Goal: Information Seeking & Learning: Find specific fact

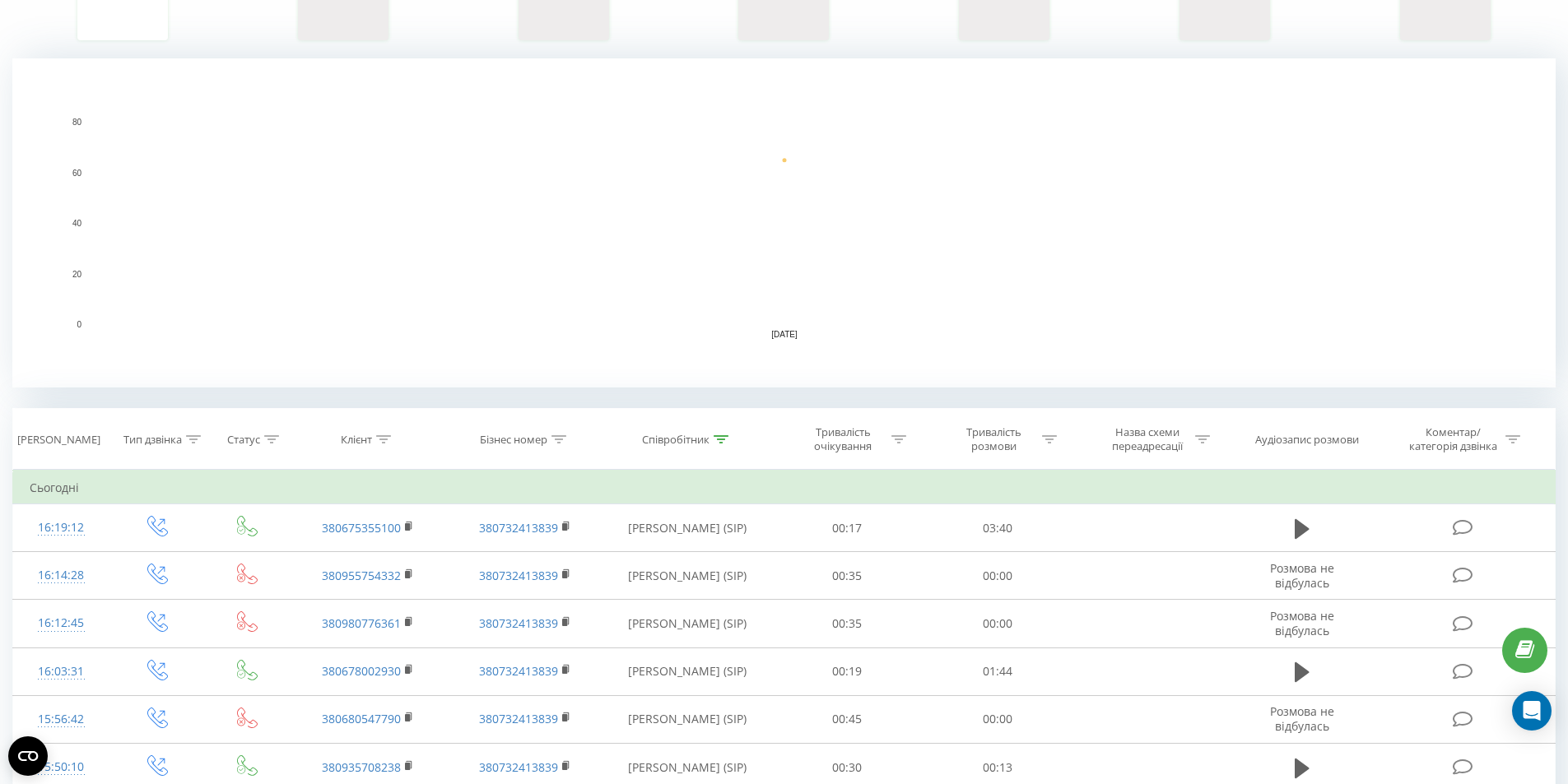
scroll to position [47, 0]
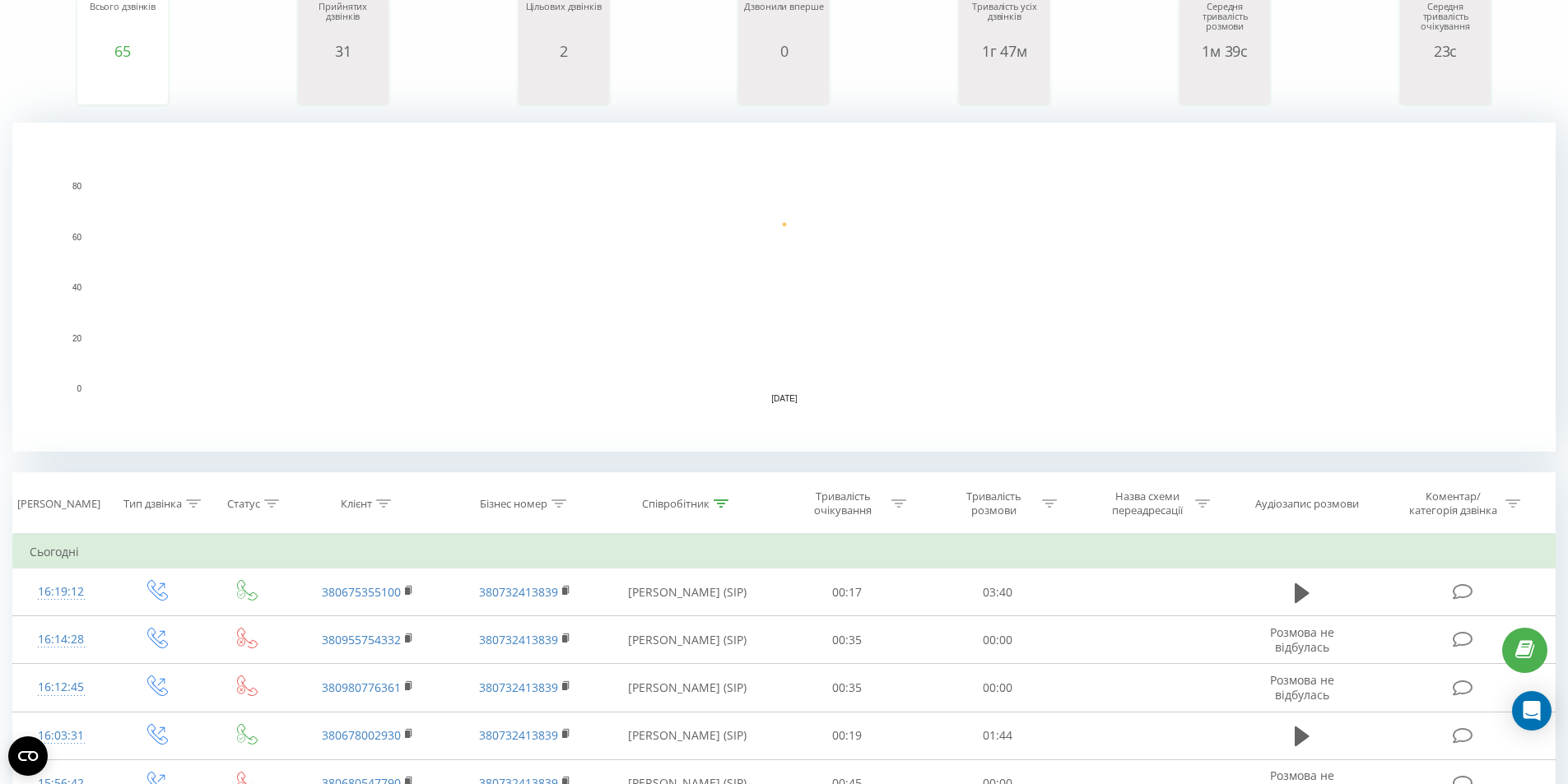
scroll to position [246, 0]
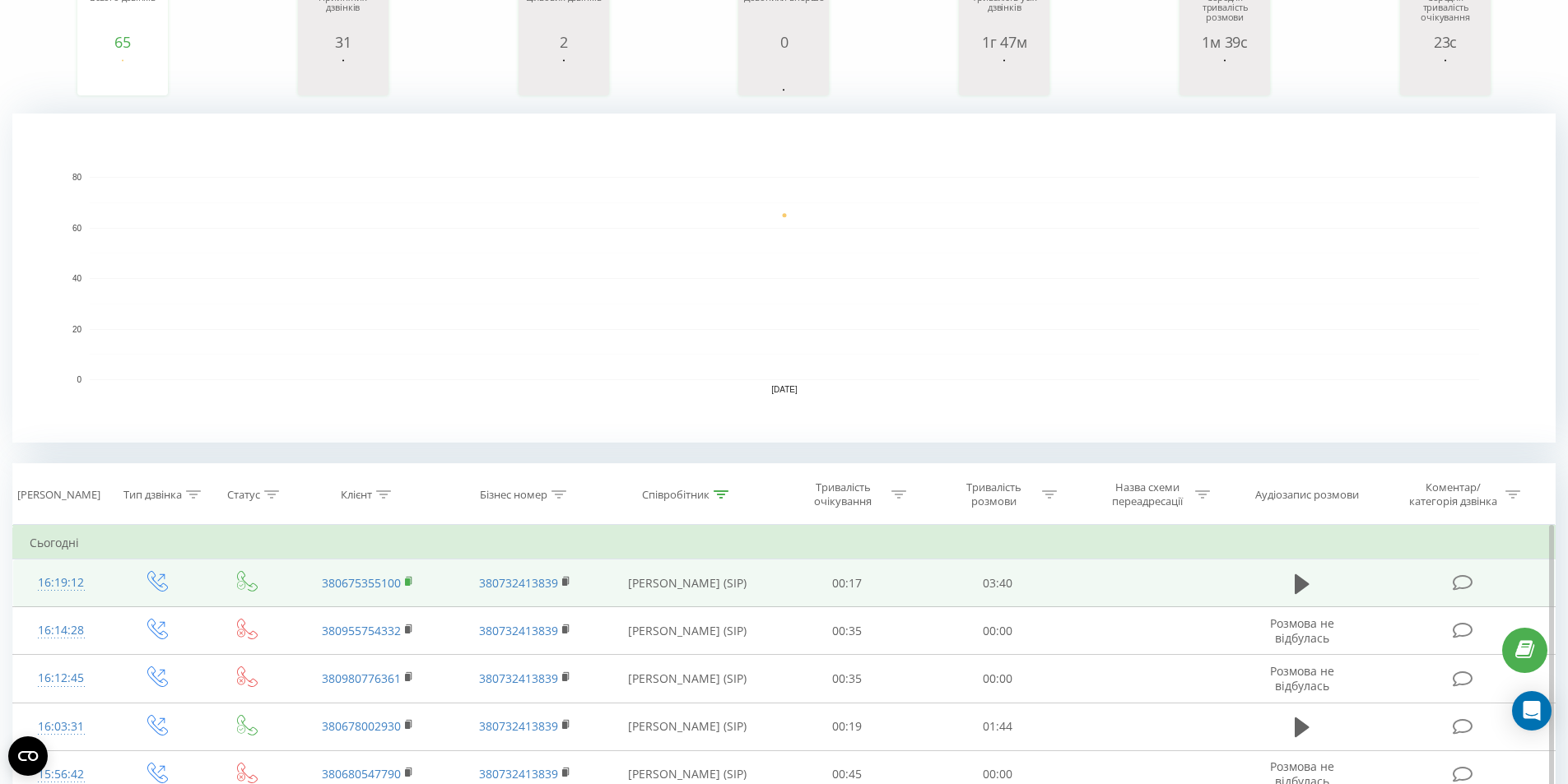
click at [409, 580] on rect at bounding box center [407, 582] width 5 height 7
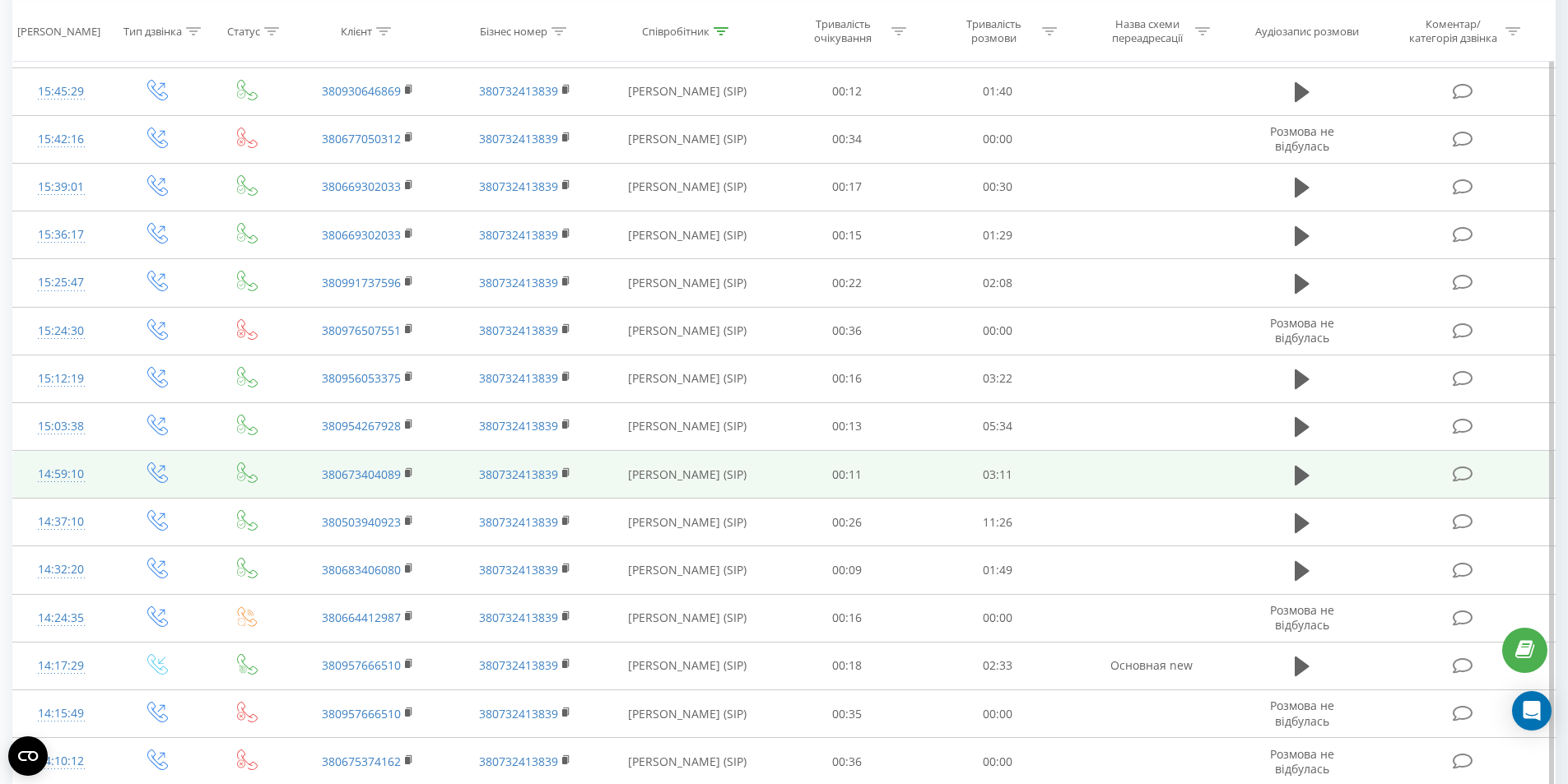
scroll to position [1281, 0]
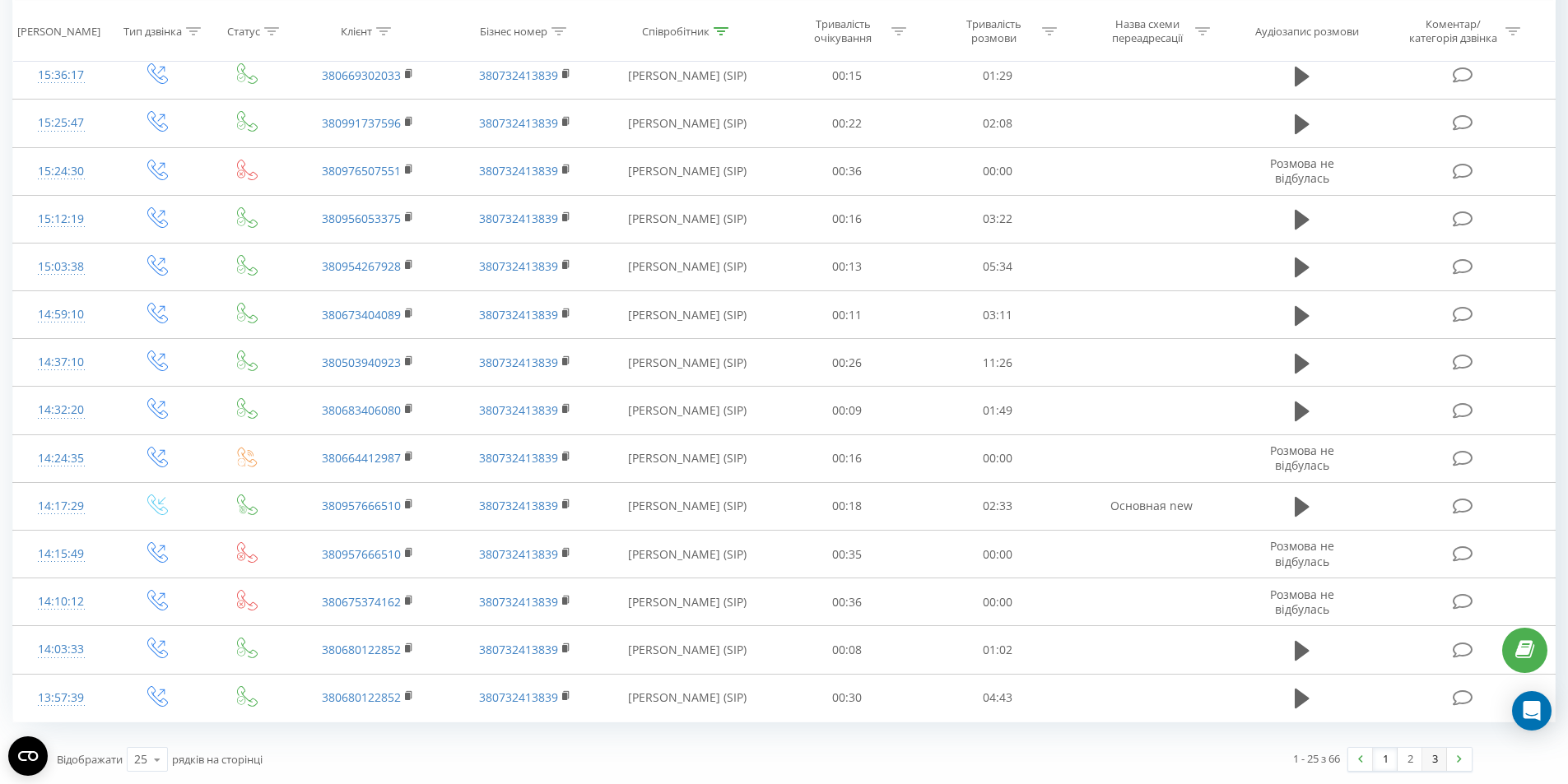
click at [1435, 752] on link "3" at bounding box center [1434, 759] width 25 height 23
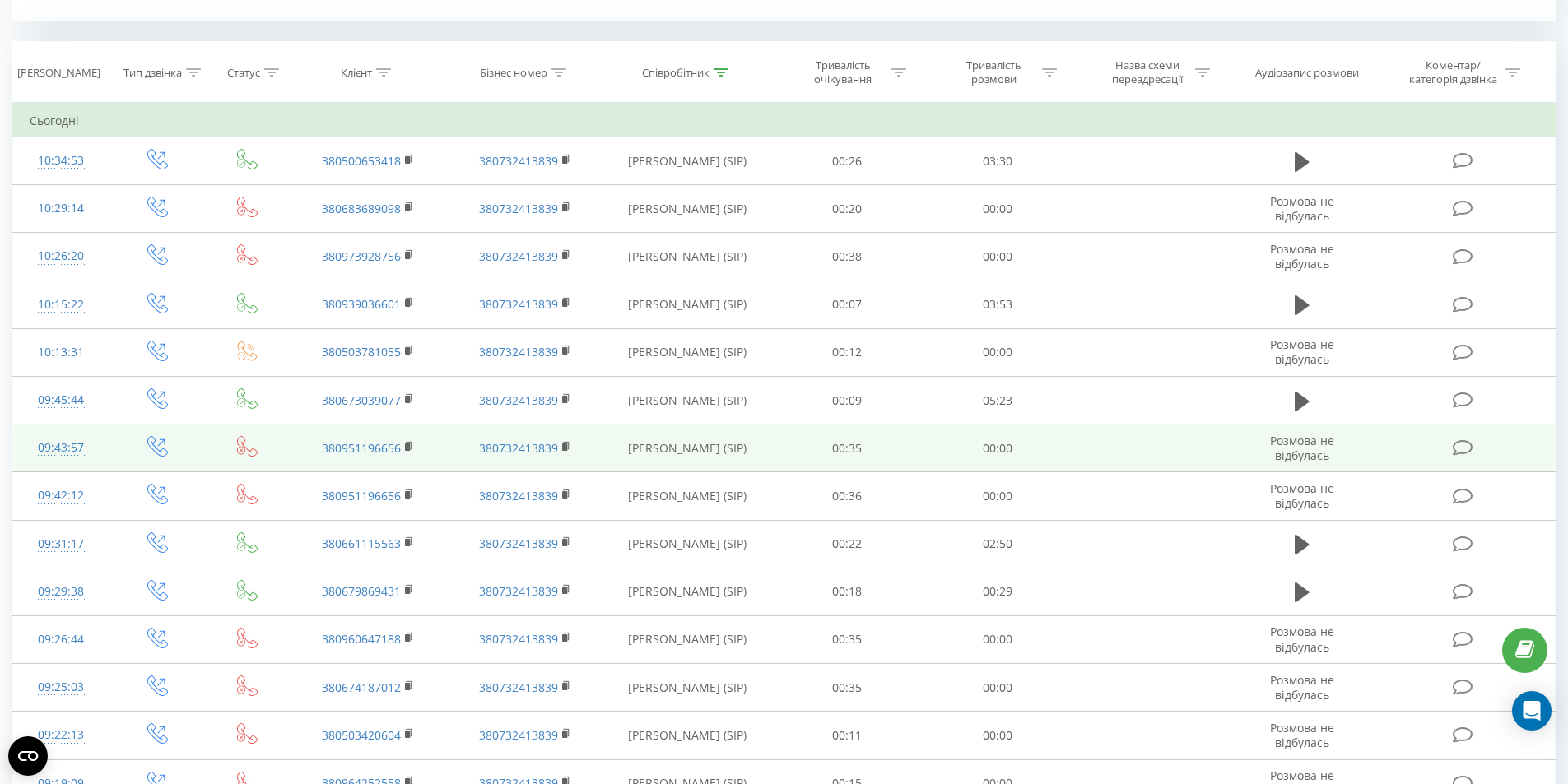
scroll to position [850, 0]
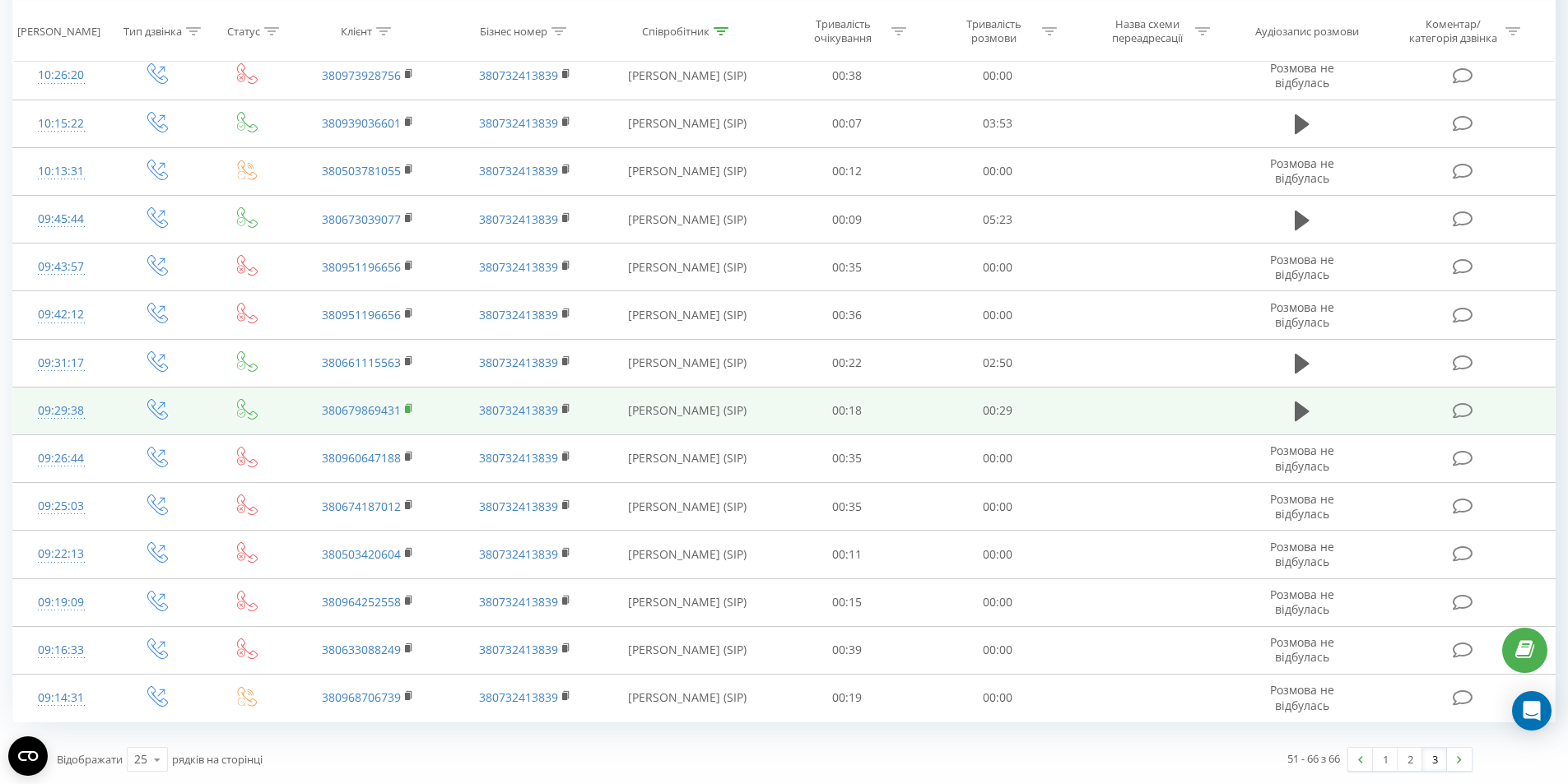
click at [411, 407] on icon at bounding box center [409, 409] width 9 height 12
click at [1301, 411] on icon at bounding box center [1302, 411] width 15 height 20
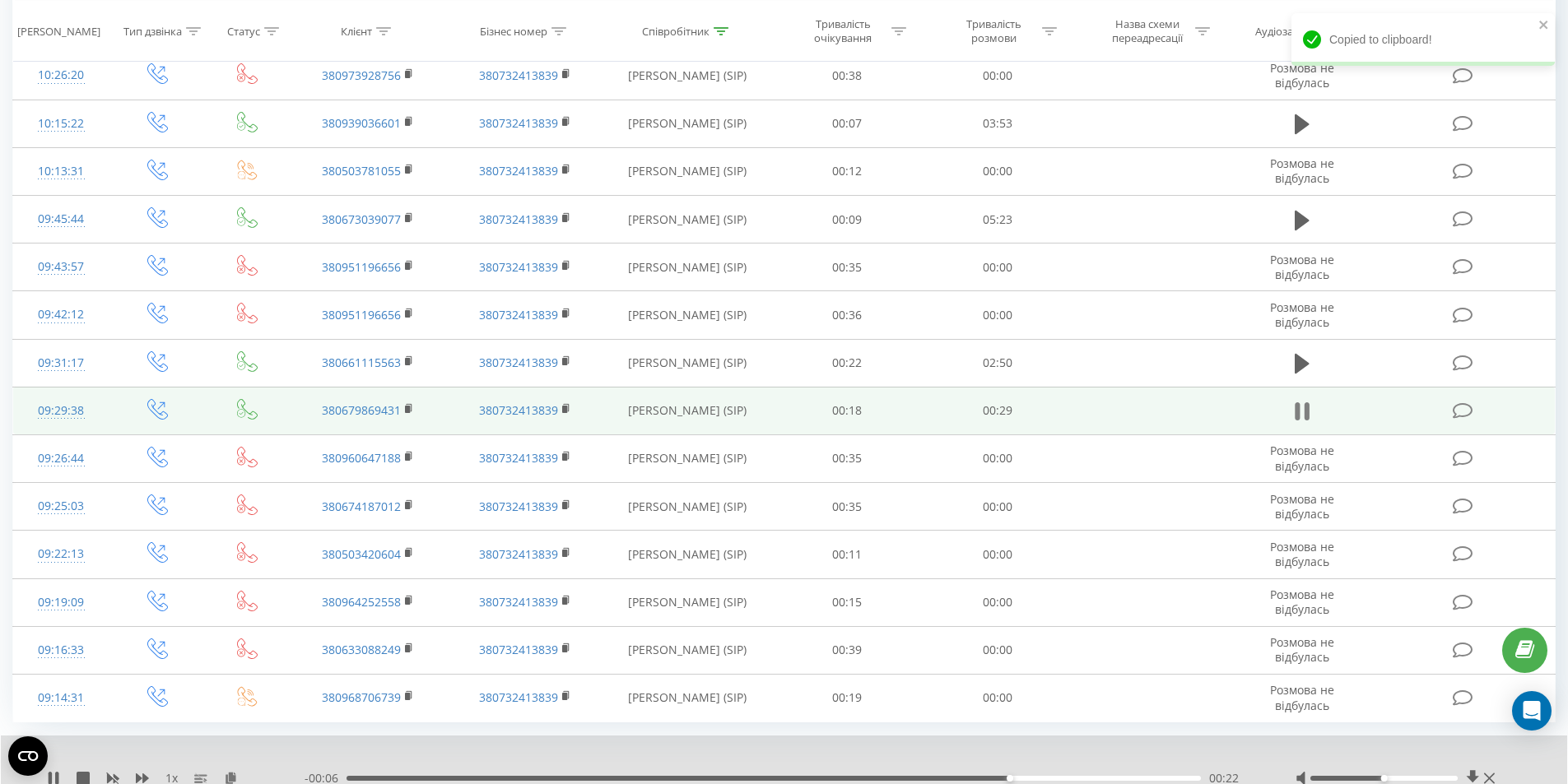
click at [1301, 410] on icon at bounding box center [1302, 411] width 15 height 23
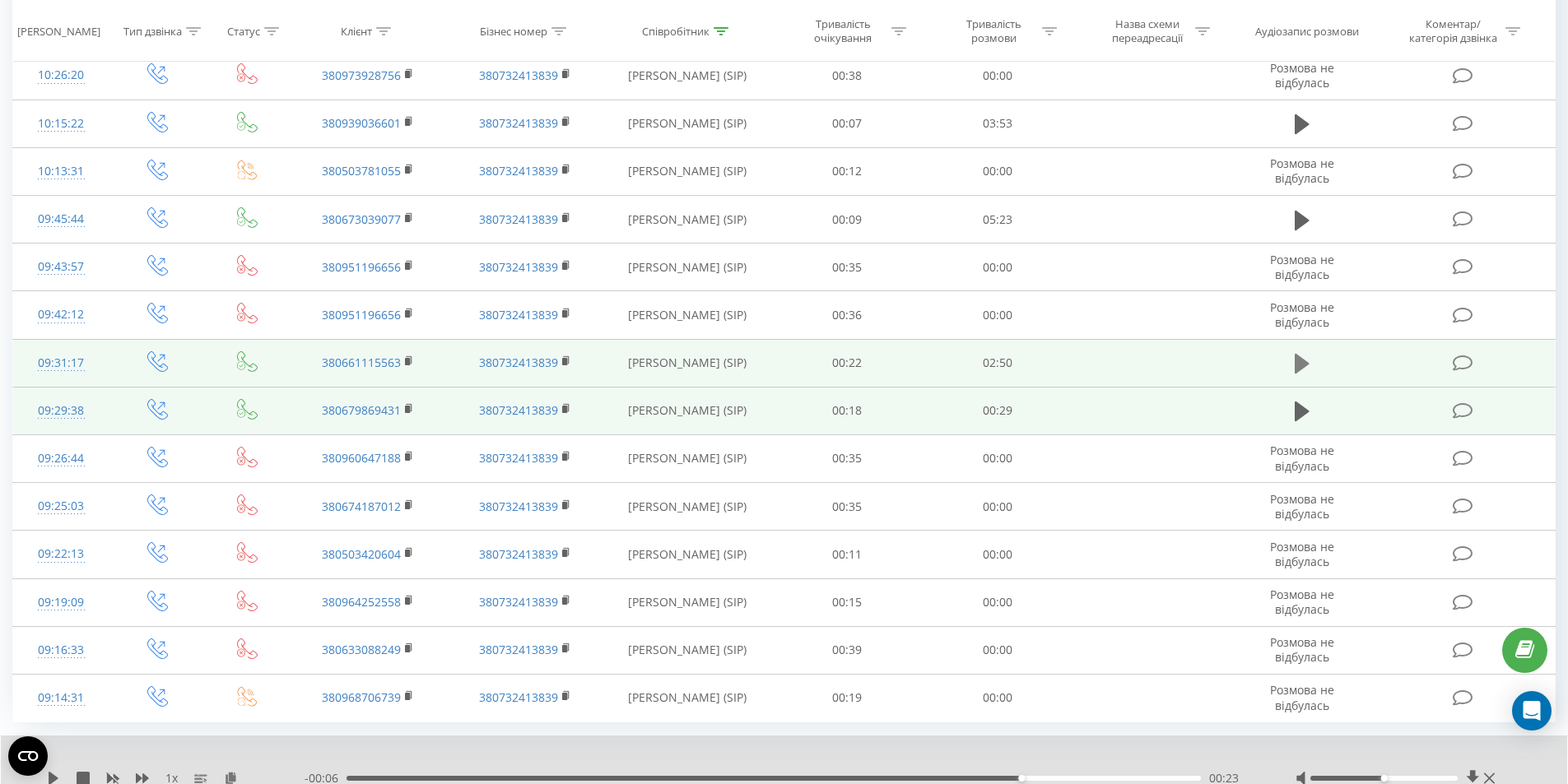
click at [1298, 351] on button at bounding box center [1302, 363] width 25 height 25
click at [406, 364] on rect at bounding box center [407, 361] width 5 height 7
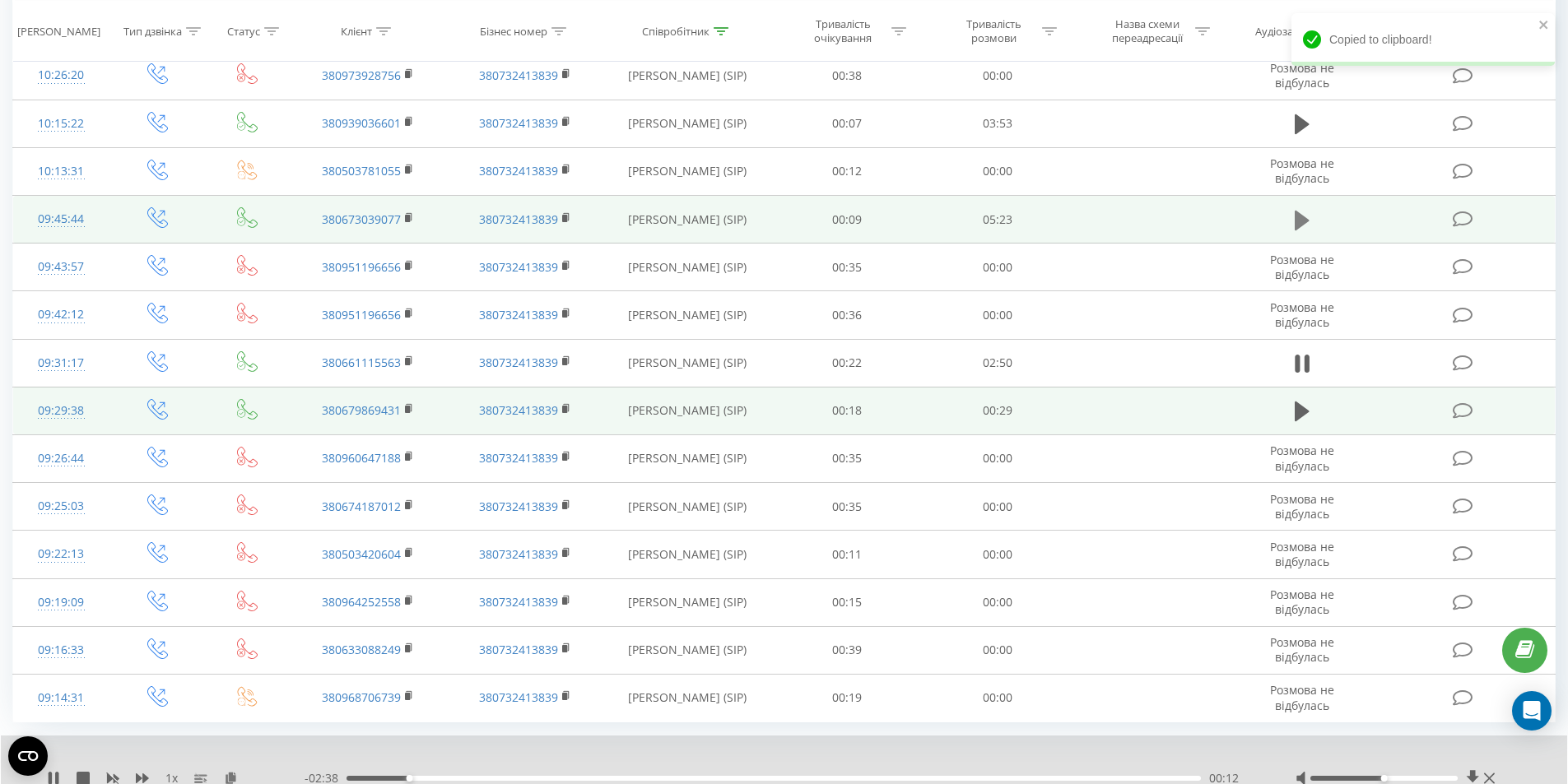
click at [1292, 223] on button at bounding box center [1302, 220] width 25 height 25
click at [410, 218] on rect at bounding box center [407, 217] width 5 height 7
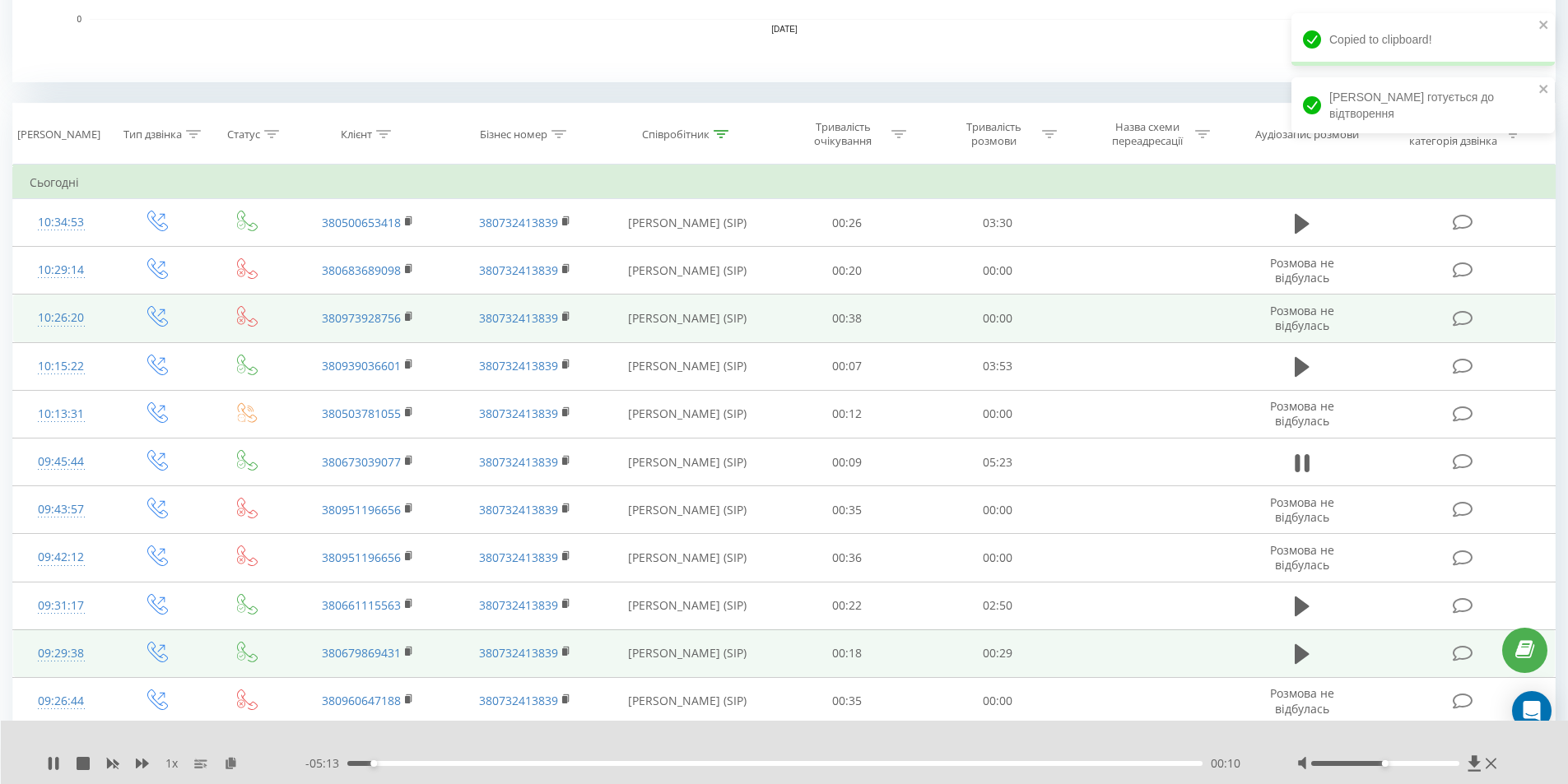
scroll to position [603, 0]
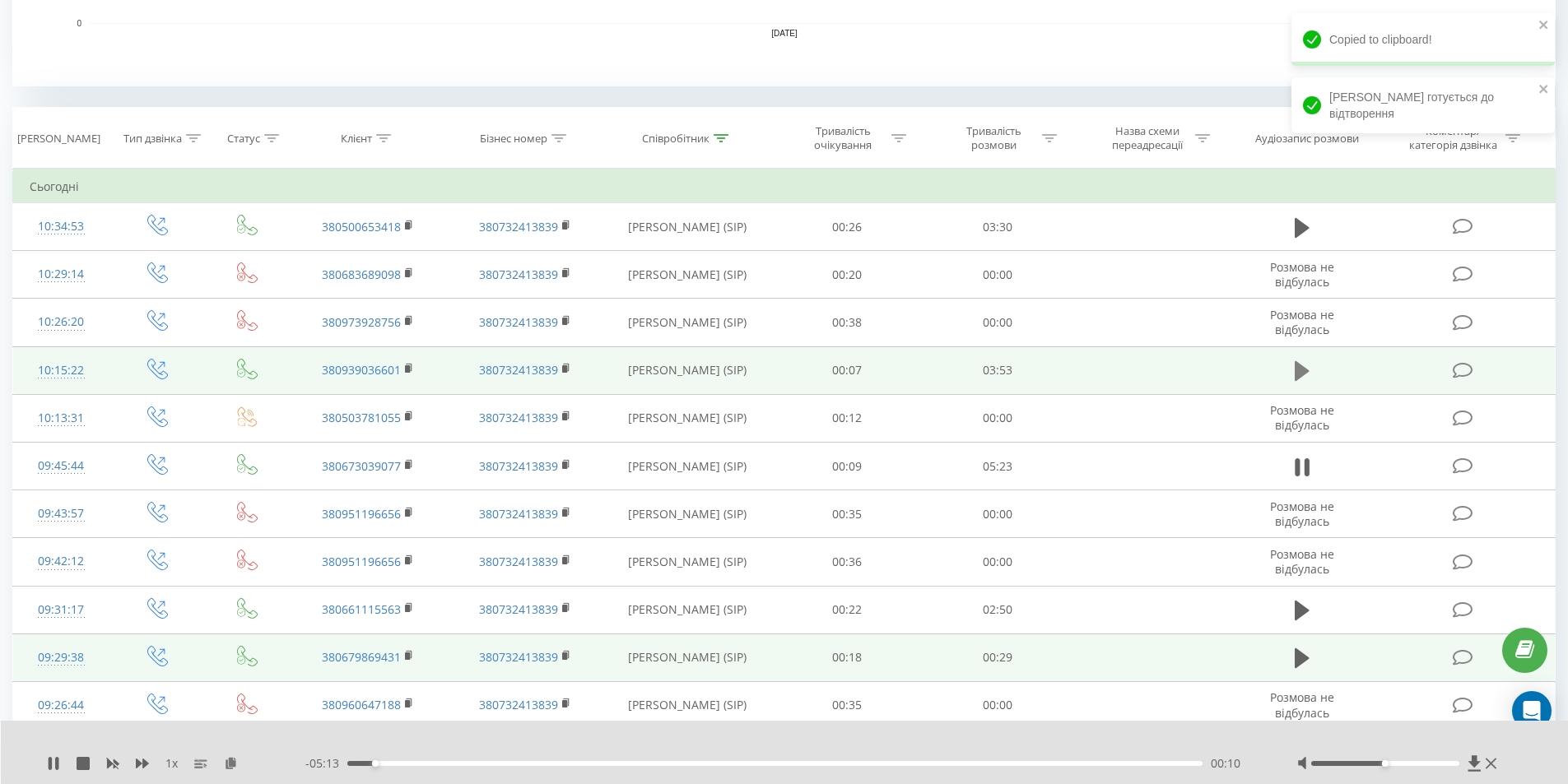
click at [1291, 377] on button at bounding box center [1302, 371] width 25 height 25
drag, startPoint x: 407, startPoint y: 371, endPoint x: 415, endPoint y: 373, distance: 8.2
click at [411, 373] on icon at bounding box center [409, 369] width 9 height 12
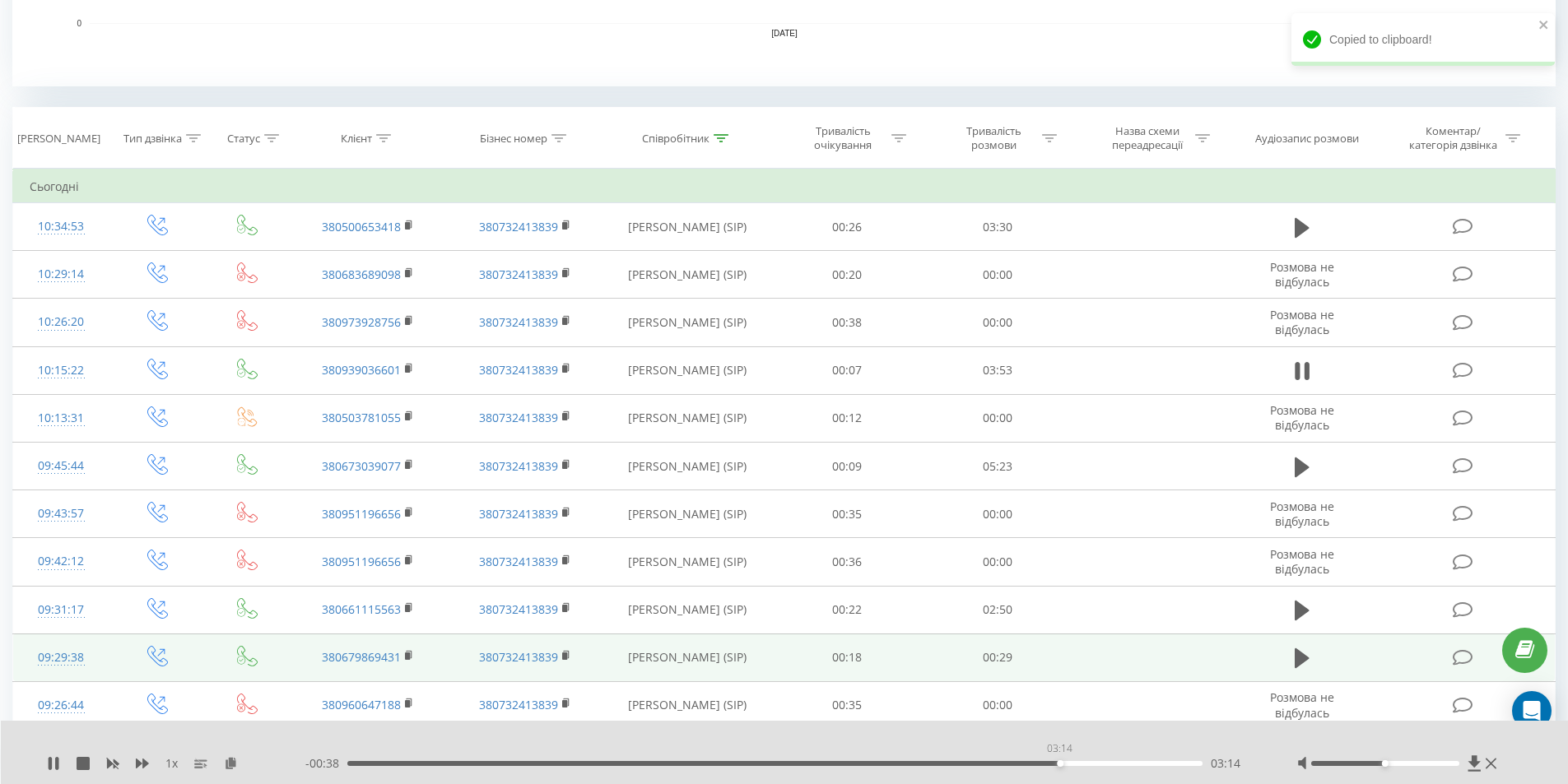
click at [1059, 764] on div "03:14" at bounding box center [776, 763] width 856 height 5
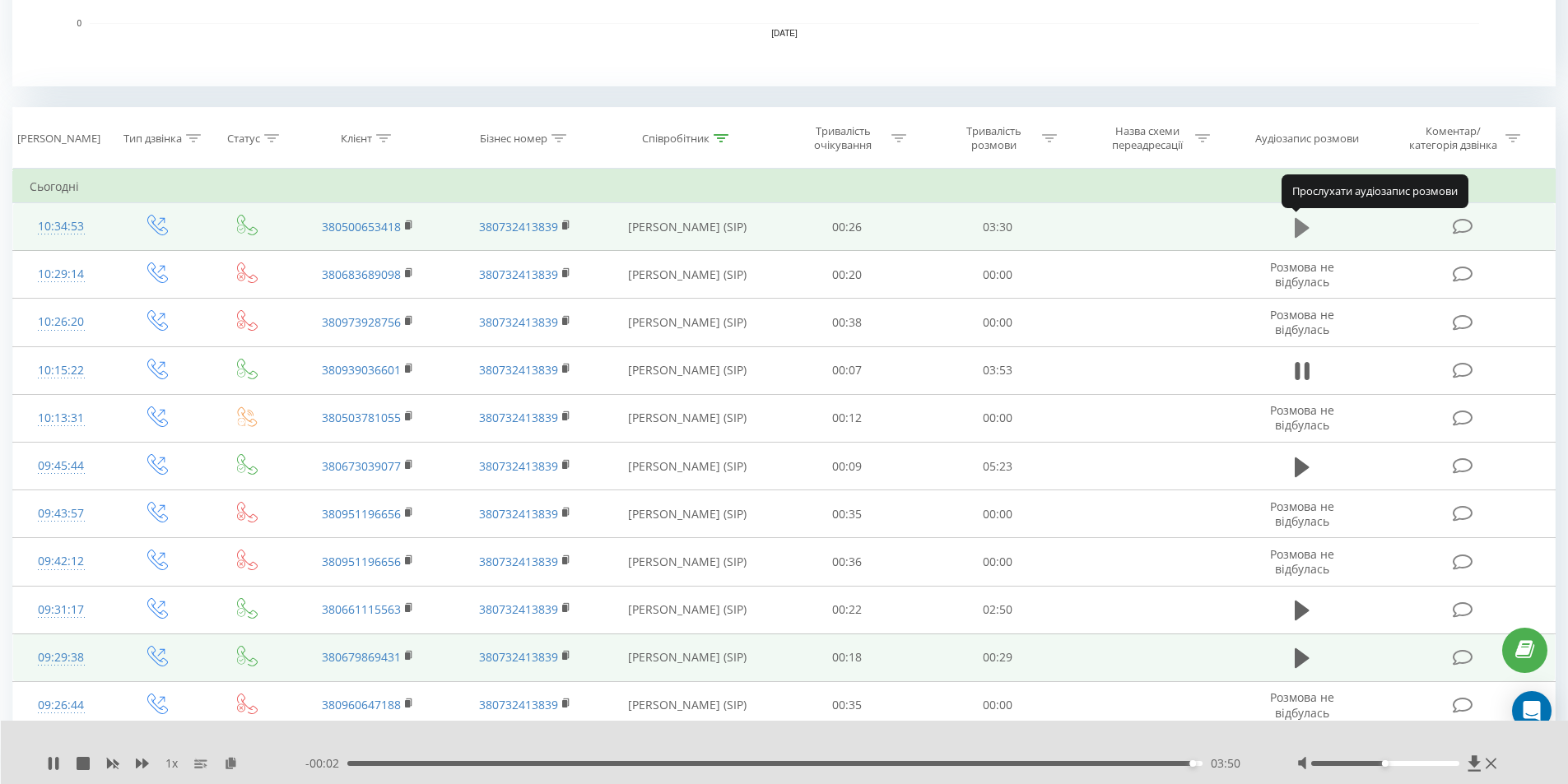
click at [1300, 233] on icon at bounding box center [1302, 227] width 15 height 20
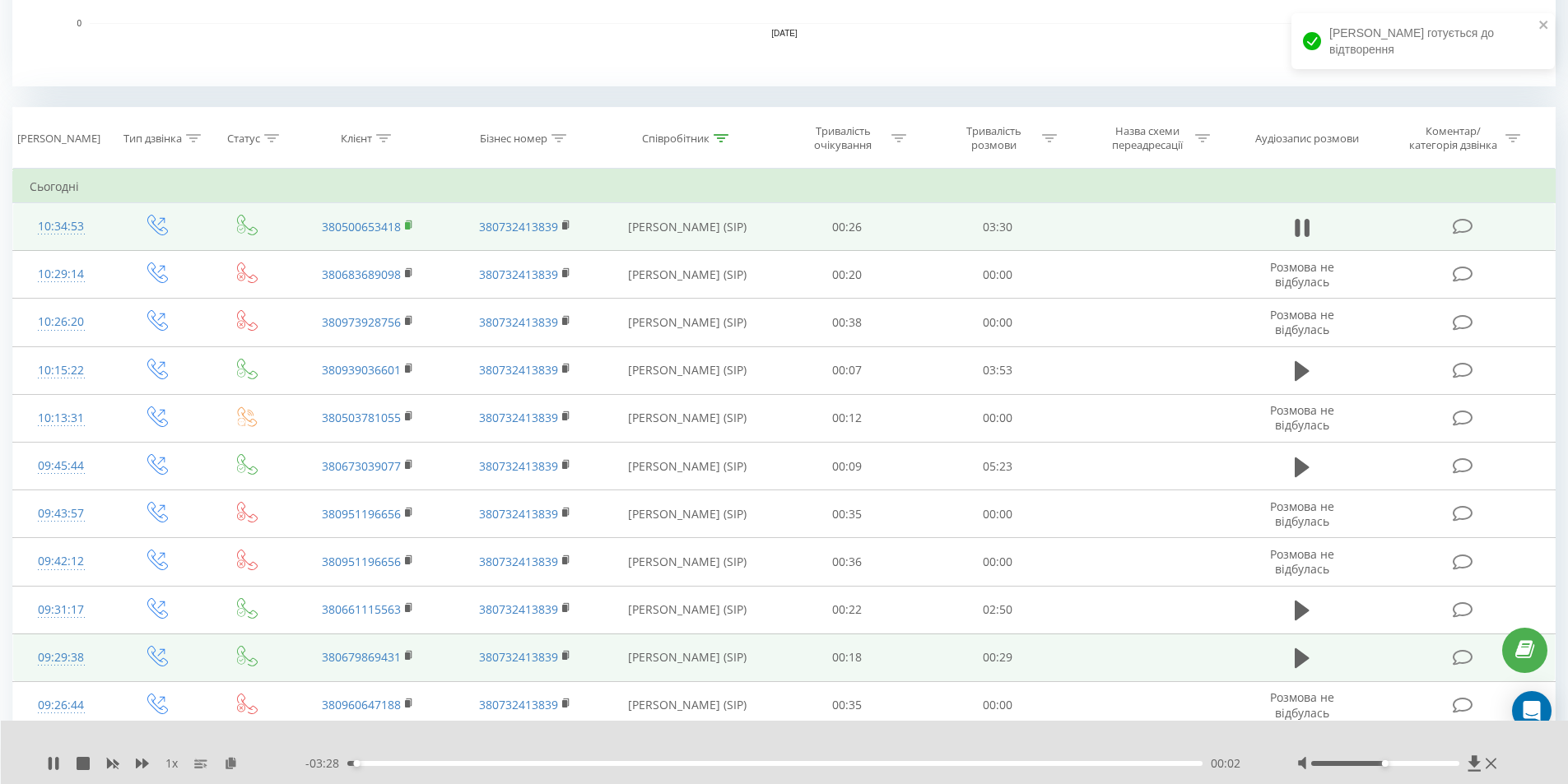
click at [411, 223] on icon at bounding box center [409, 225] width 9 height 12
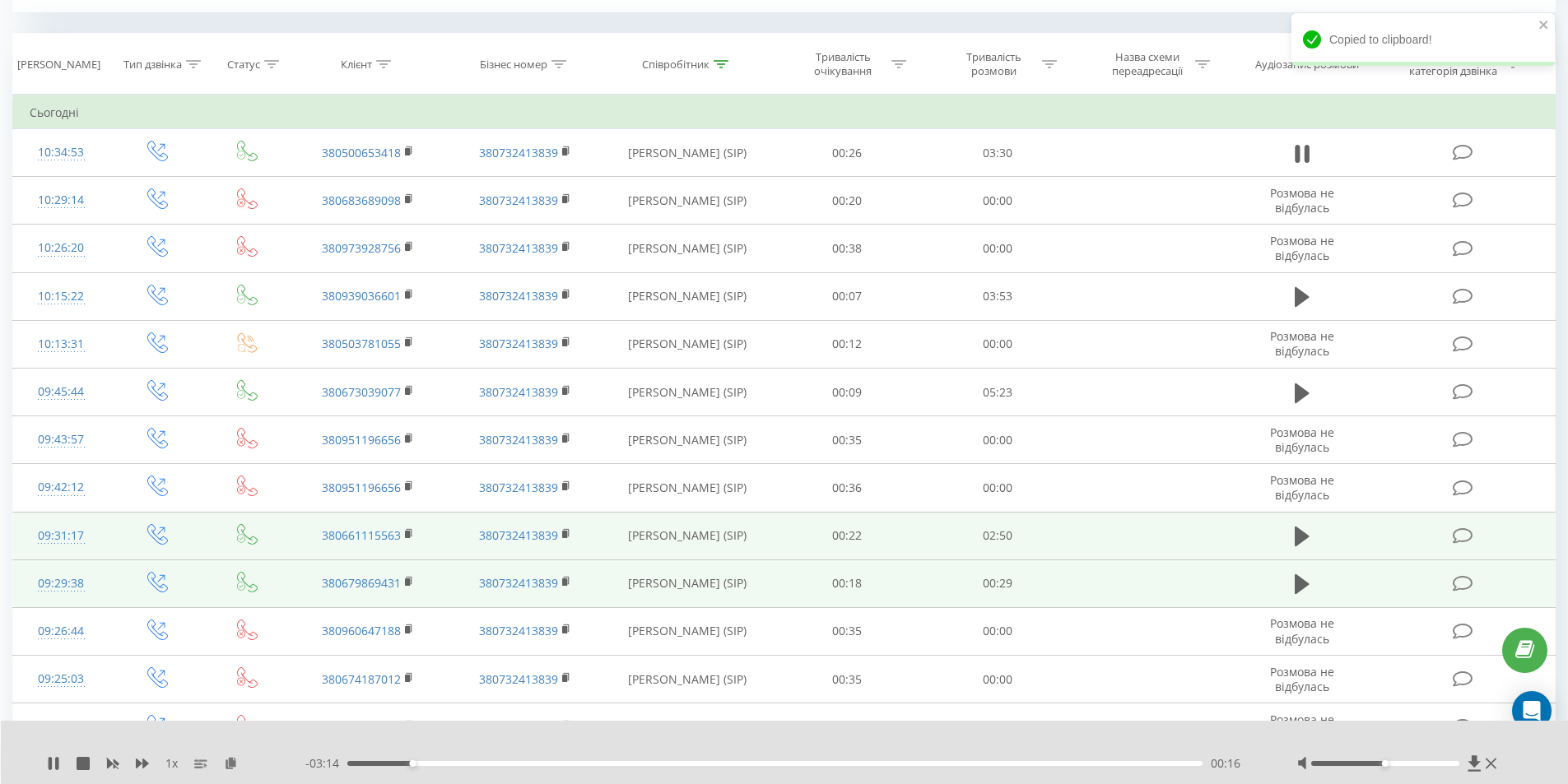
scroll to position [767, 0]
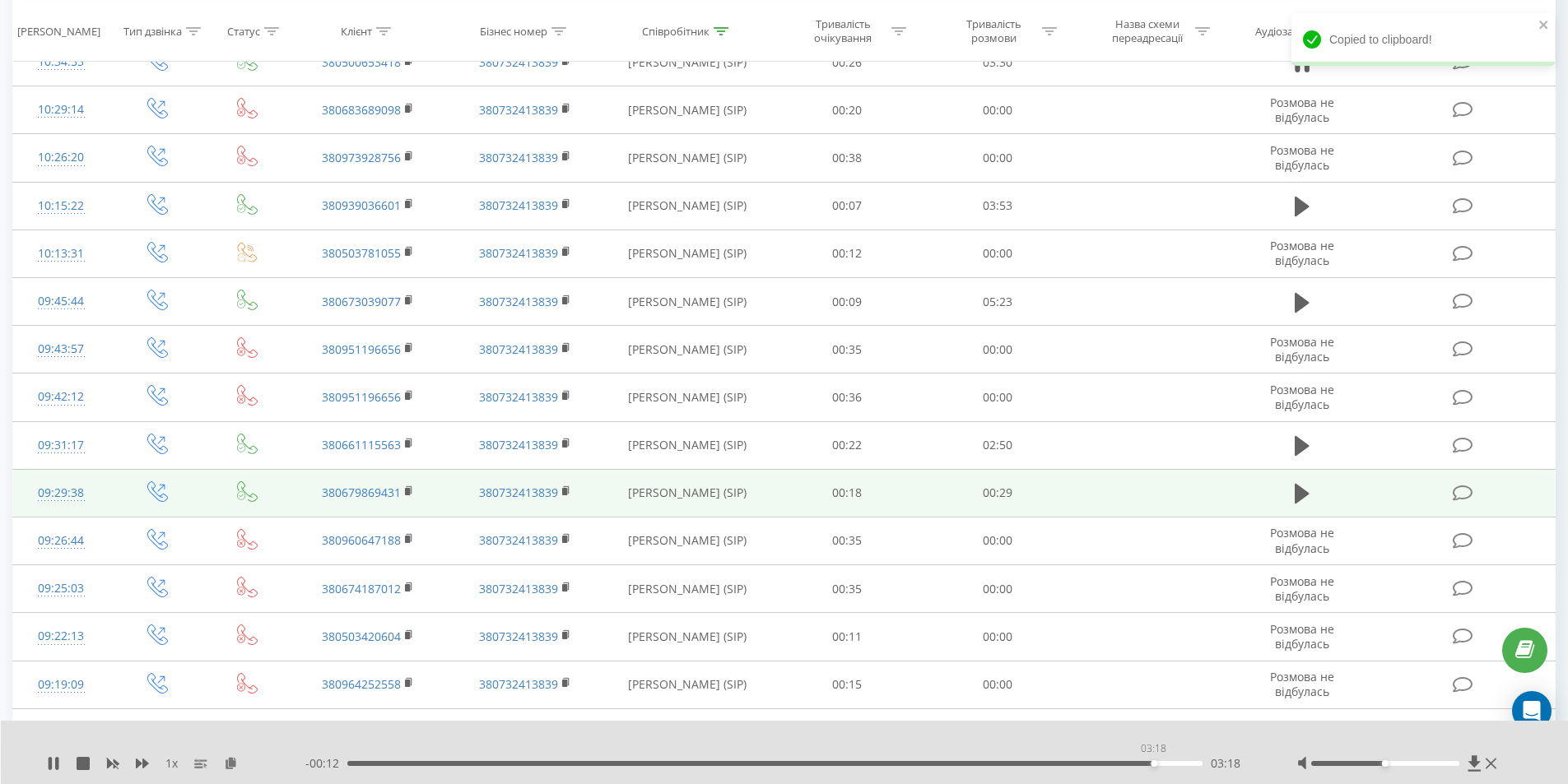
click at [1153, 763] on div "03:18" at bounding box center [776, 763] width 856 height 5
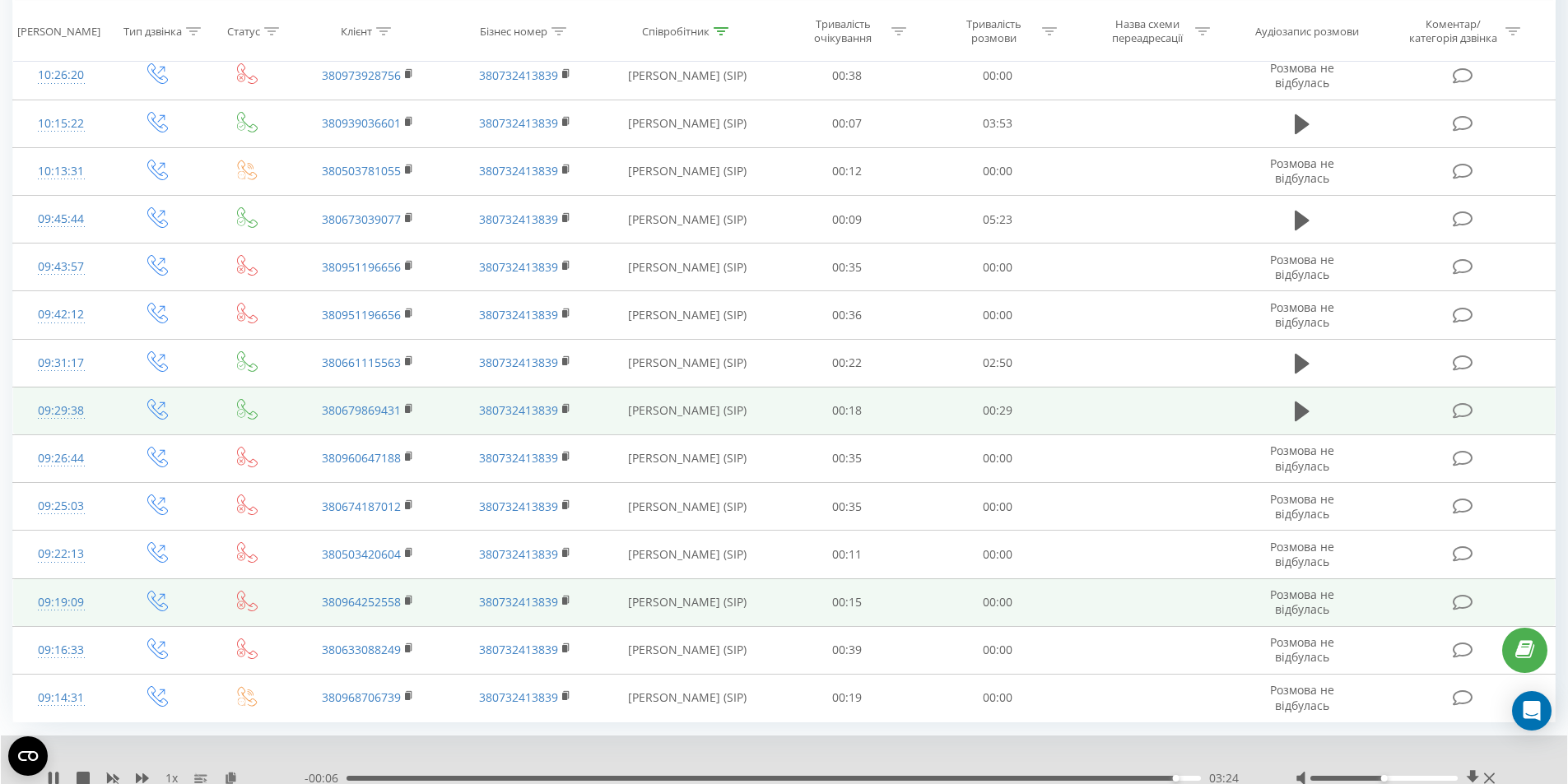
scroll to position [913, 0]
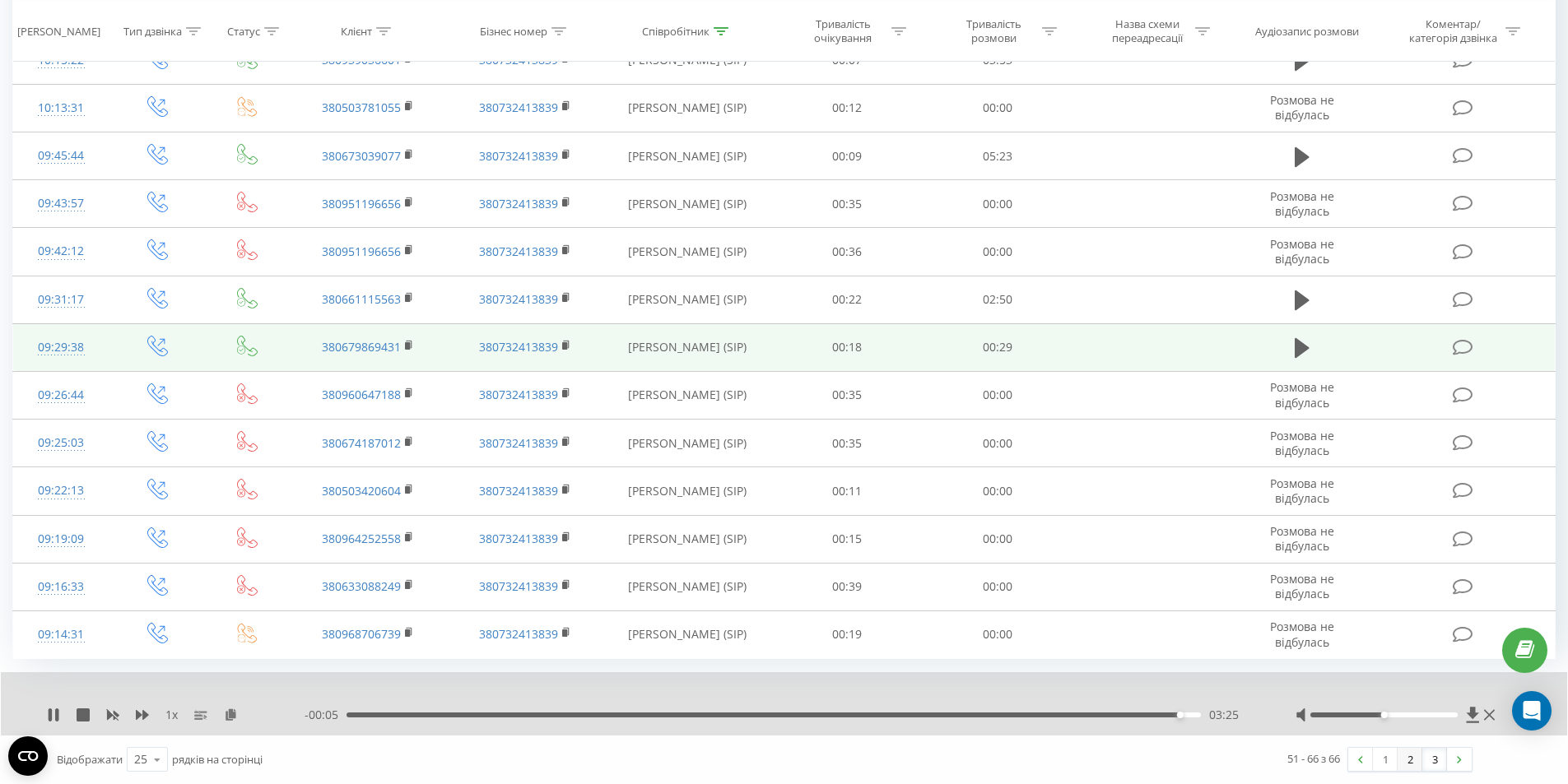
click at [1405, 761] on link "2" at bounding box center [1409, 759] width 25 height 23
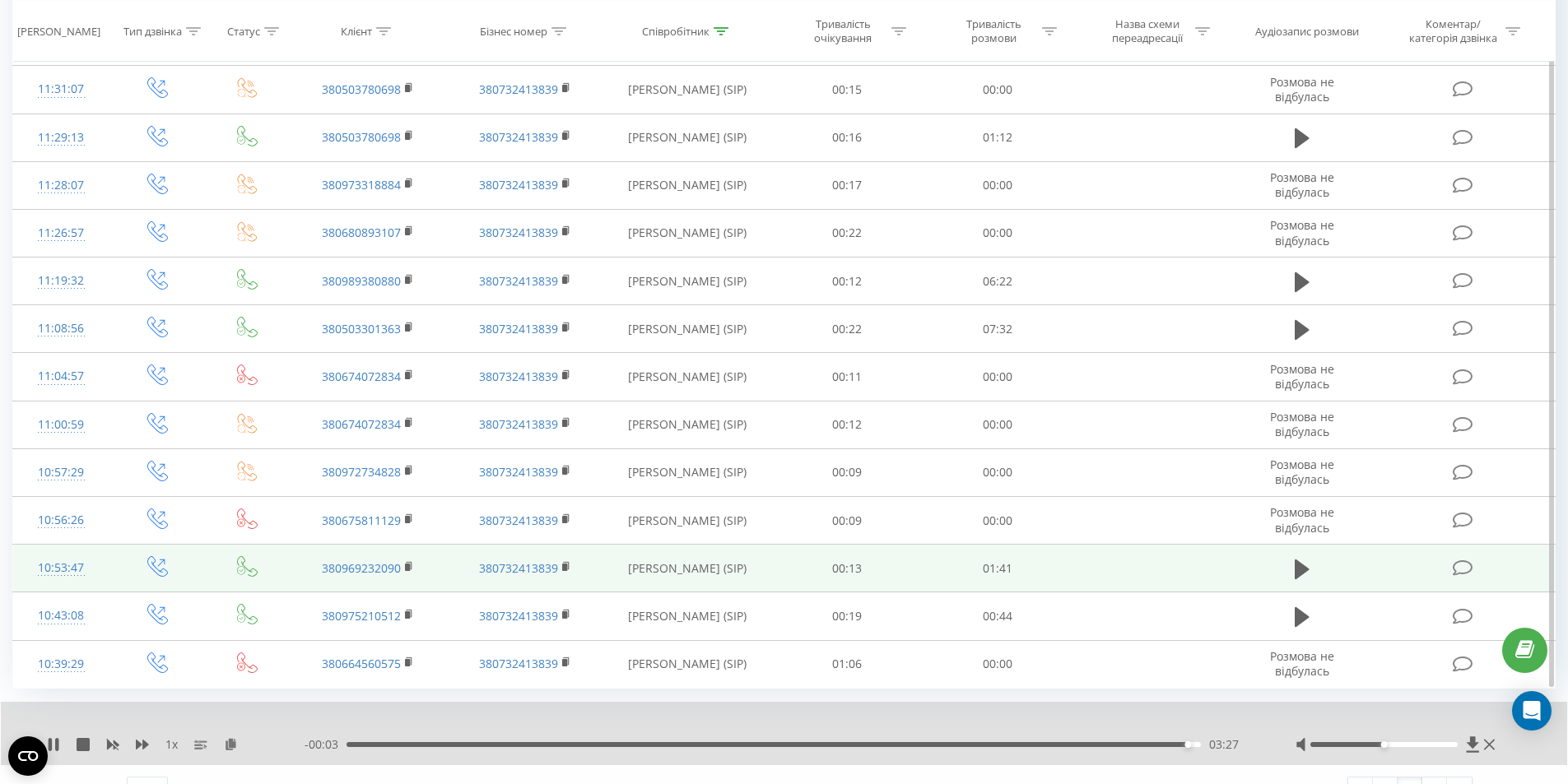
scroll to position [1345, 0]
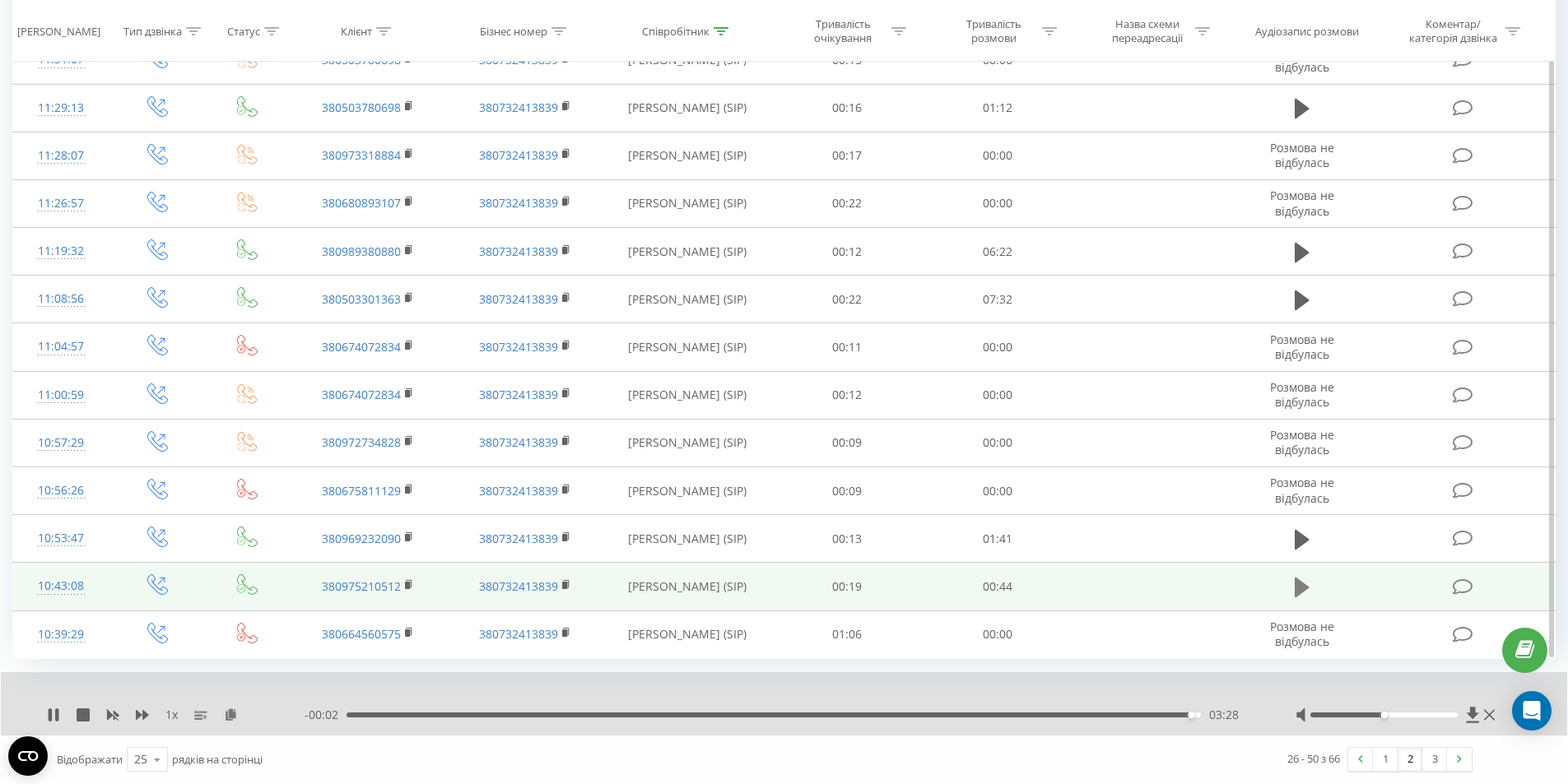
click at [1307, 593] on icon at bounding box center [1302, 587] width 15 height 23
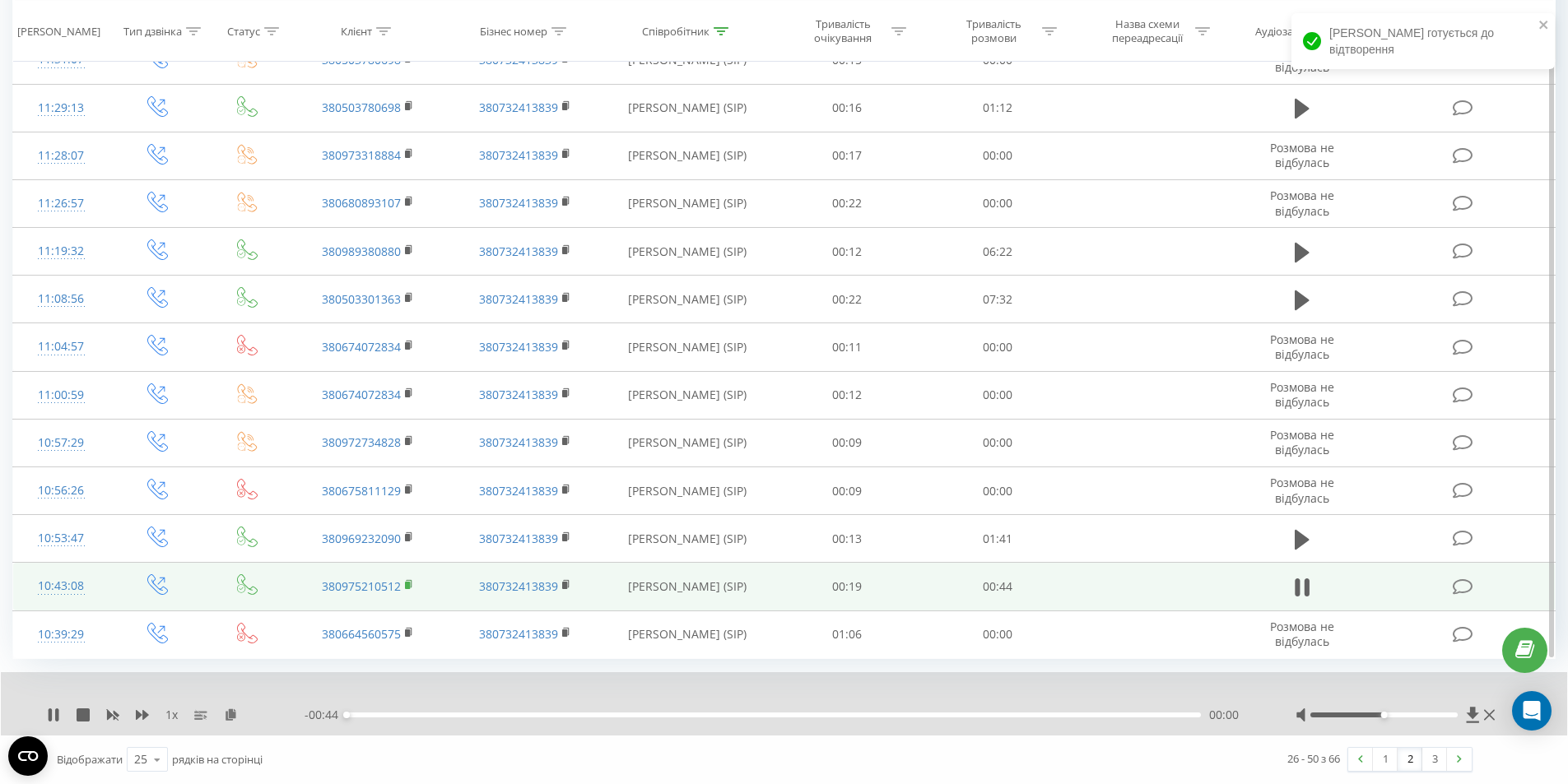
click at [411, 588] on icon at bounding box center [409, 586] width 9 height 12
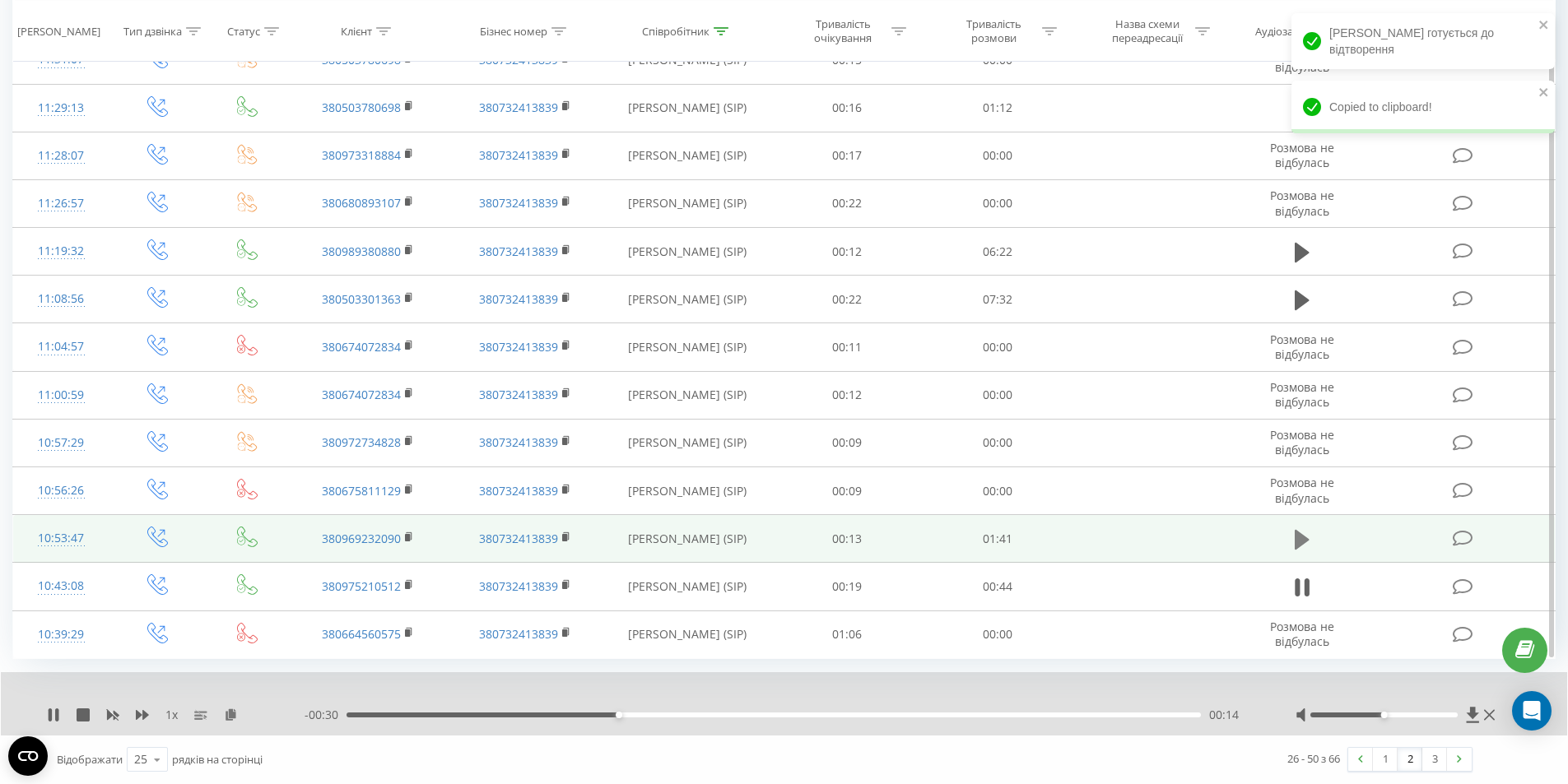
click at [1311, 540] on button at bounding box center [1302, 540] width 25 height 25
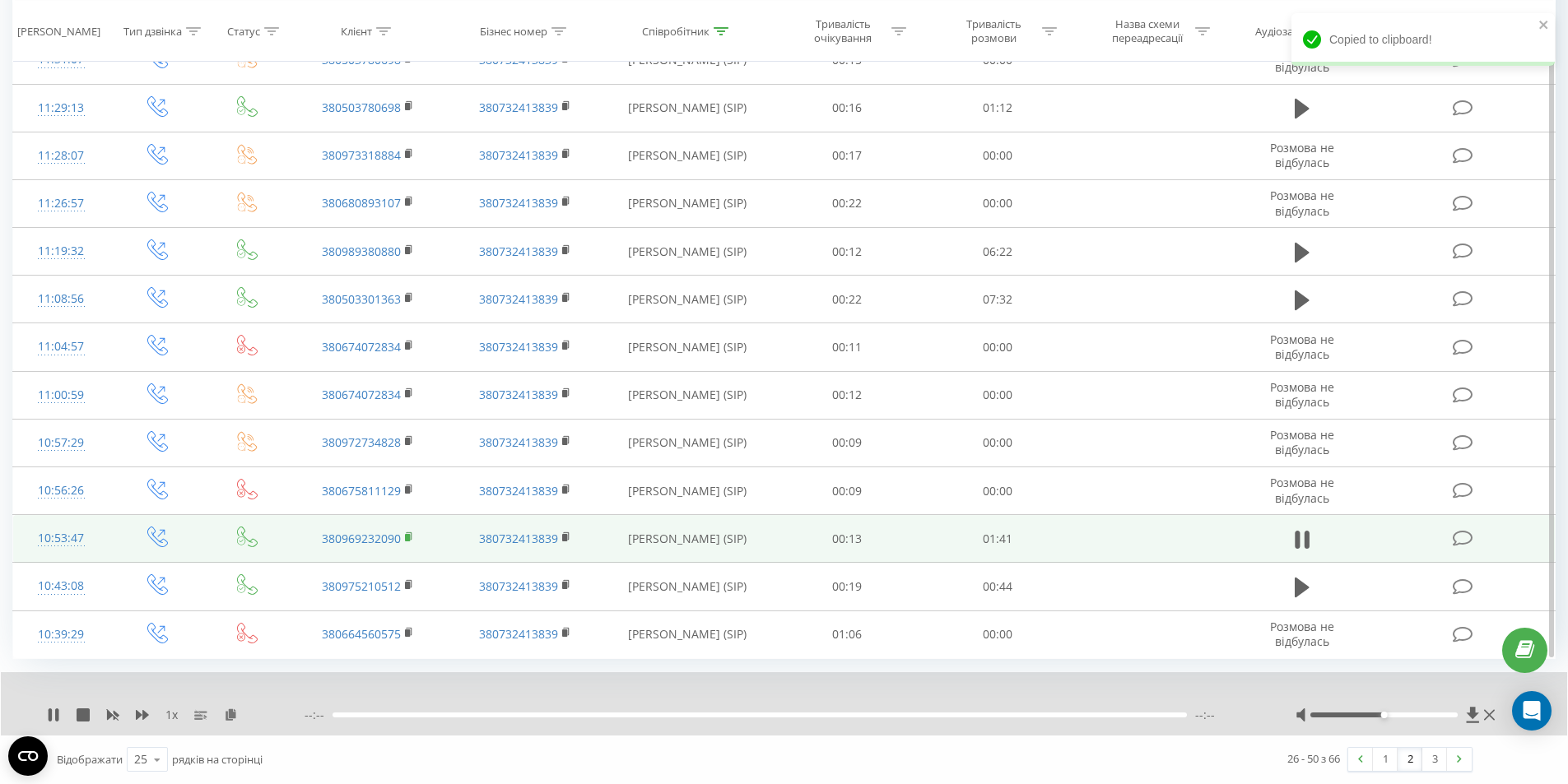
click at [410, 538] on rect at bounding box center [407, 537] width 5 height 7
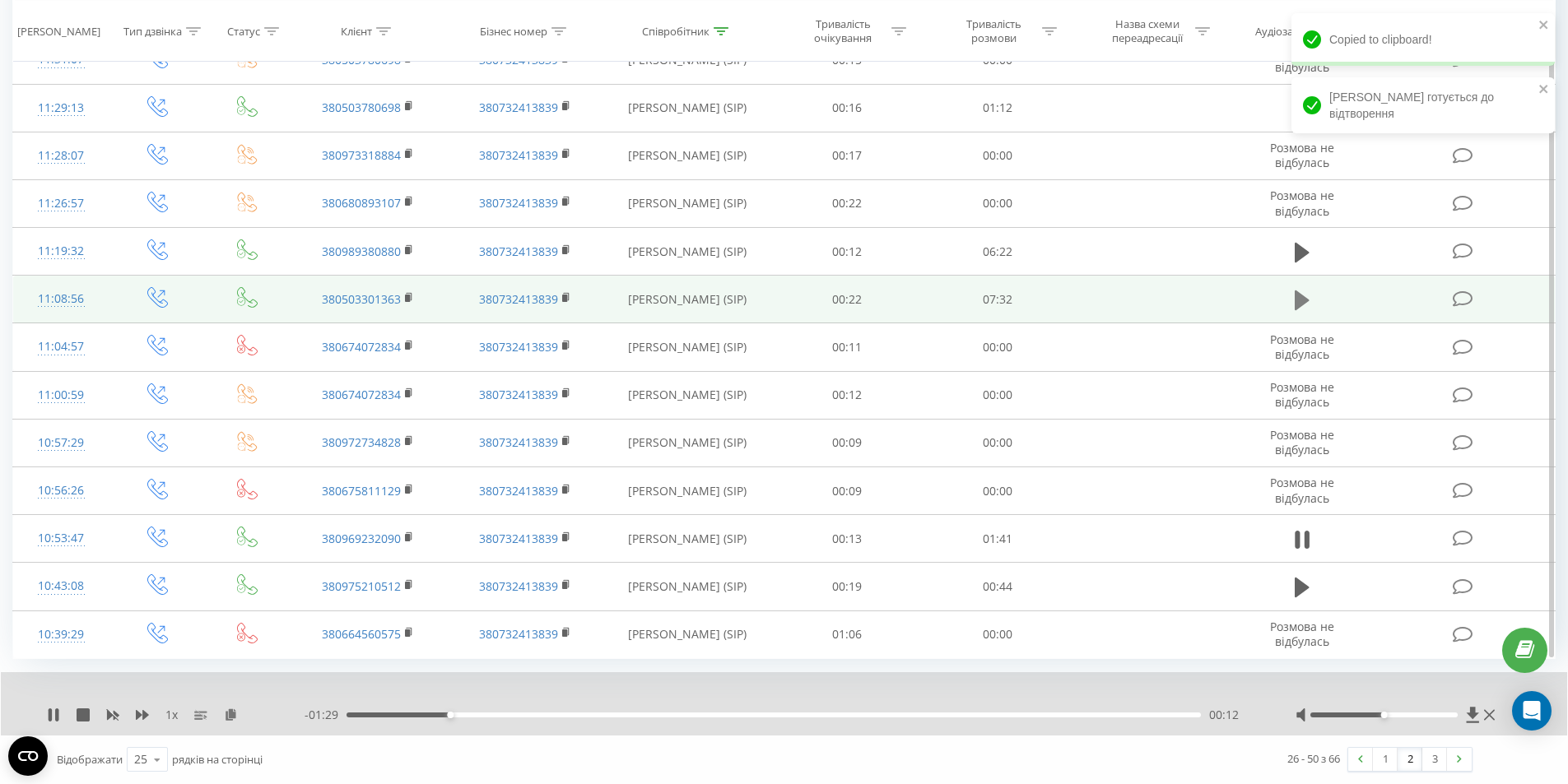
click at [1305, 297] on icon at bounding box center [1302, 300] width 15 height 20
click at [409, 298] on rect at bounding box center [407, 297] width 5 height 7
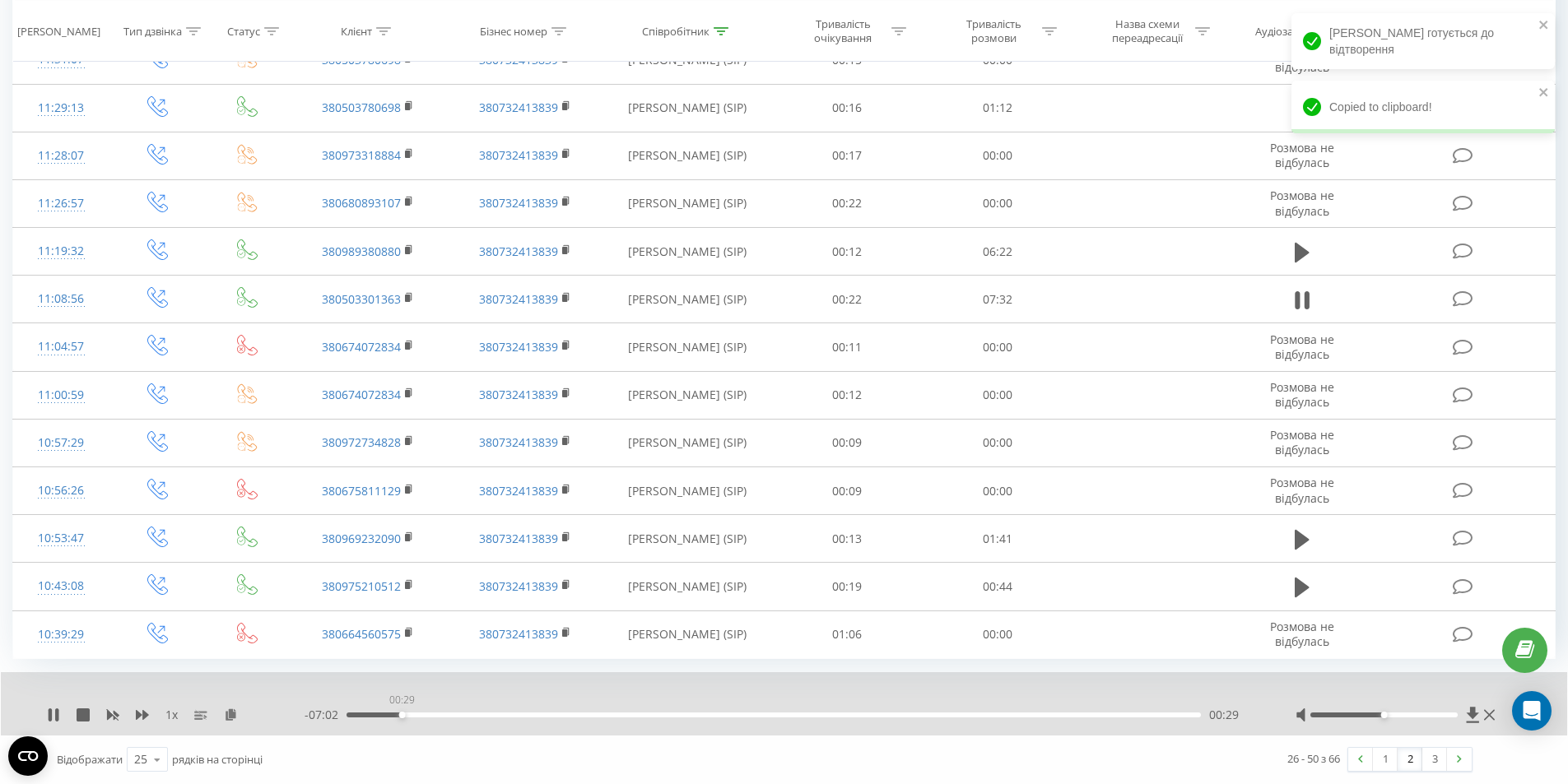
click at [401, 716] on div "00:29" at bounding box center [774, 714] width 854 height 5
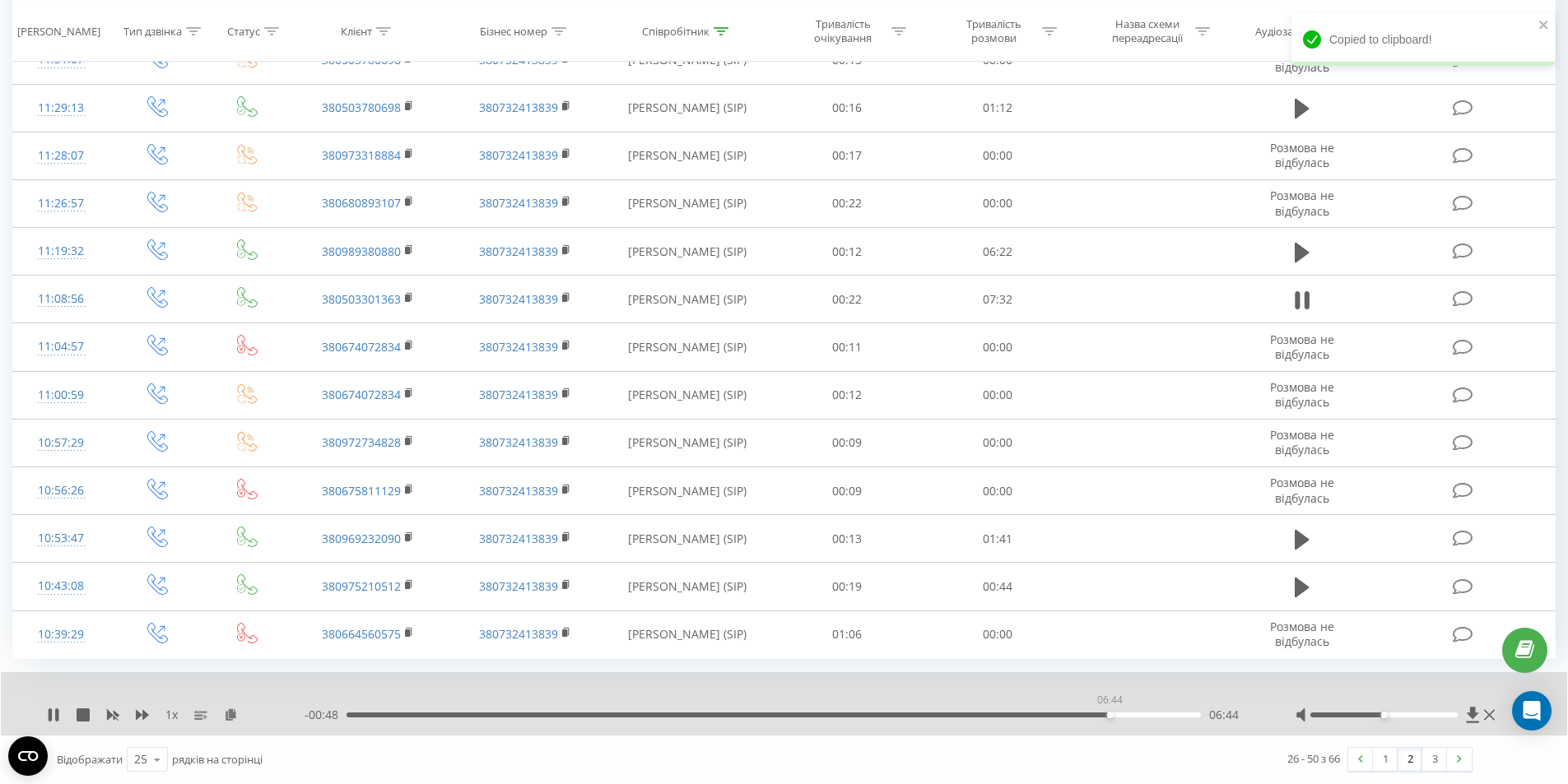
click at [1110, 714] on div "06:44" at bounding box center [774, 714] width 854 height 5
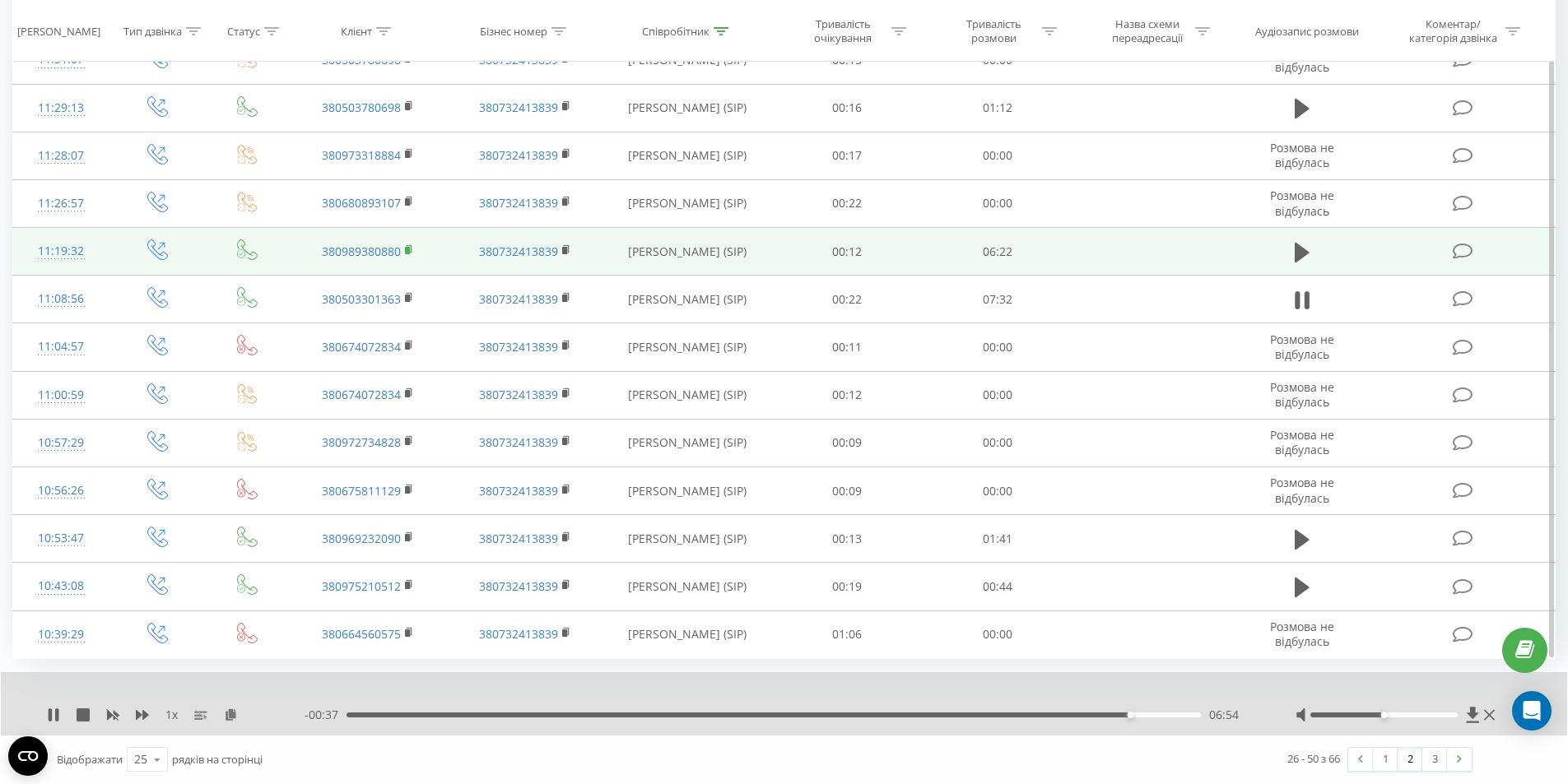
click at [411, 244] on icon at bounding box center [409, 250] width 9 height 12
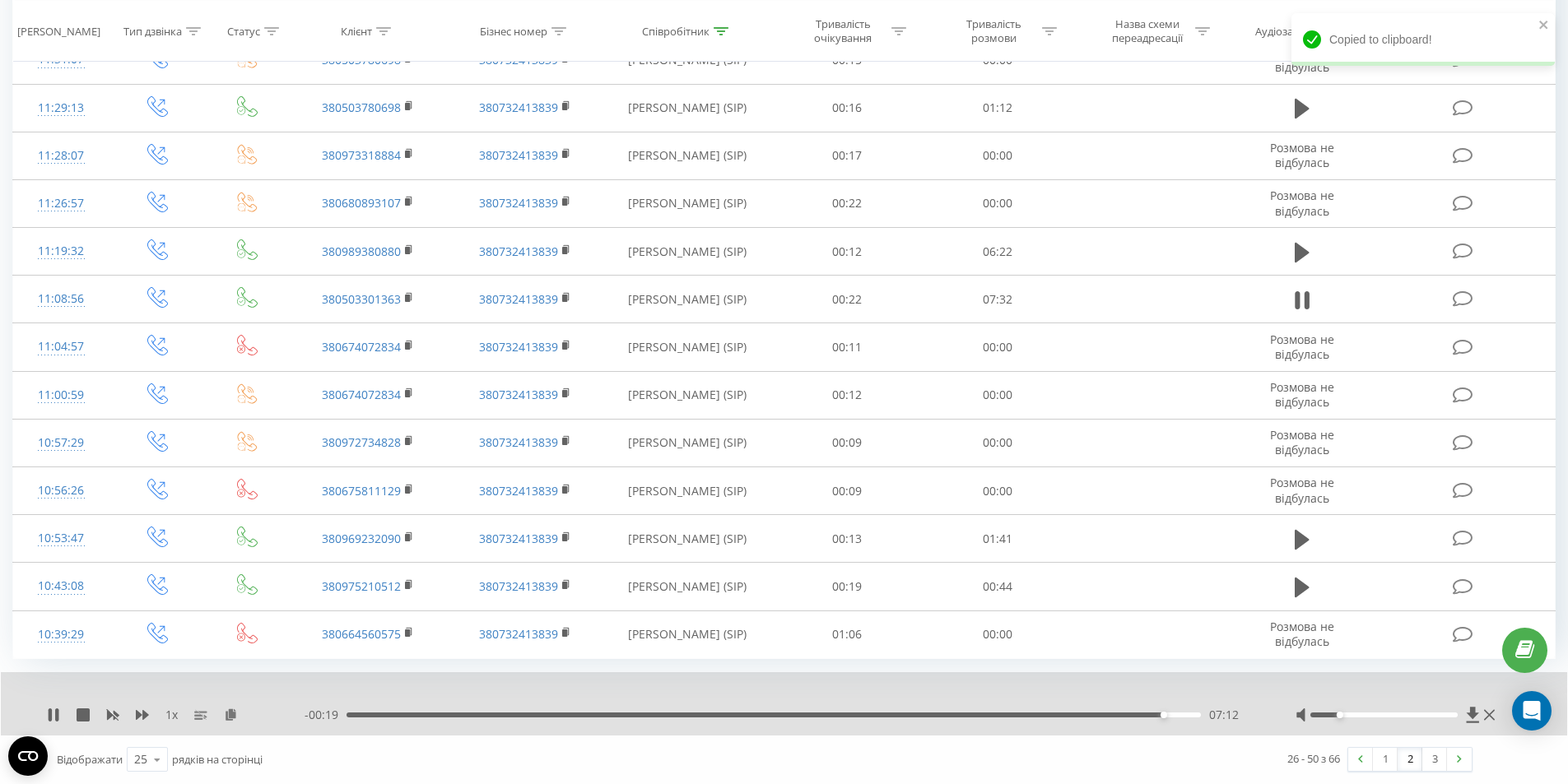
click at [1340, 716] on div at bounding box center [1384, 714] width 148 height 5
drag, startPoint x: 1347, startPoint y: 717, endPoint x: 1359, endPoint y: 714, distance: 12.4
click at [1359, 714] on div at bounding box center [1397, 714] width 204 height 16
click at [1359, 714] on div at bounding box center [1384, 714] width 148 height 5
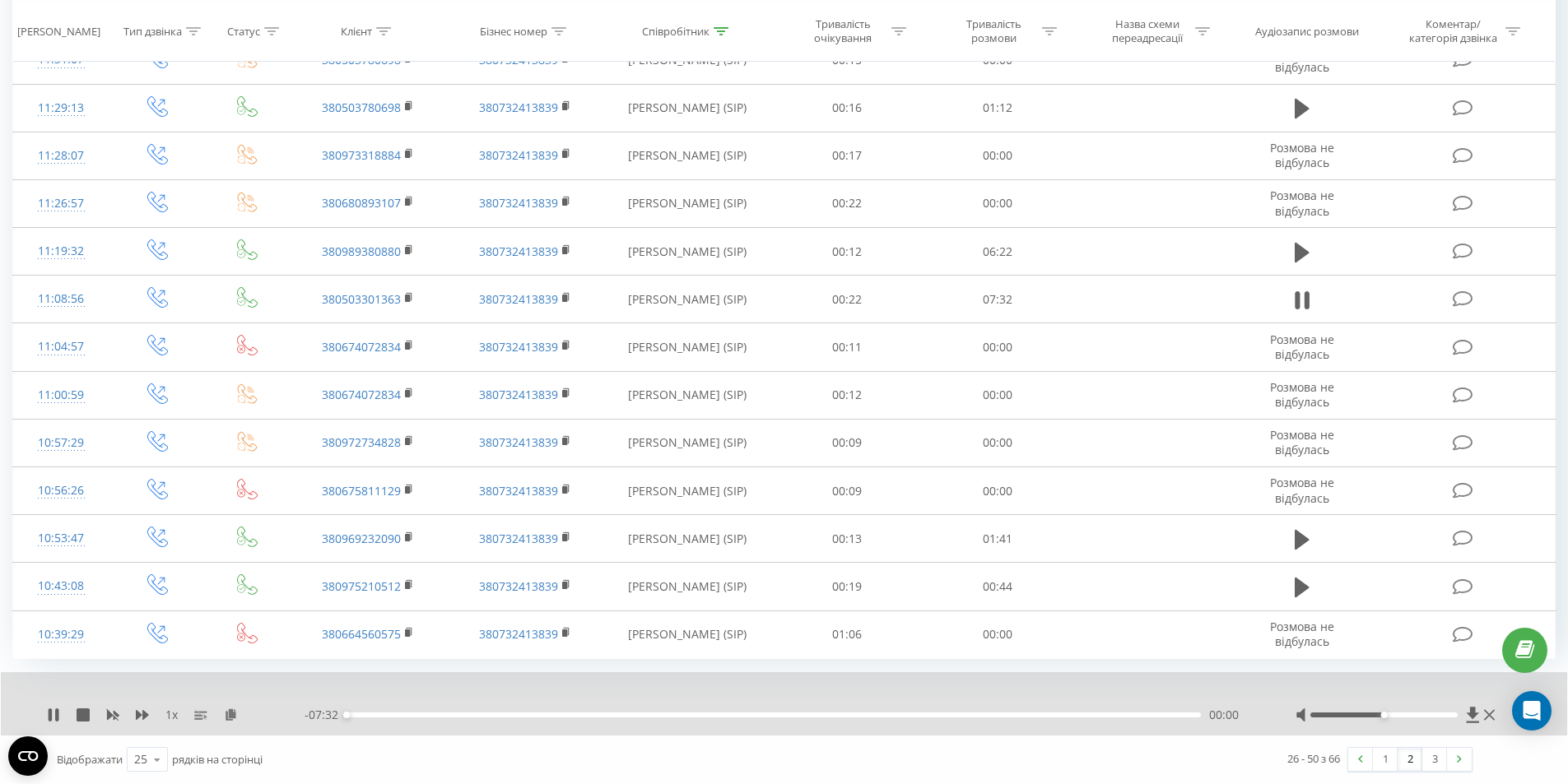
drag, startPoint x: 1359, startPoint y: 714, endPoint x: 1389, endPoint y: 714, distance: 30.0
click at [1389, 714] on div at bounding box center [1384, 714] width 148 height 5
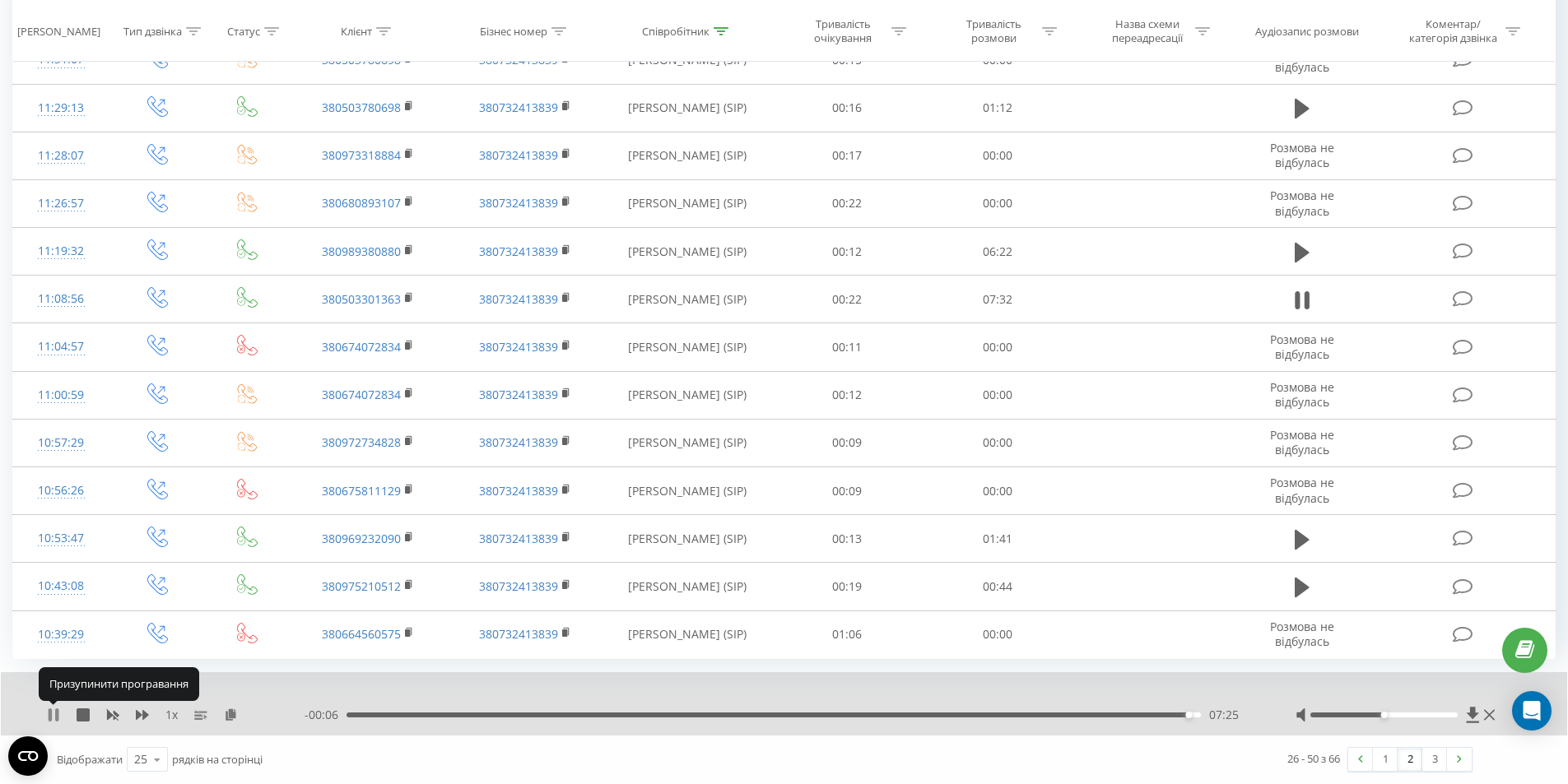
click at [58, 708] on icon at bounding box center [56, 714] width 3 height 13
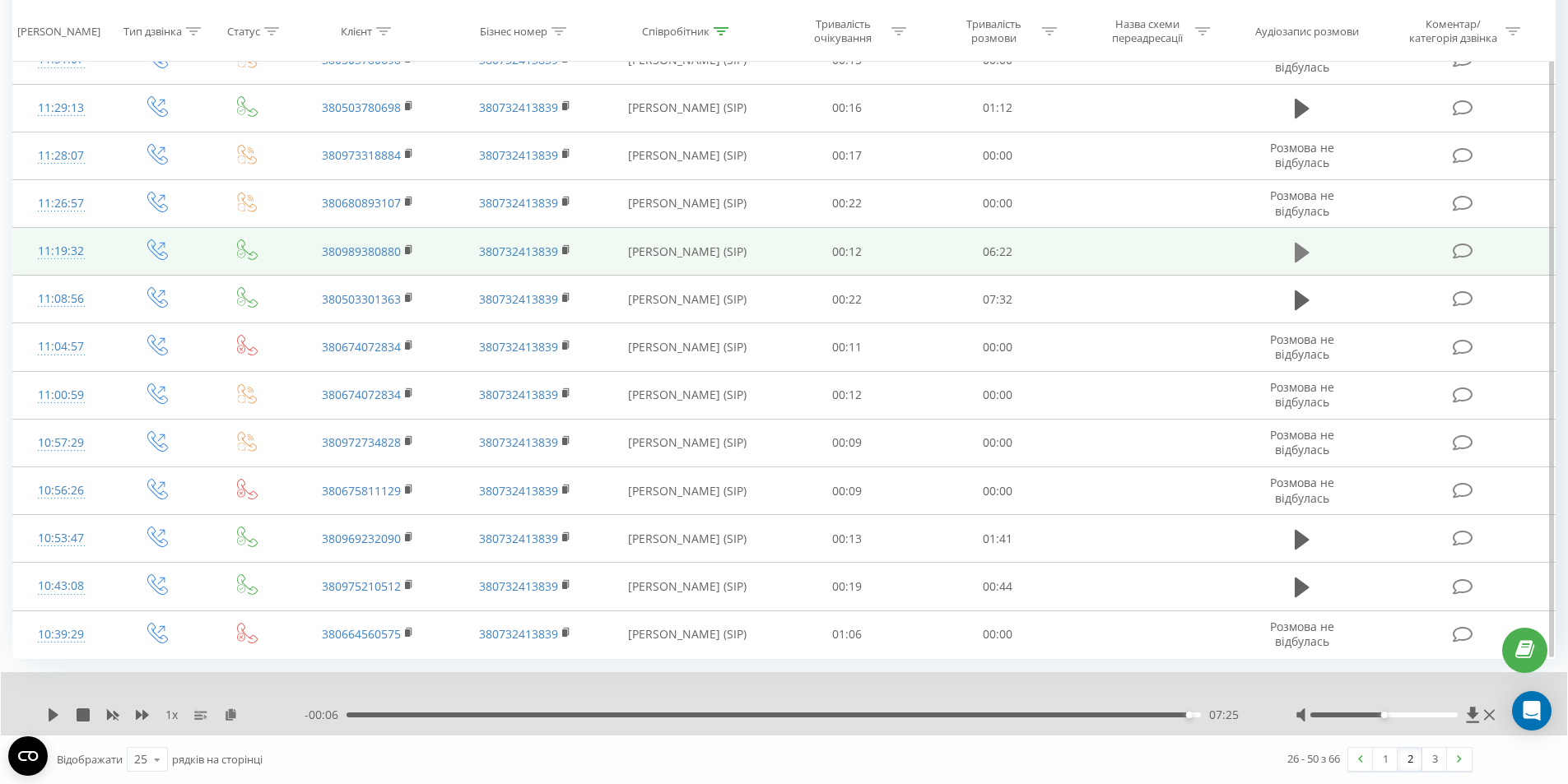
click at [1302, 255] on icon at bounding box center [1302, 251] width 15 height 20
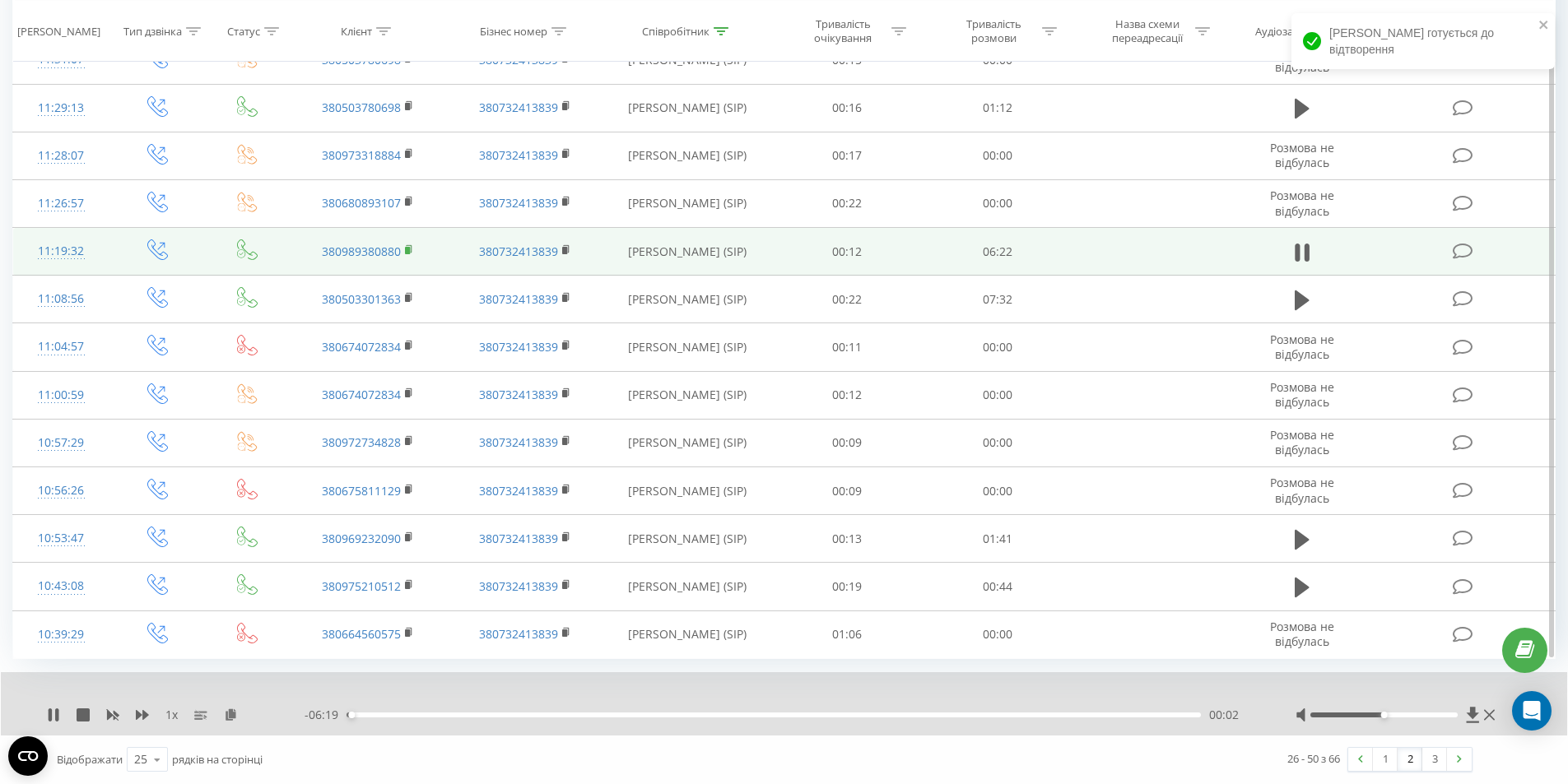
click at [406, 246] on rect at bounding box center [407, 249] width 5 height 7
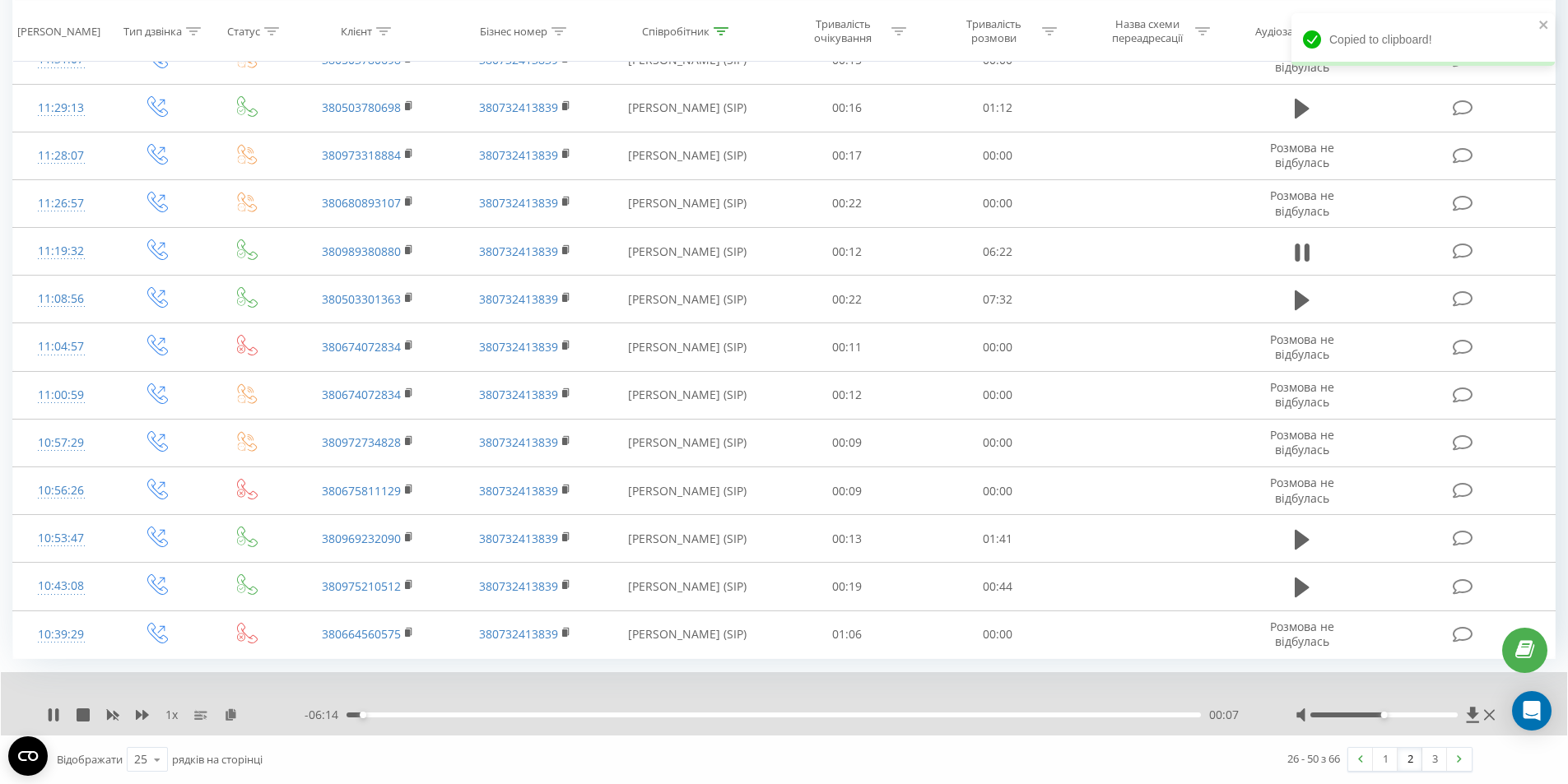
click at [1396, 714] on div at bounding box center [1384, 714] width 148 height 5
click at [1138, 715] on div "00:08" at bounding box center [774, 714] width 854 height 5
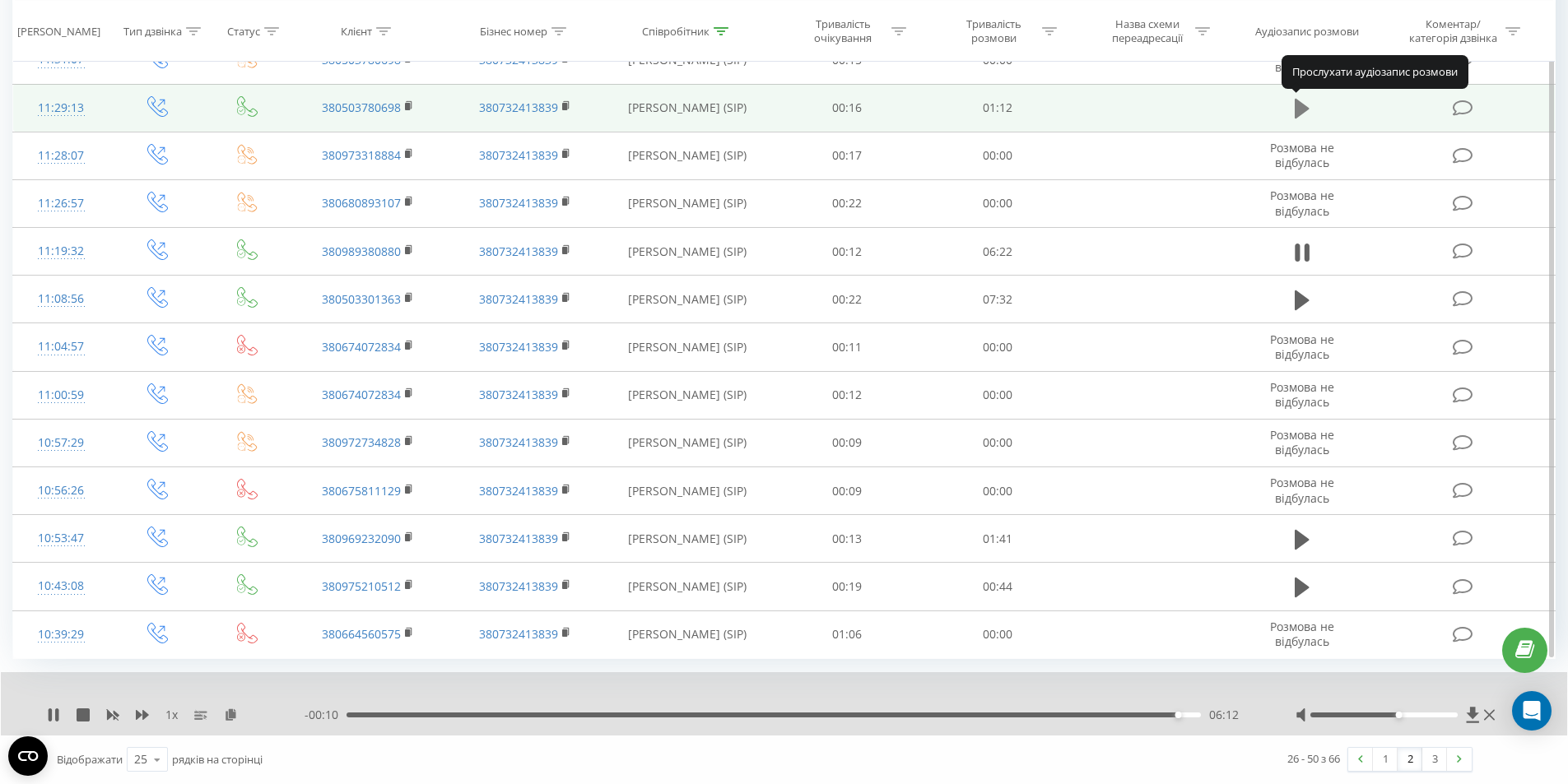
click at [1303, 111] on icon at bounding box center [1302, 109] width 15 height 20
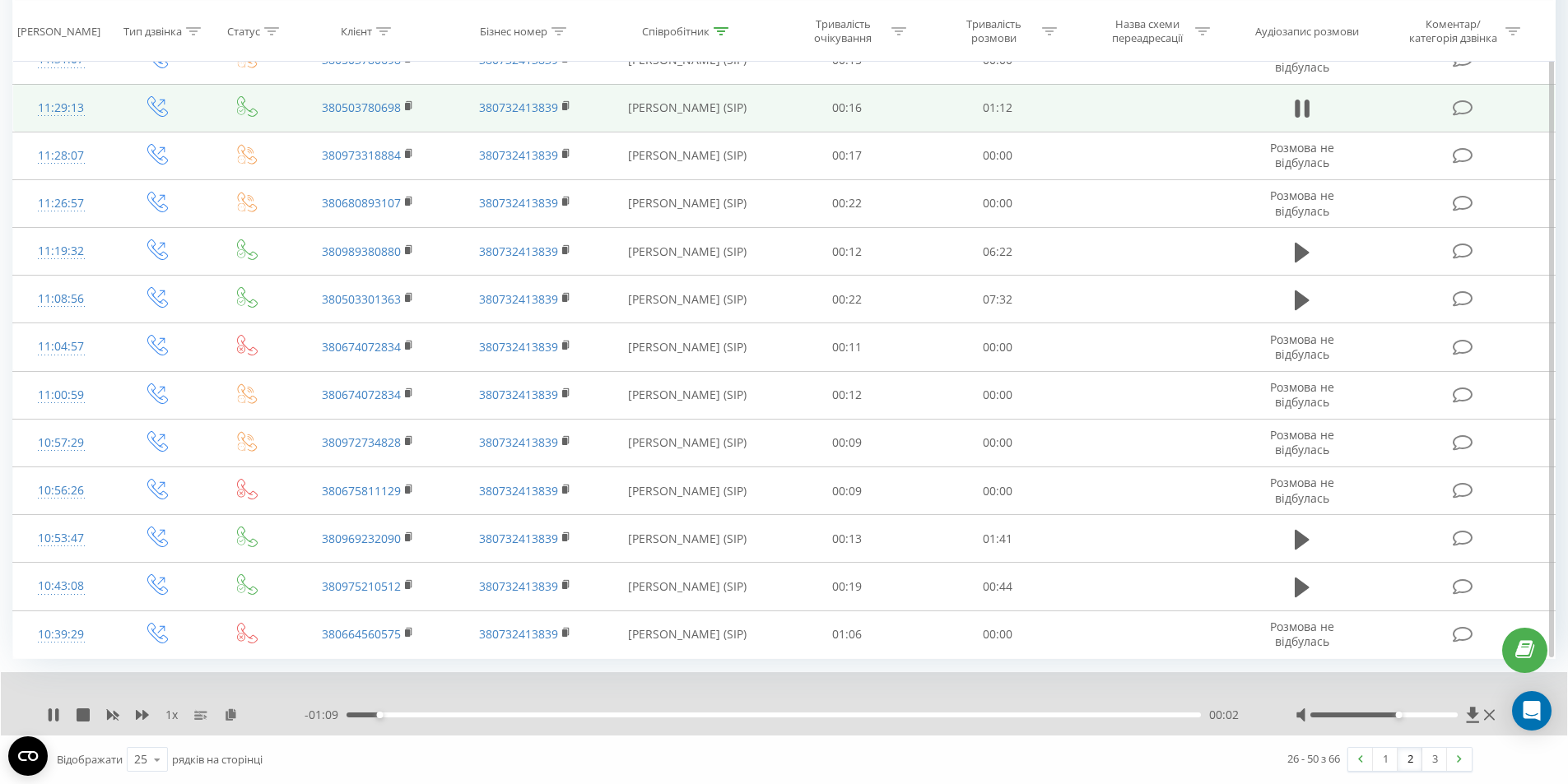
click at [402, 106] on td "380503780698" at bounding box center [367, 108] width 157 height 48
click at [411, 103] on icon at bounding box center [409, 104] width 6 height 7
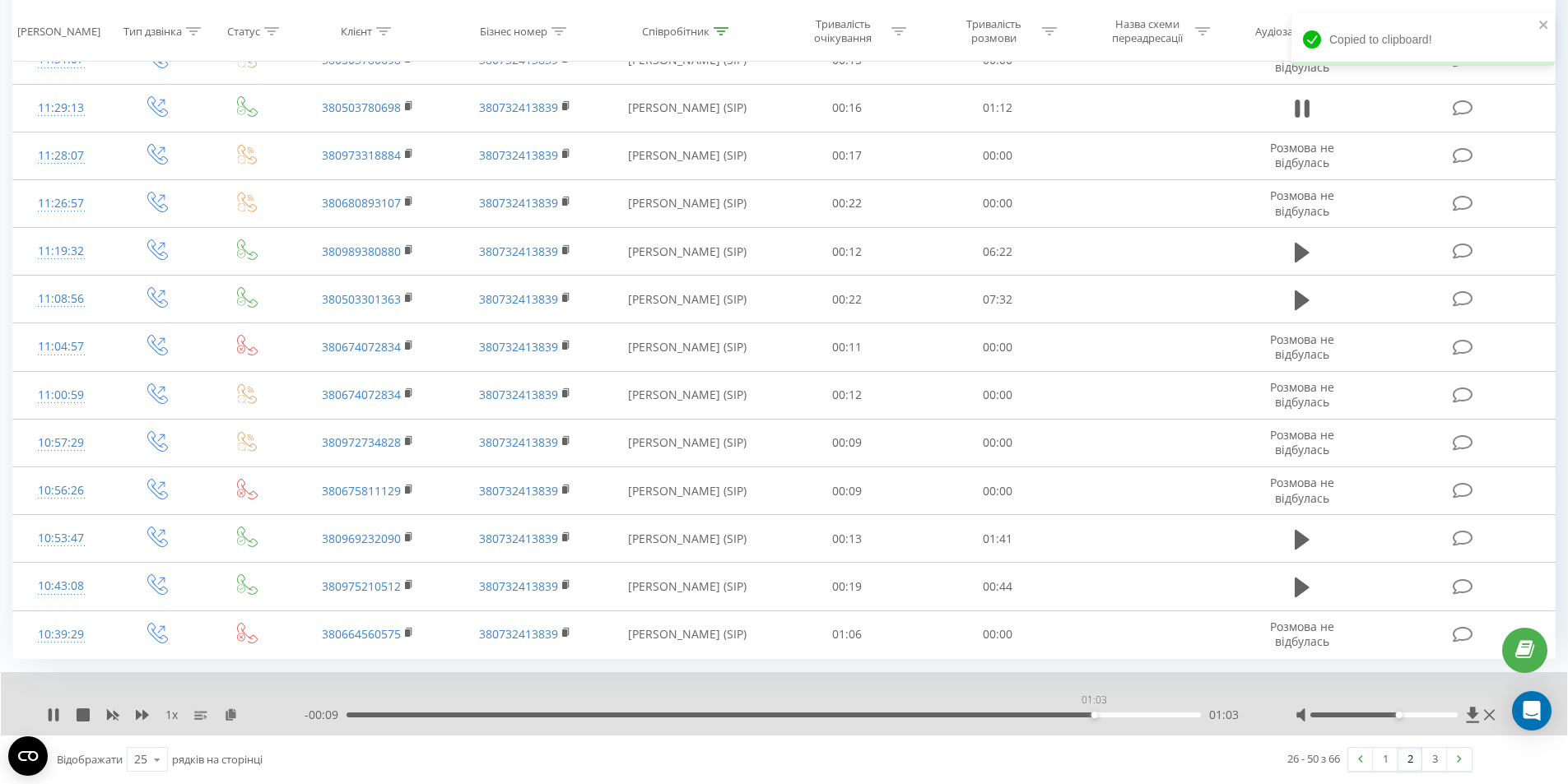
click at [1094, 716] on div "01:03" at bounding box center [774, 714] width 854 height 5
click at [1109, 714] on div "01:03" at bounding box center [774, 714] width 854 height 5
click at [1121, 714] on div "01:05" at bounding box center [1122, 714] width 7 height 7
click at [156, 721] on div "1 x" at bounding box center [176, 714] width 258 height 16
click at [146, 717] on icon at bounding box center [142, 715] width 13 height 10
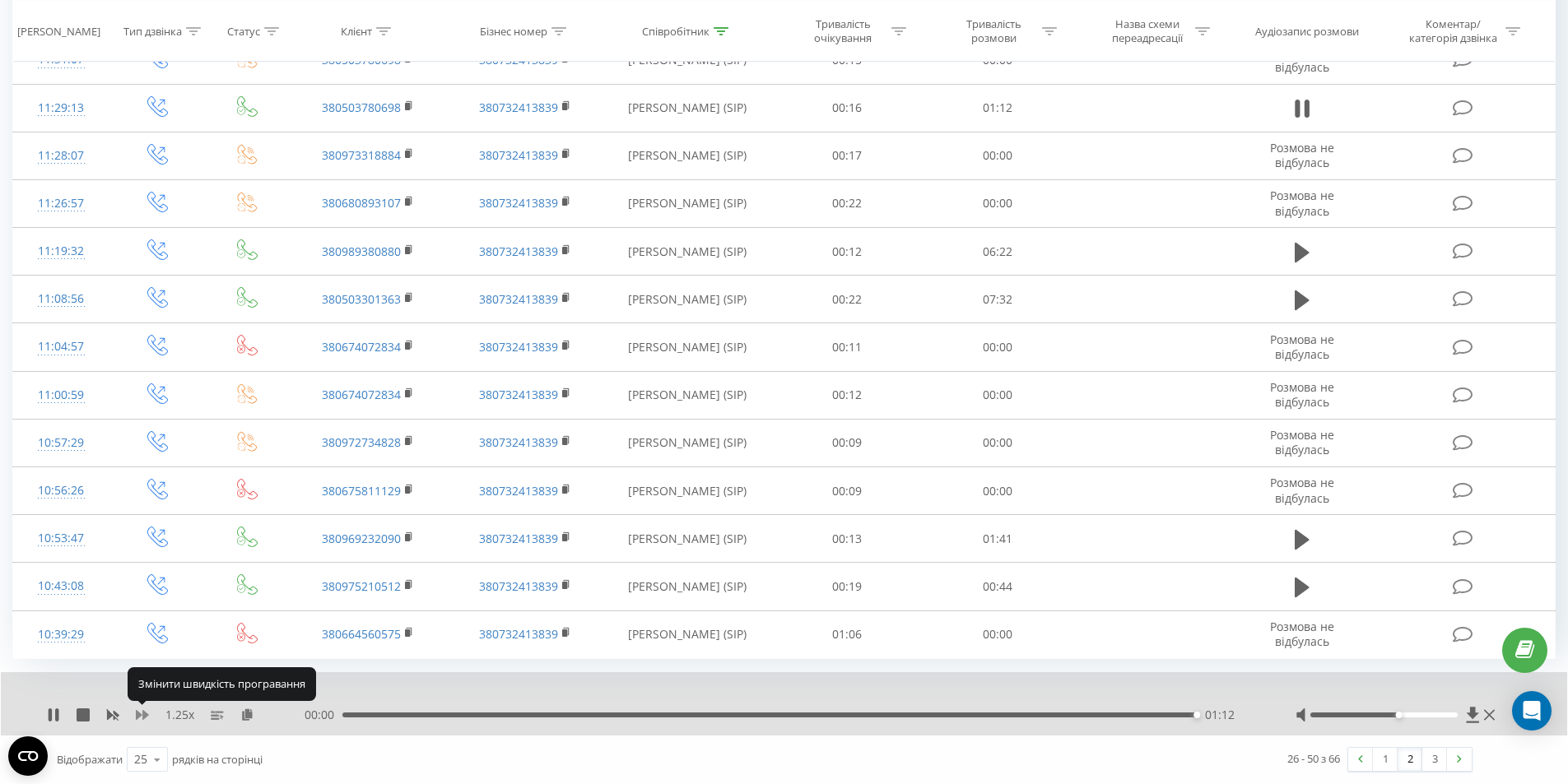
click at [146, 716] on icon at bounding box center [142, 715] width 13 height 10
click at [109, 716] on icon at bounding box center [113, 716] width 12 height 10
click at [147, 715] on icon at bounding box center [142, 715] width 13 height 10
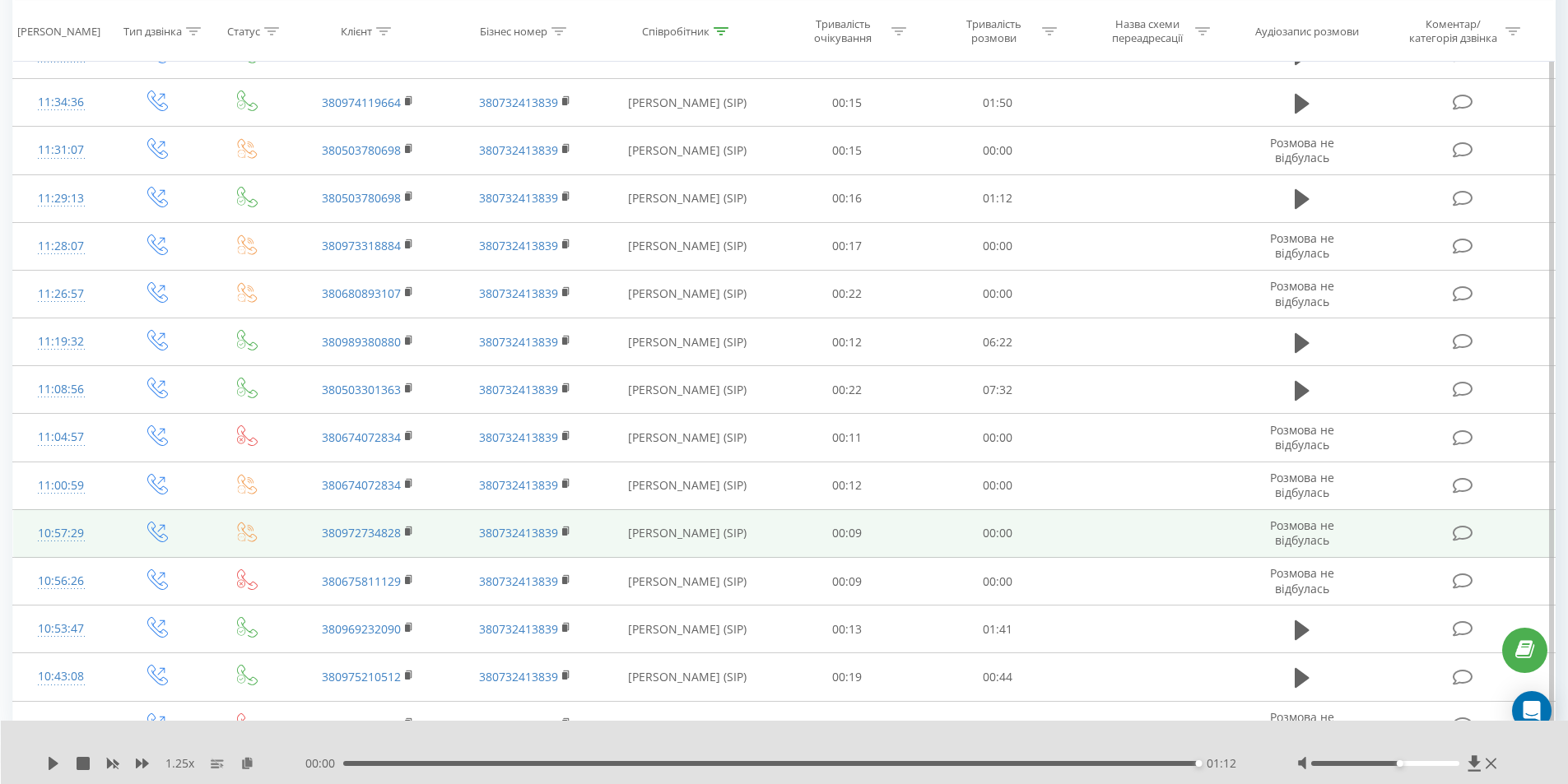
scroll to position [1262, 0]
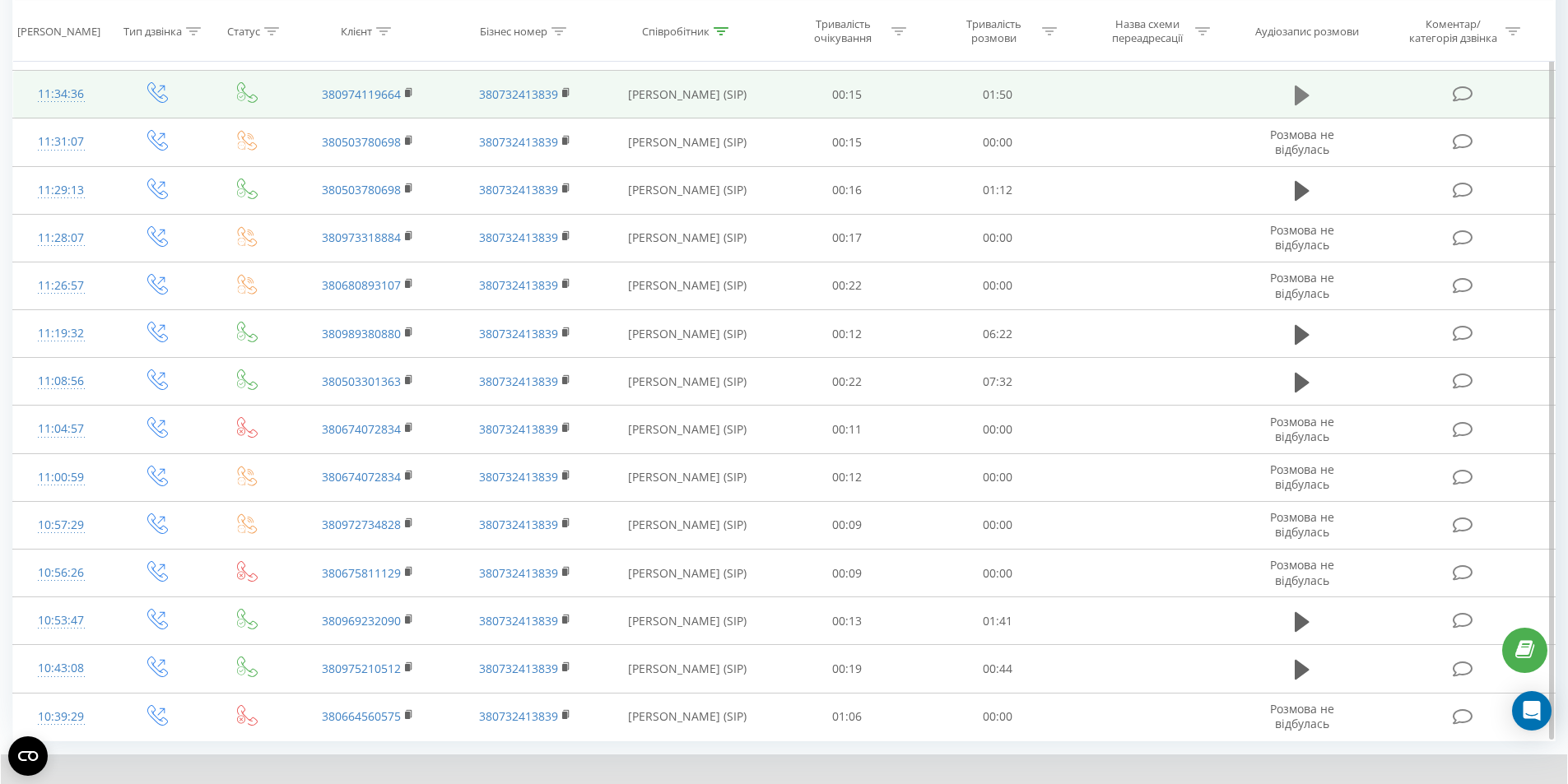
click at [1302, 98] on icon at bounding box center [1302, 96] width 15 height 20
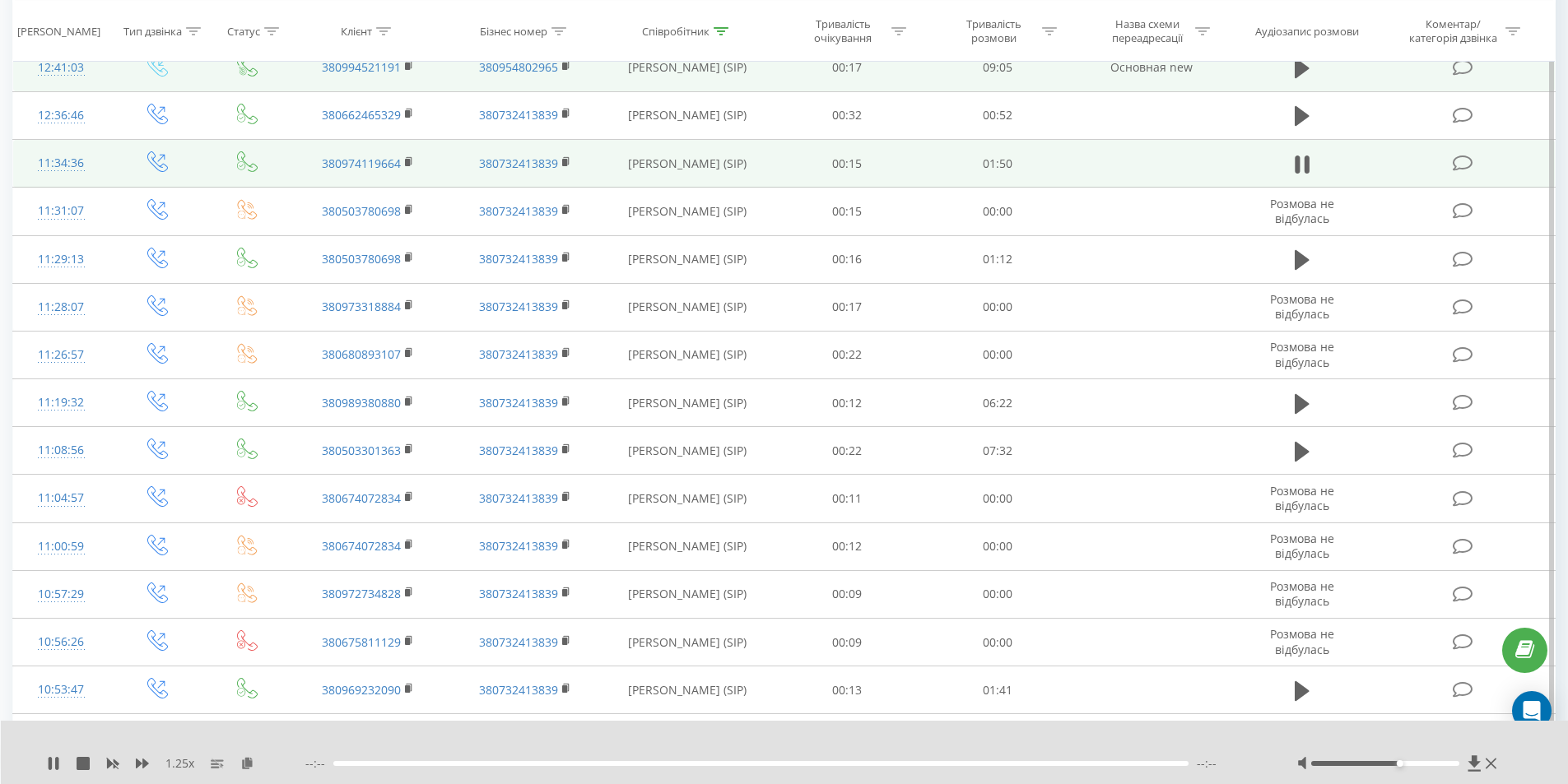
scroll to position [1097, 0]
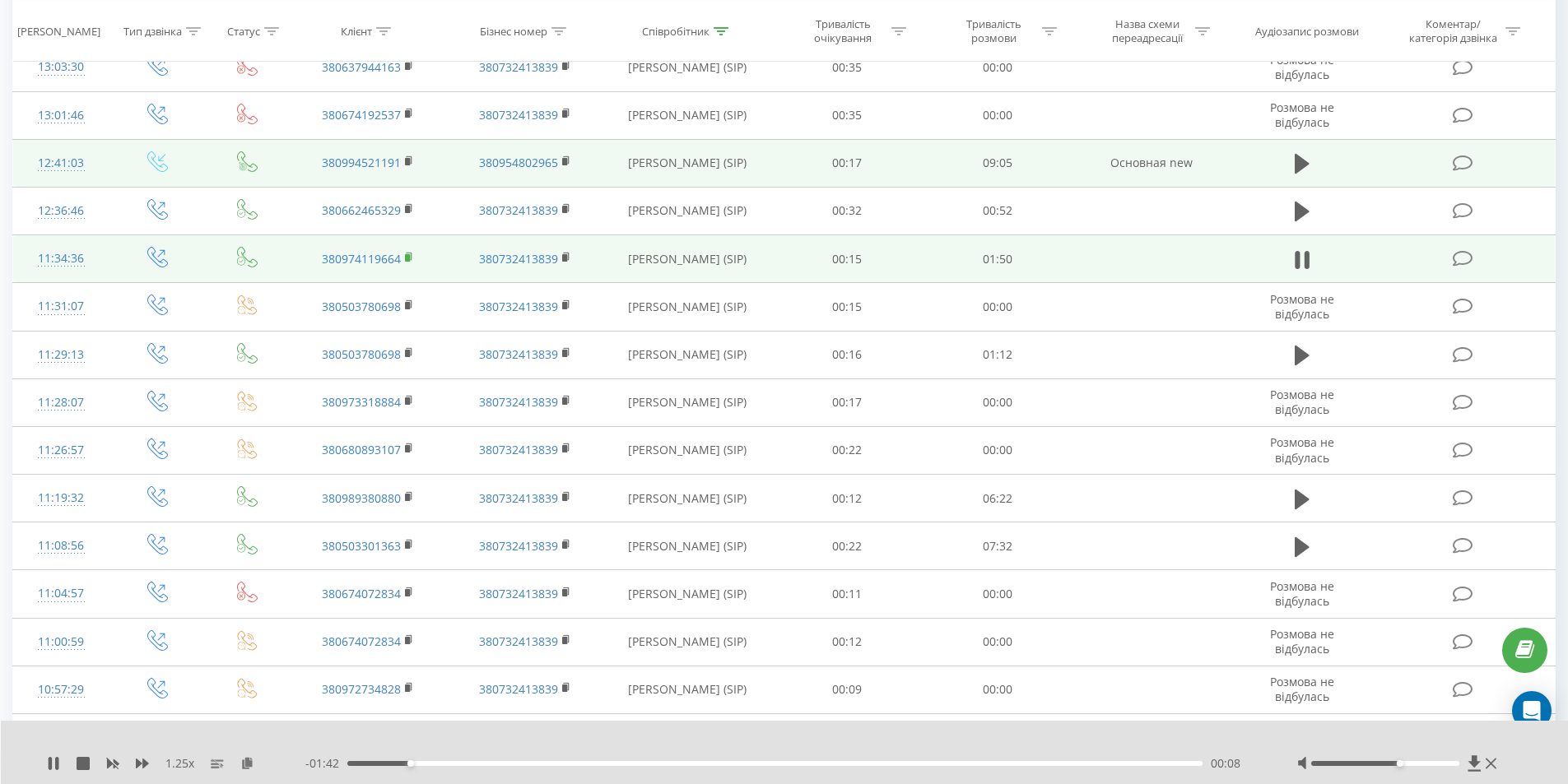
click at [408, 255] on rect at bounding box center [407, 257] width 5 height 7
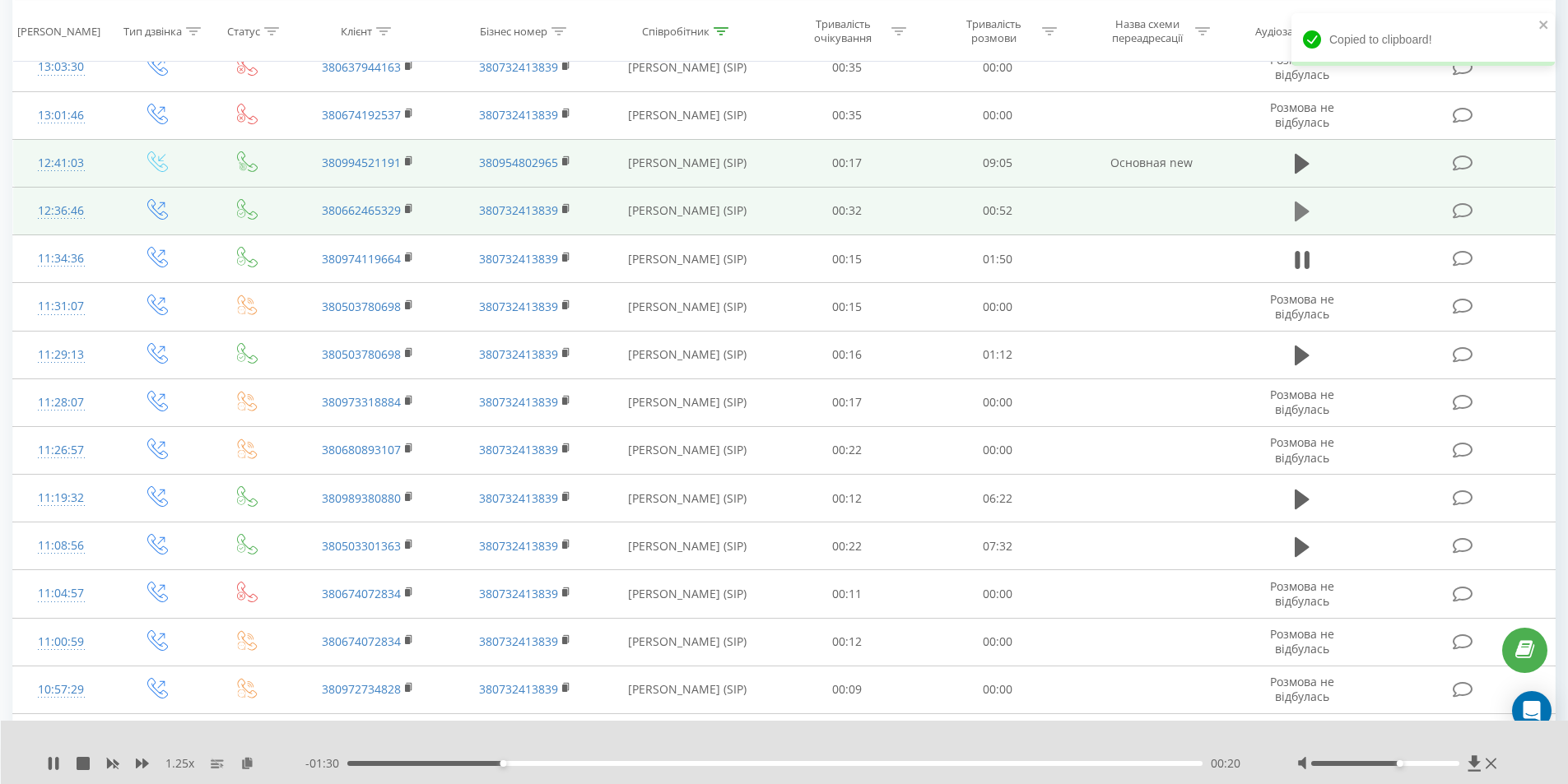
click at [1308, 212] on icon at bounding box center [1302, 210] width 15 height 23
click at [411, 213] on icon at bounding box center [409, 209] width 9 height 12
click at [407, 204] on icon at bounding box center [409, 209] width 9 height 12
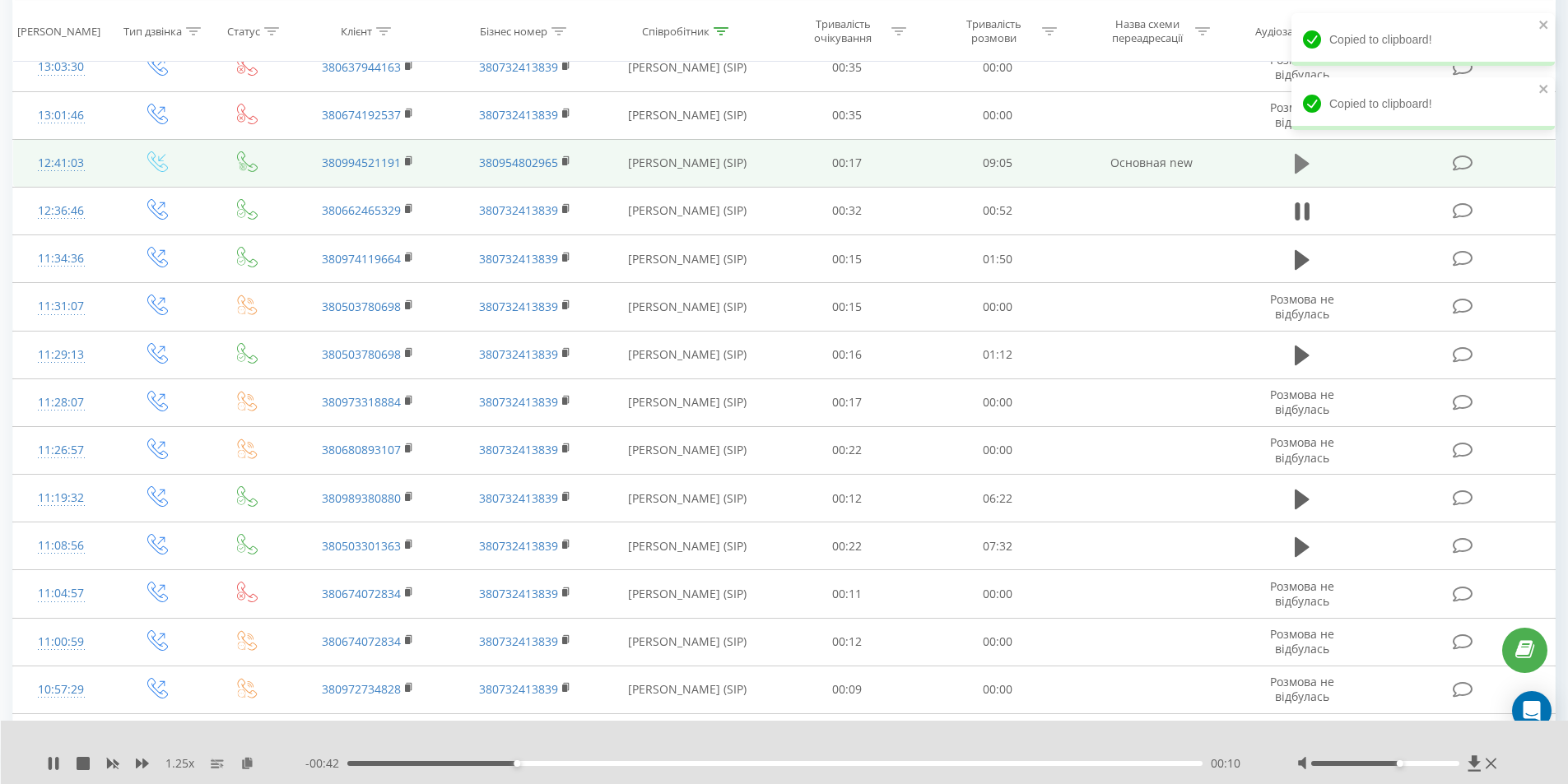
click at [1307, 169] on icon at bounding box center [1302, 164] width 15 height 23
click at [404, 158] on td "380994521191" at bounding box center [367, 163] width 157 height 48
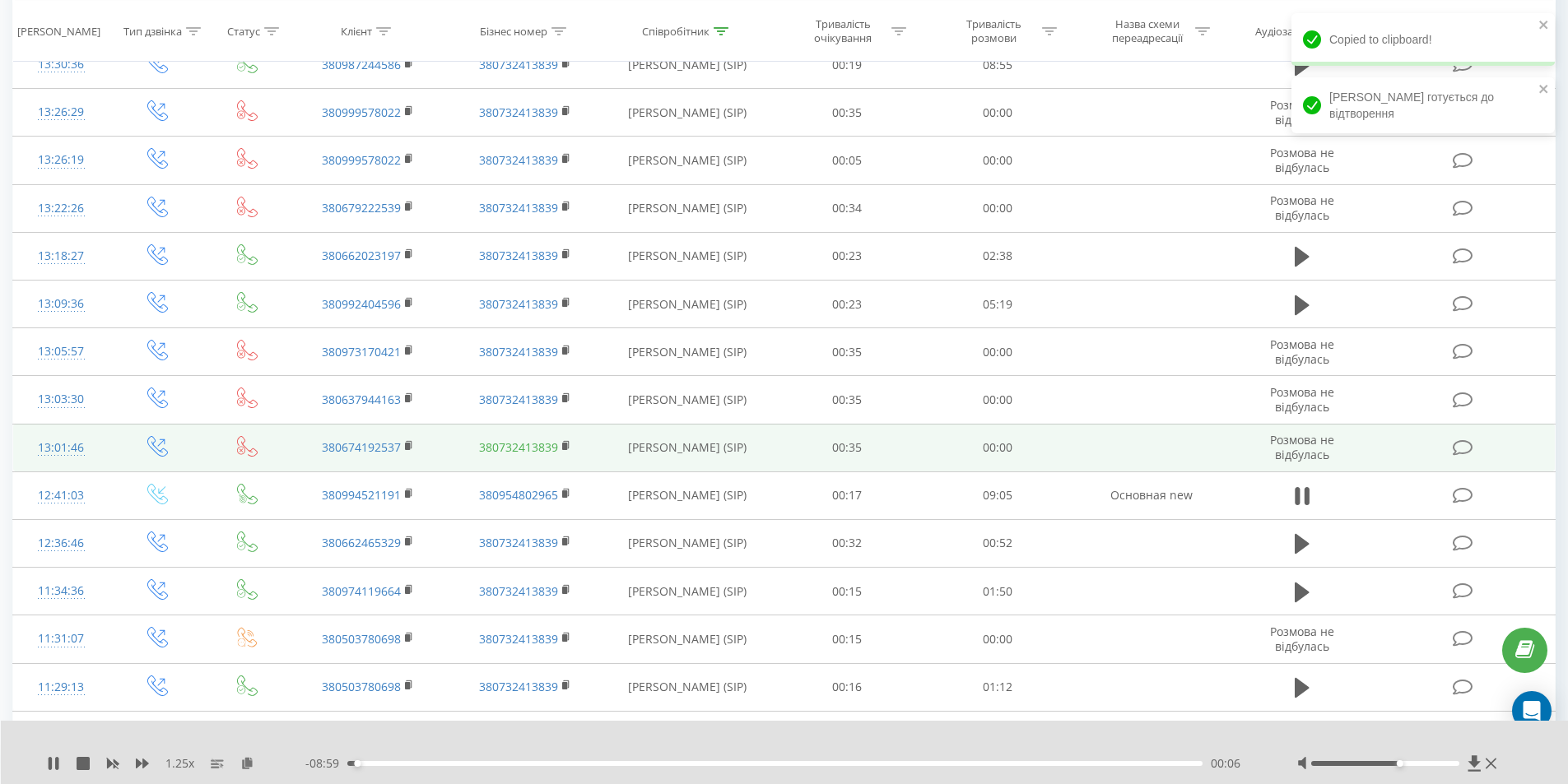
scroll to position [686, 0]
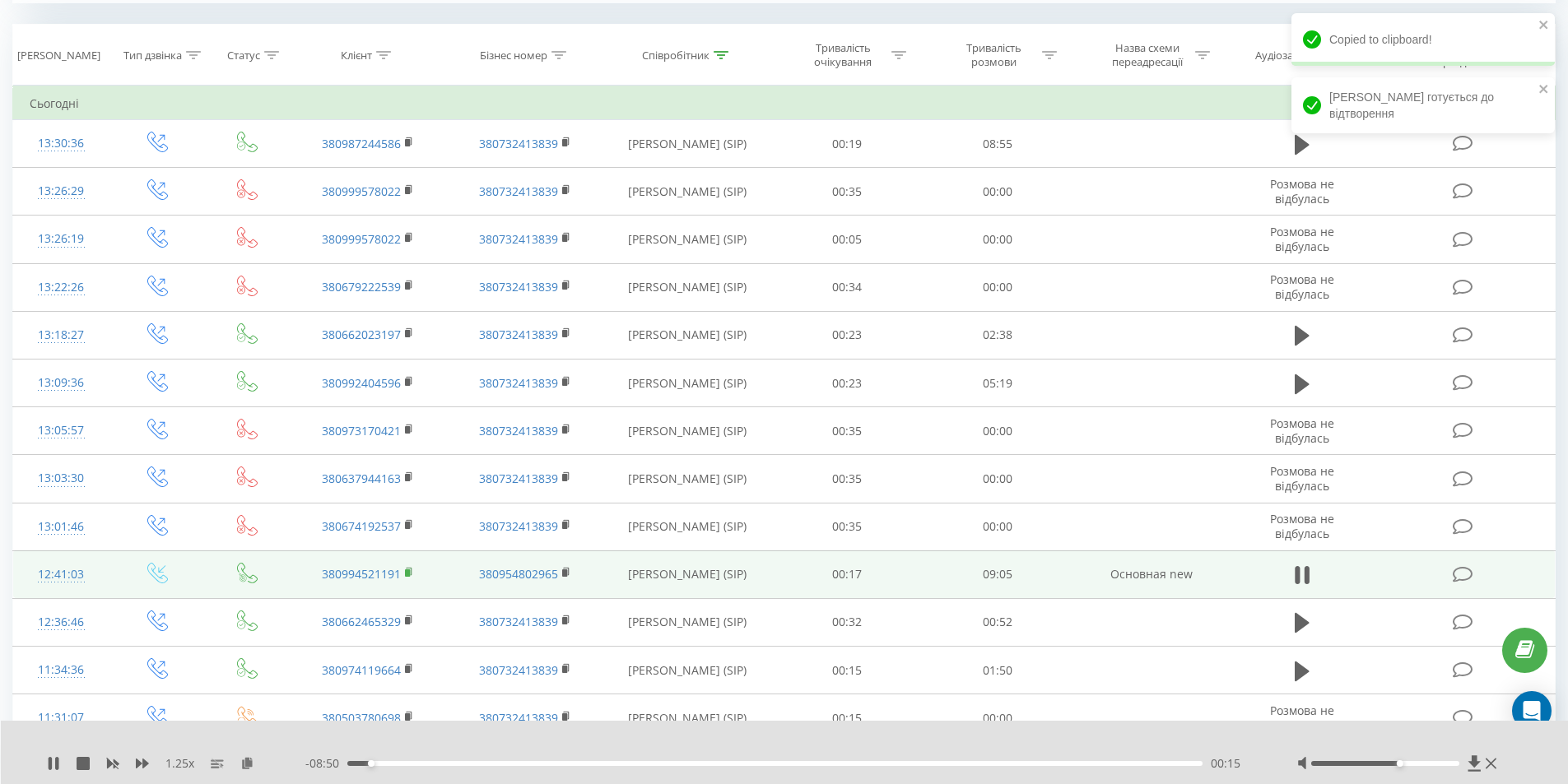
click at [410, 573] on rect at bounding box center [407, 573] width 5 height 7
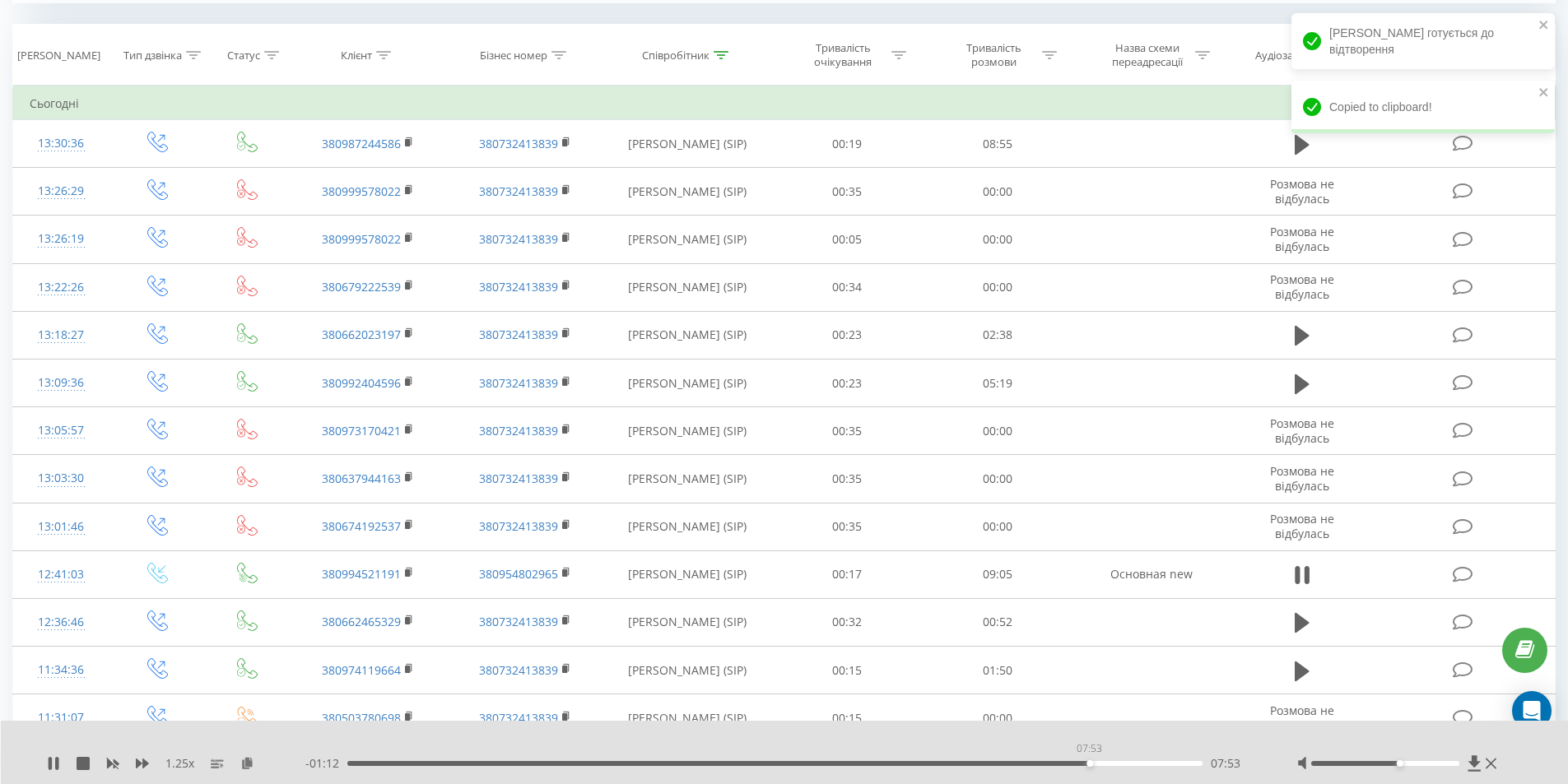
click at [1089, 761] on div "07:53" at bounding box center [776, 763] width 856 height 5
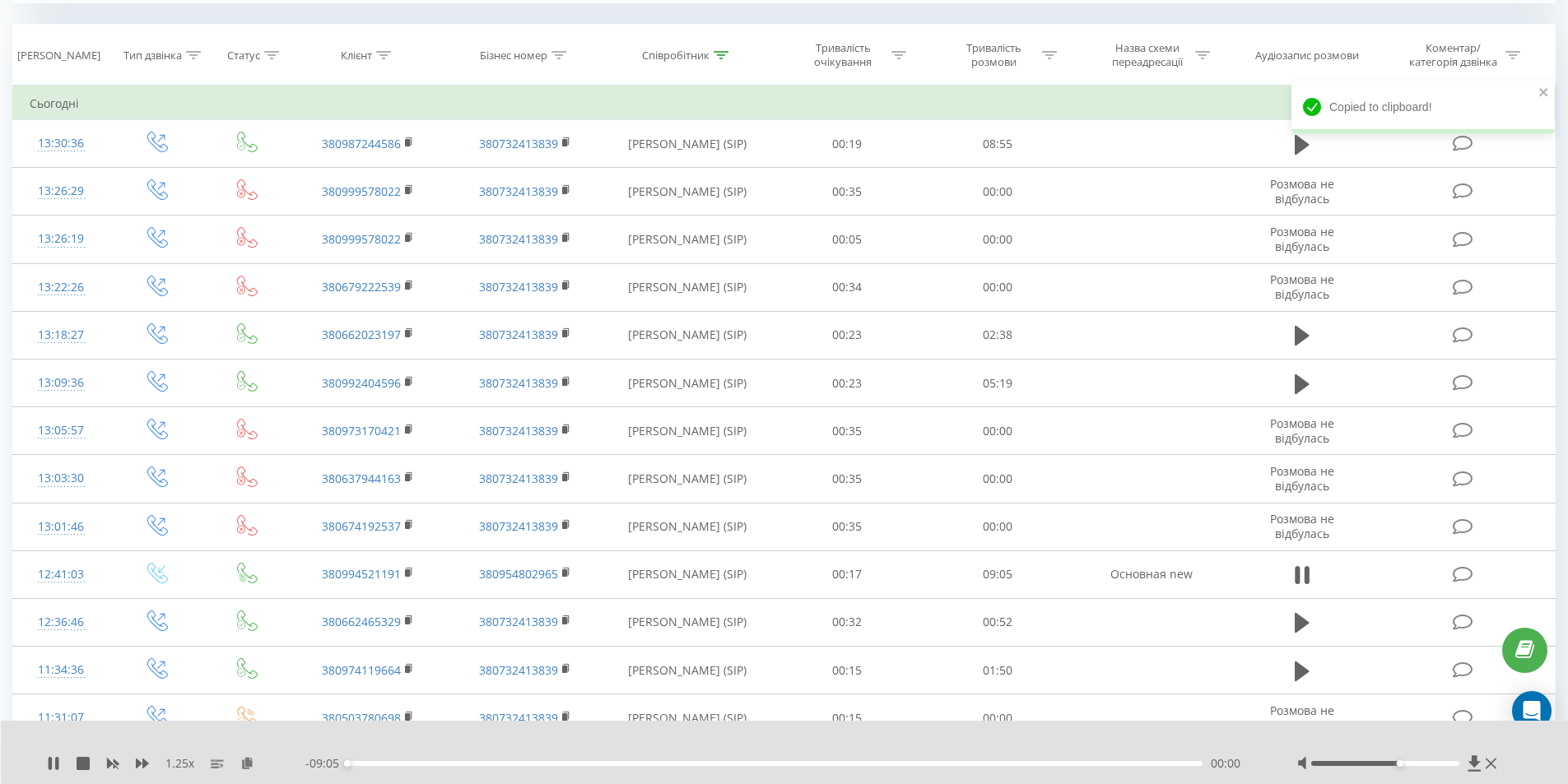
click at [1110, 763] on div "00:00" at bounding box center [776, 763] width 856 height 5
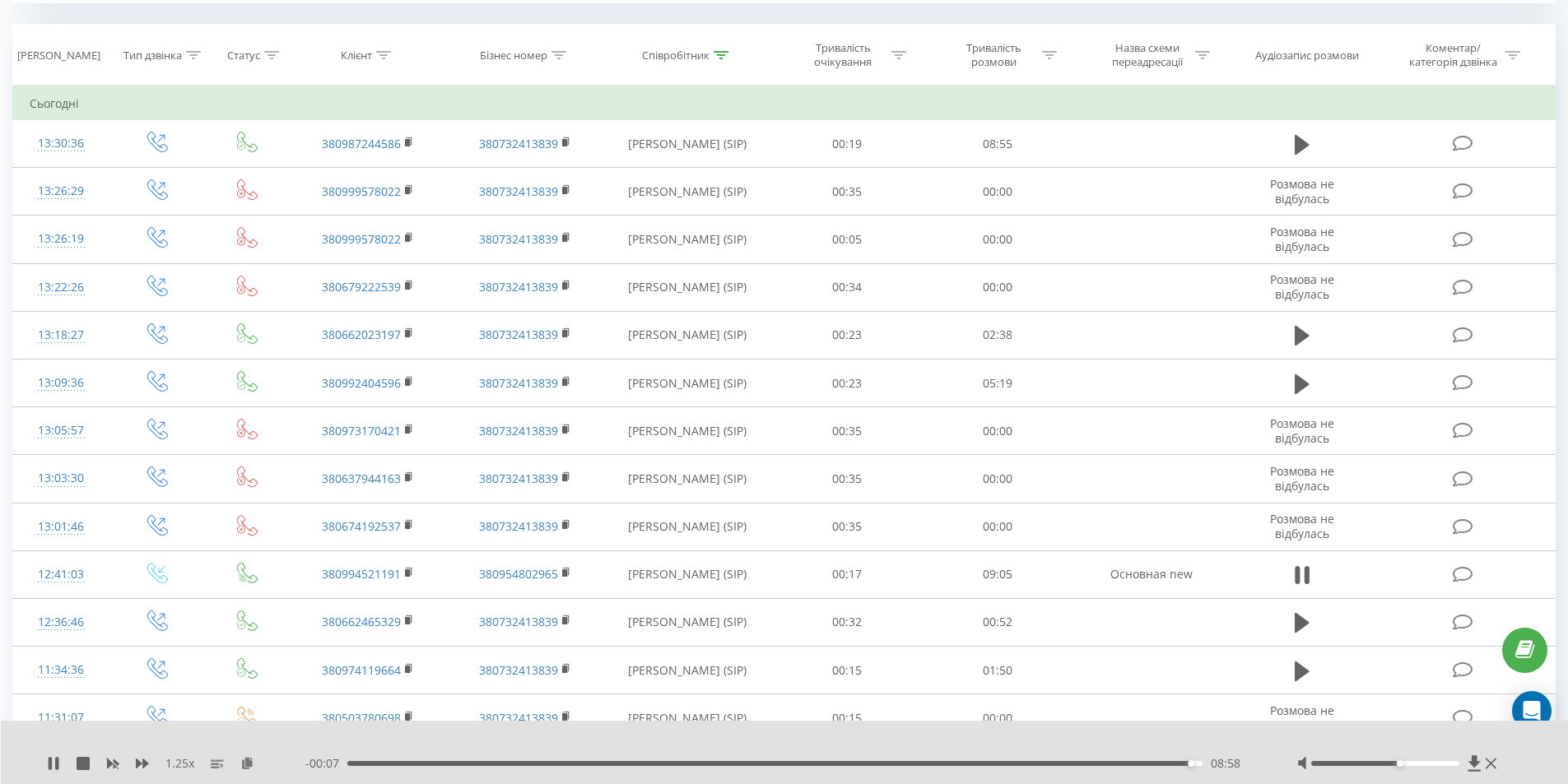
click at [353, 763] on div "08:58" at bounding box center [776, 763] width 856 height 5
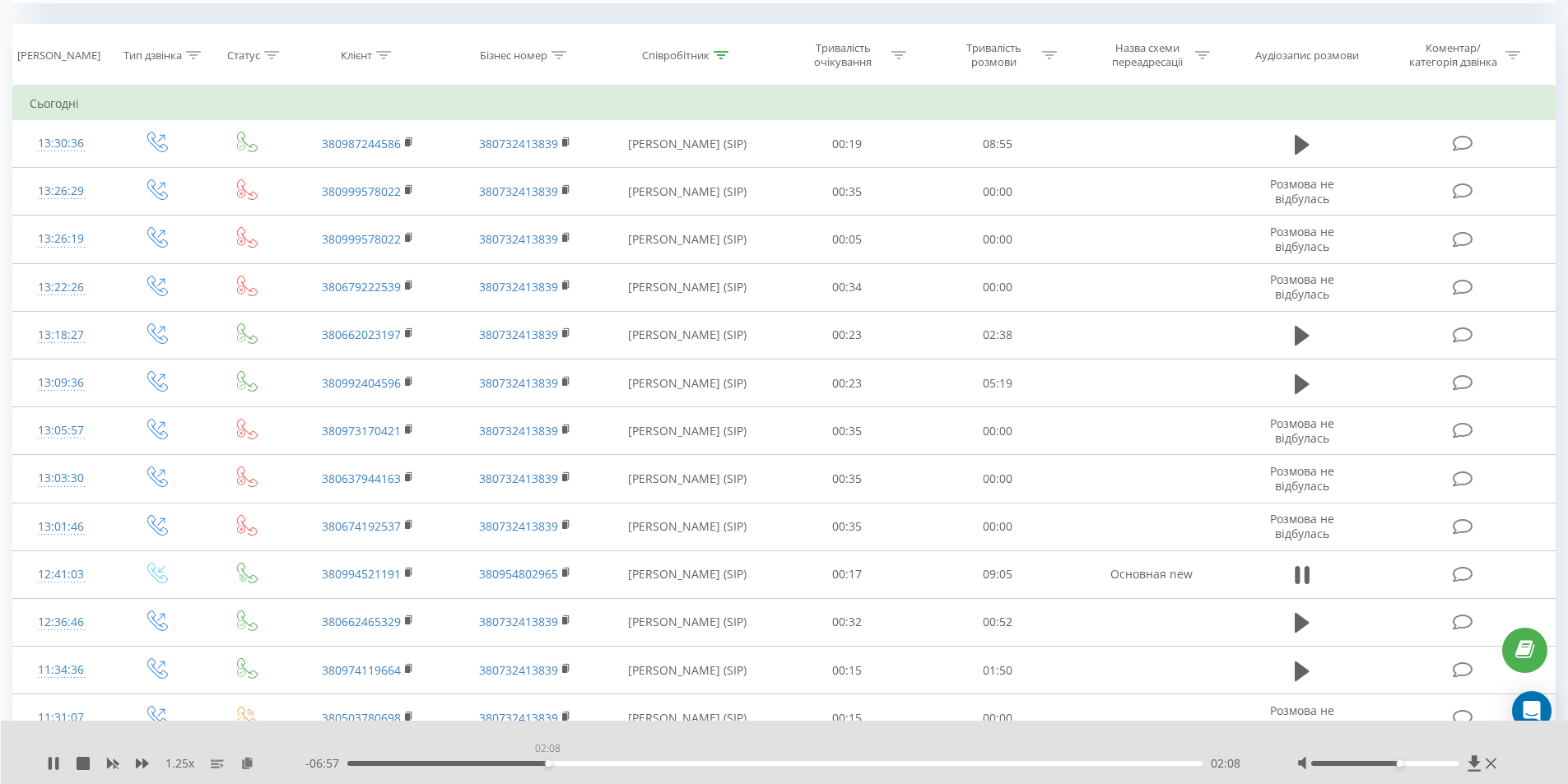
click at [547, 763] on div "02:08" at bounding box center [776, 763] width 856 height 5
click at [617, 762] on div "02:52" at bounding box center [776, 763] width 856 height 5
click at [675, 762] on div "00:00" at bounding box center [776, 763] width 856 height 5
click at [53, 764] on icon at bounding box center [53, 763] width 13 height 13
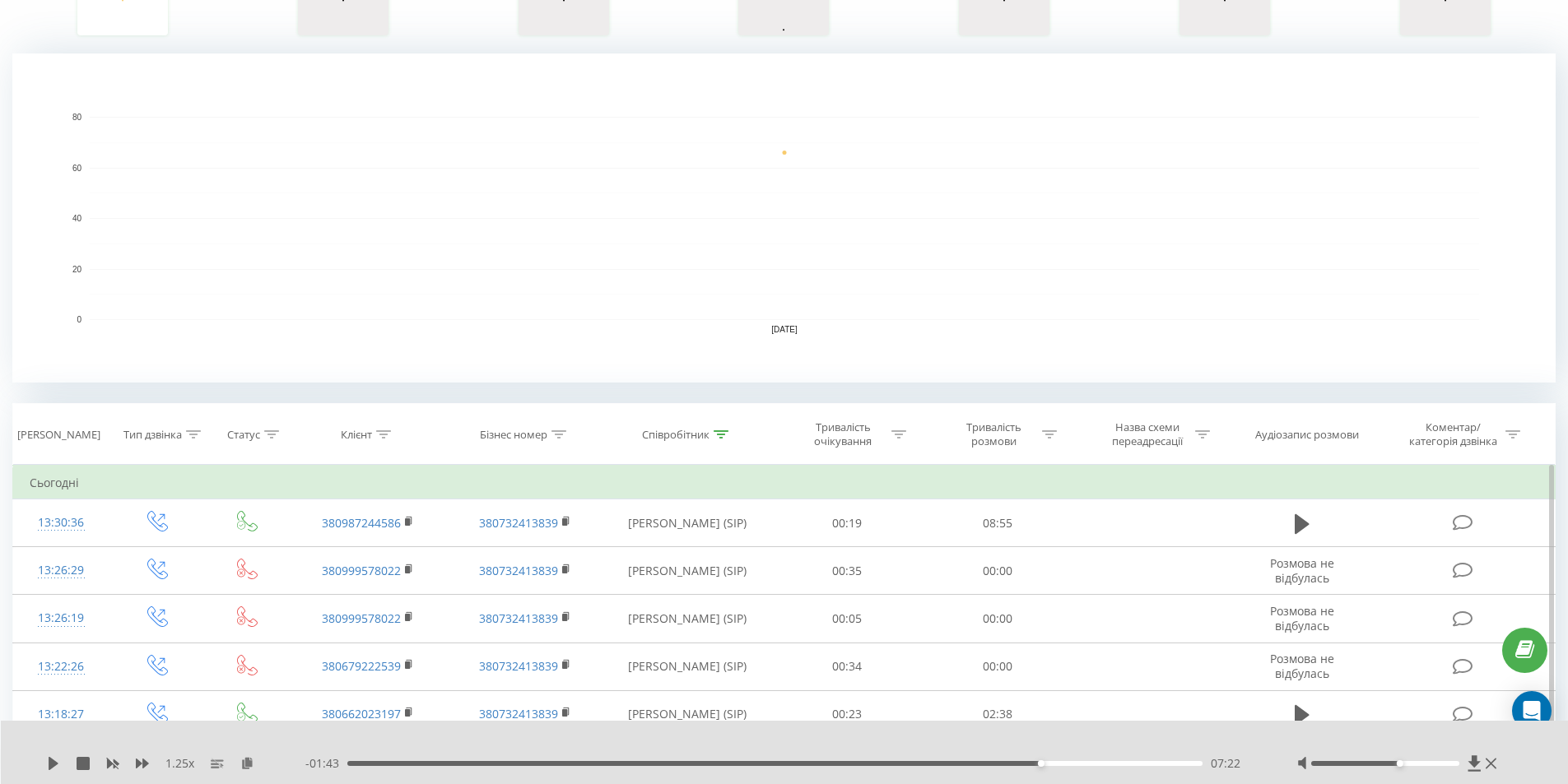
scroll to position [193, 0]
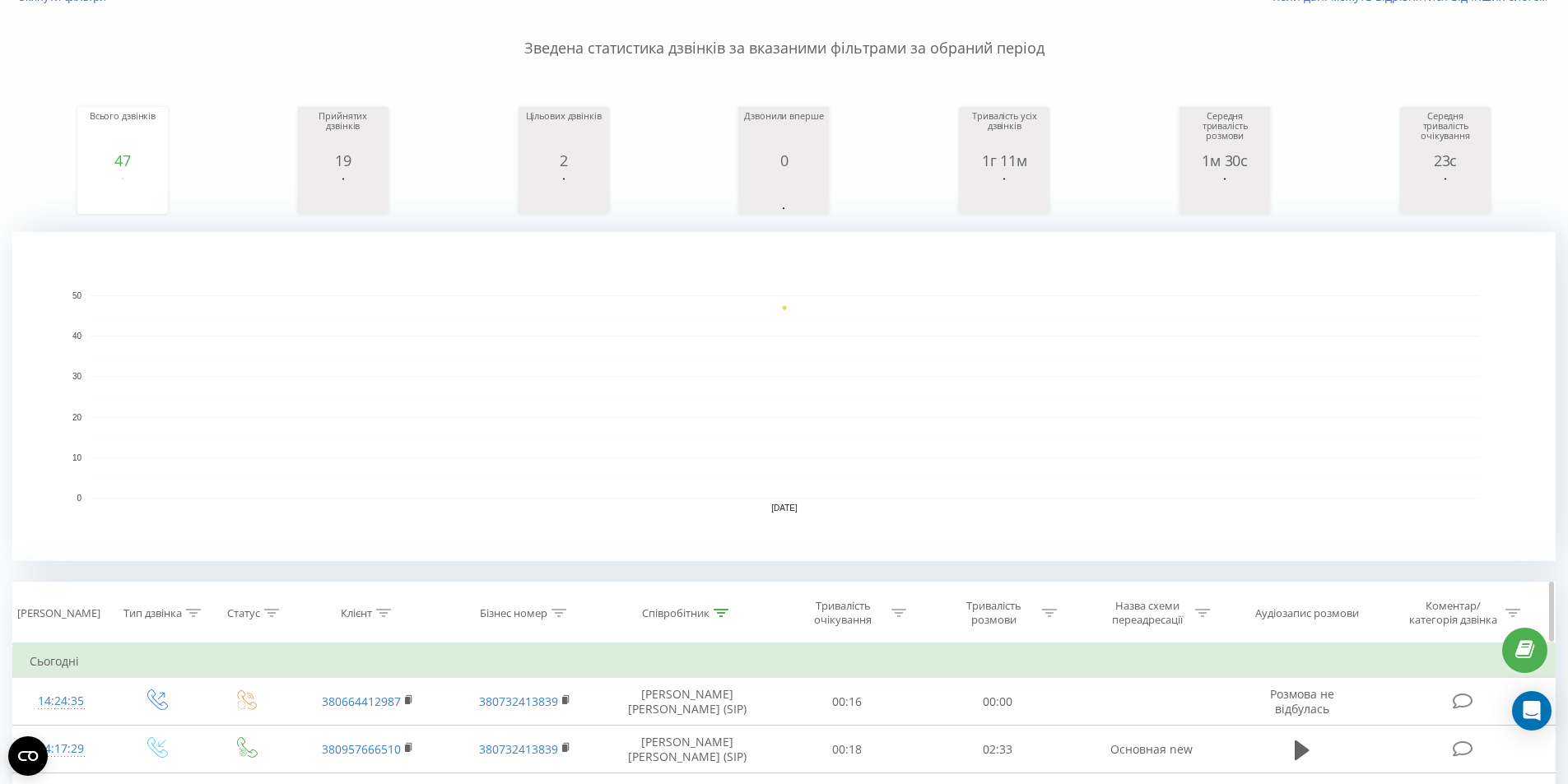
scroll to position [165, 0]
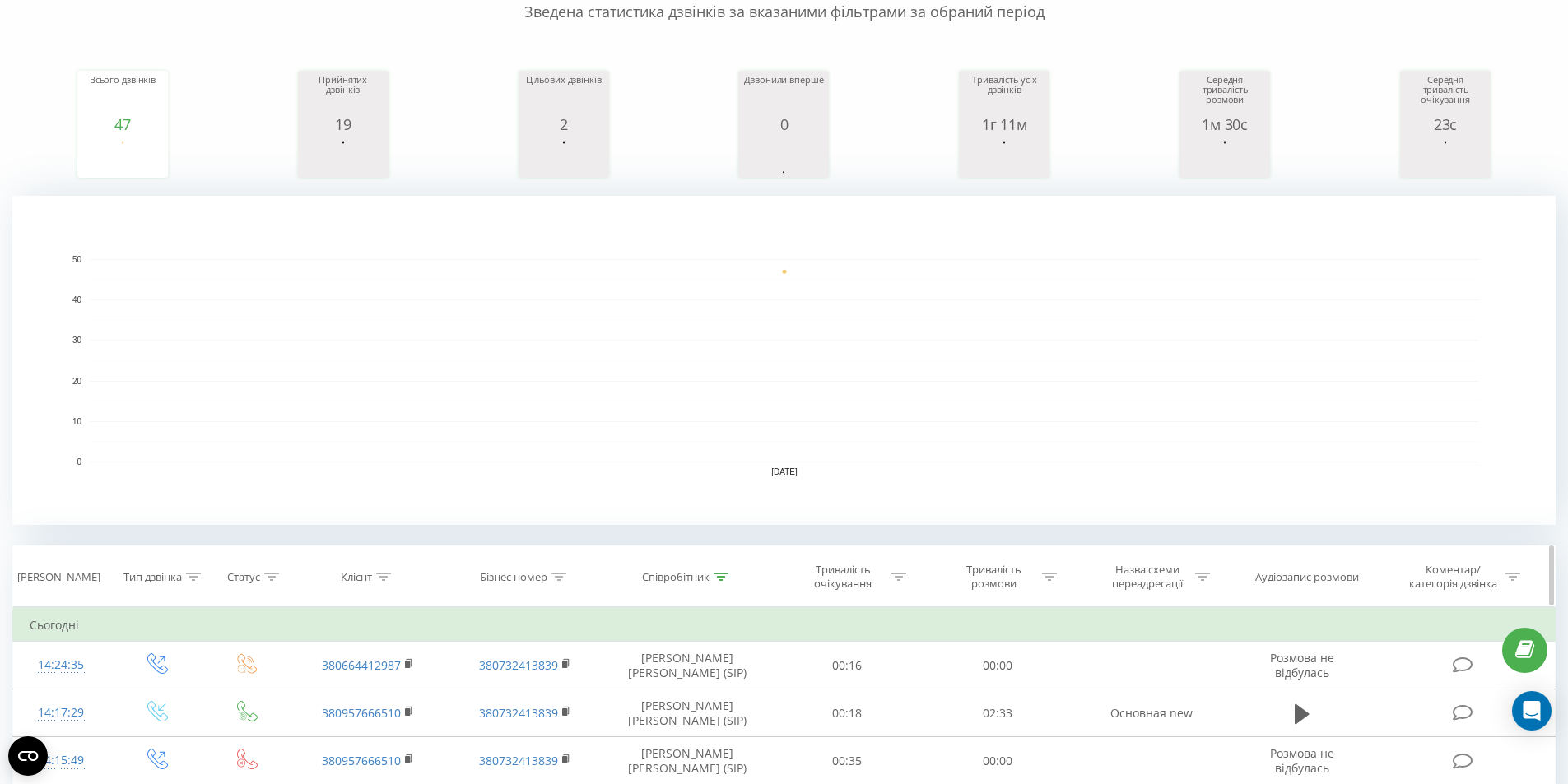
click at [724, 578] on icon at bounding box center [721, 577] width 15 height 8
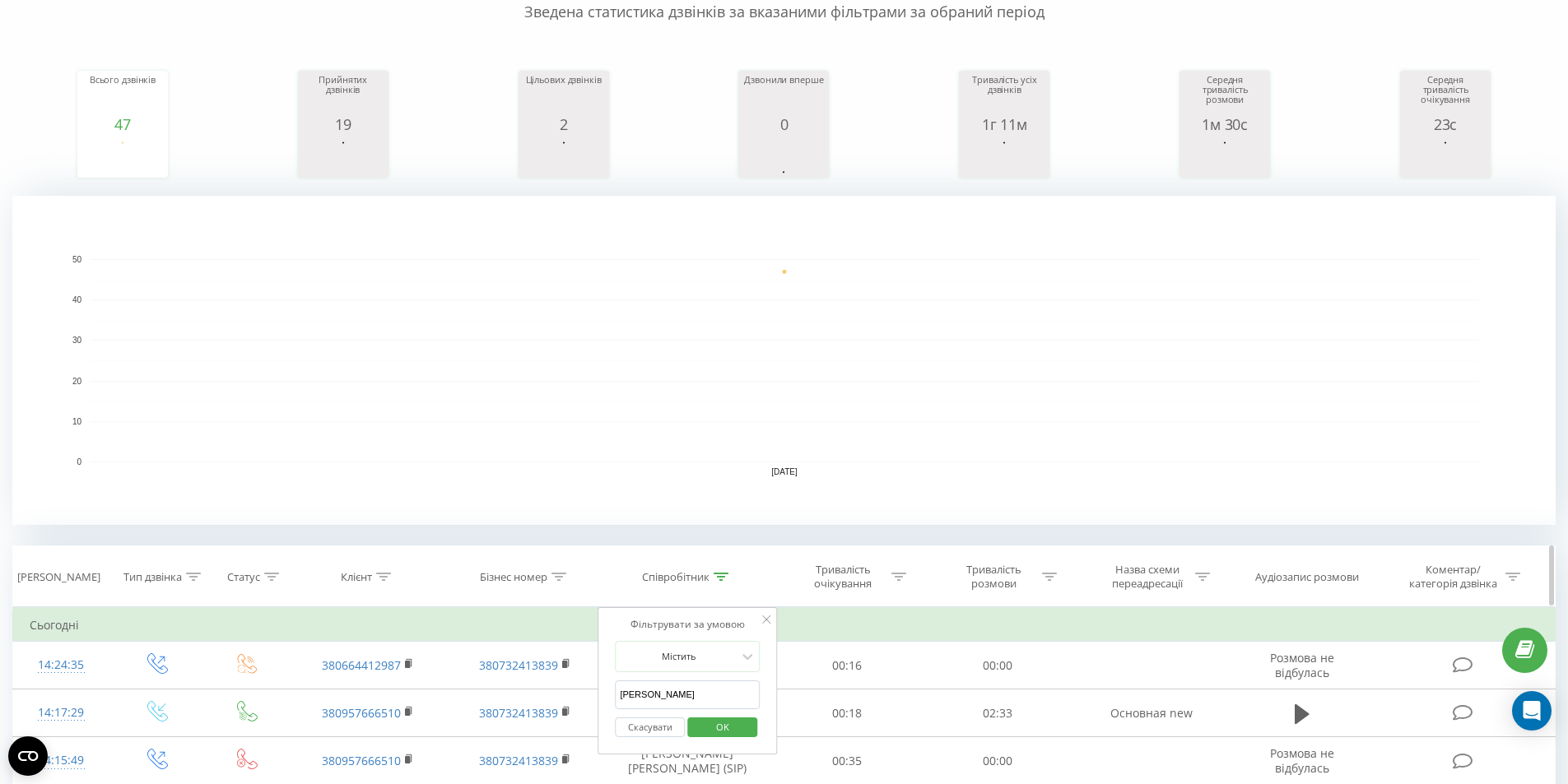
click at [354, 584] on div "Клієнт" at bounding box center [355, 578] width 31 height 14
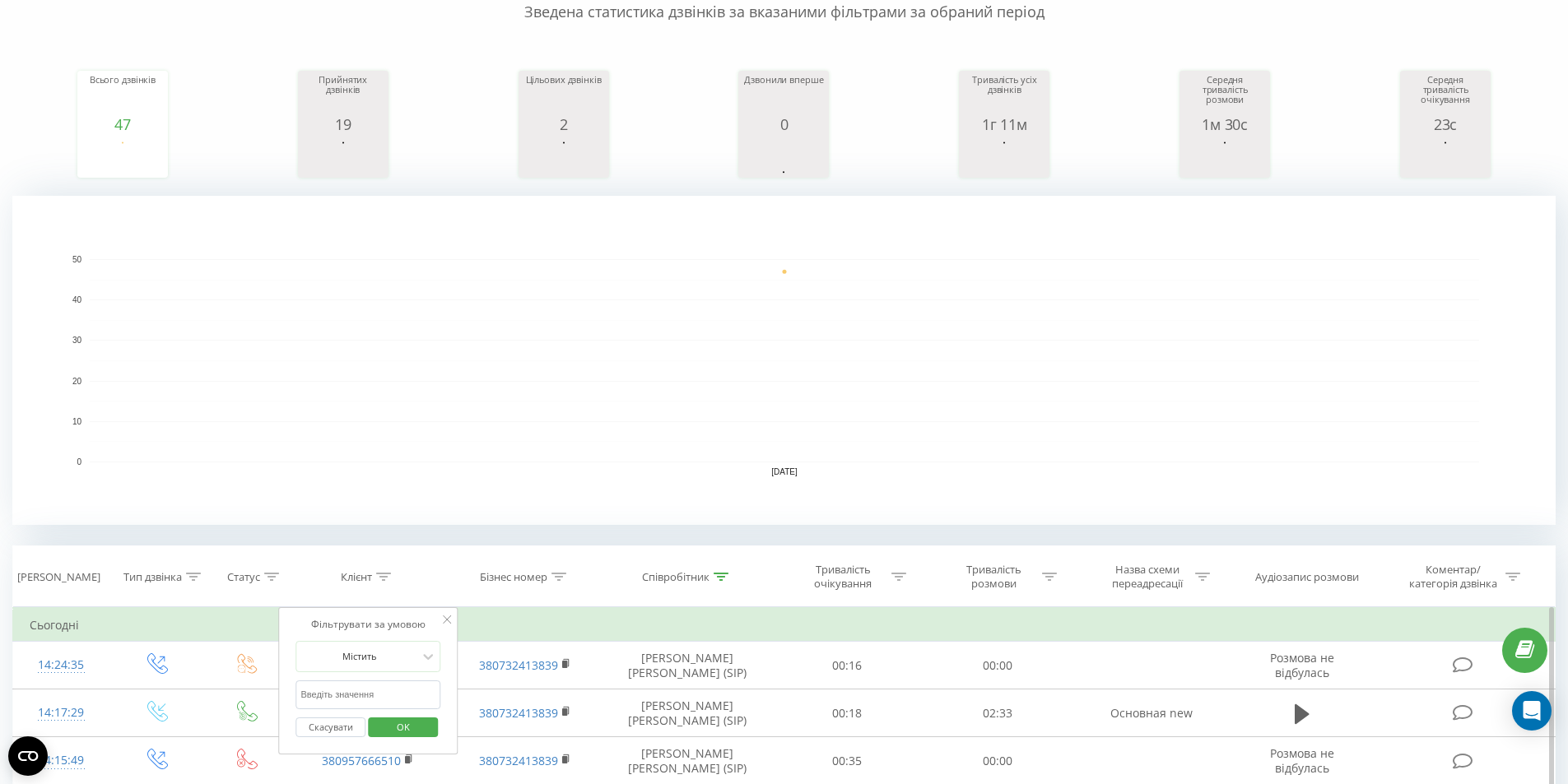
click at [352, 695] on input "text" at bounding box center [368, 694] width 145 height 29
paste input "+380504730423"
click at [307, 695] on input "+380504730423" at bounding box center [368, 694] width 145 height 29
type input "380504730423"
click at [404, 723] on span "OK" at bounding box center [403, 727] width 46 height 26
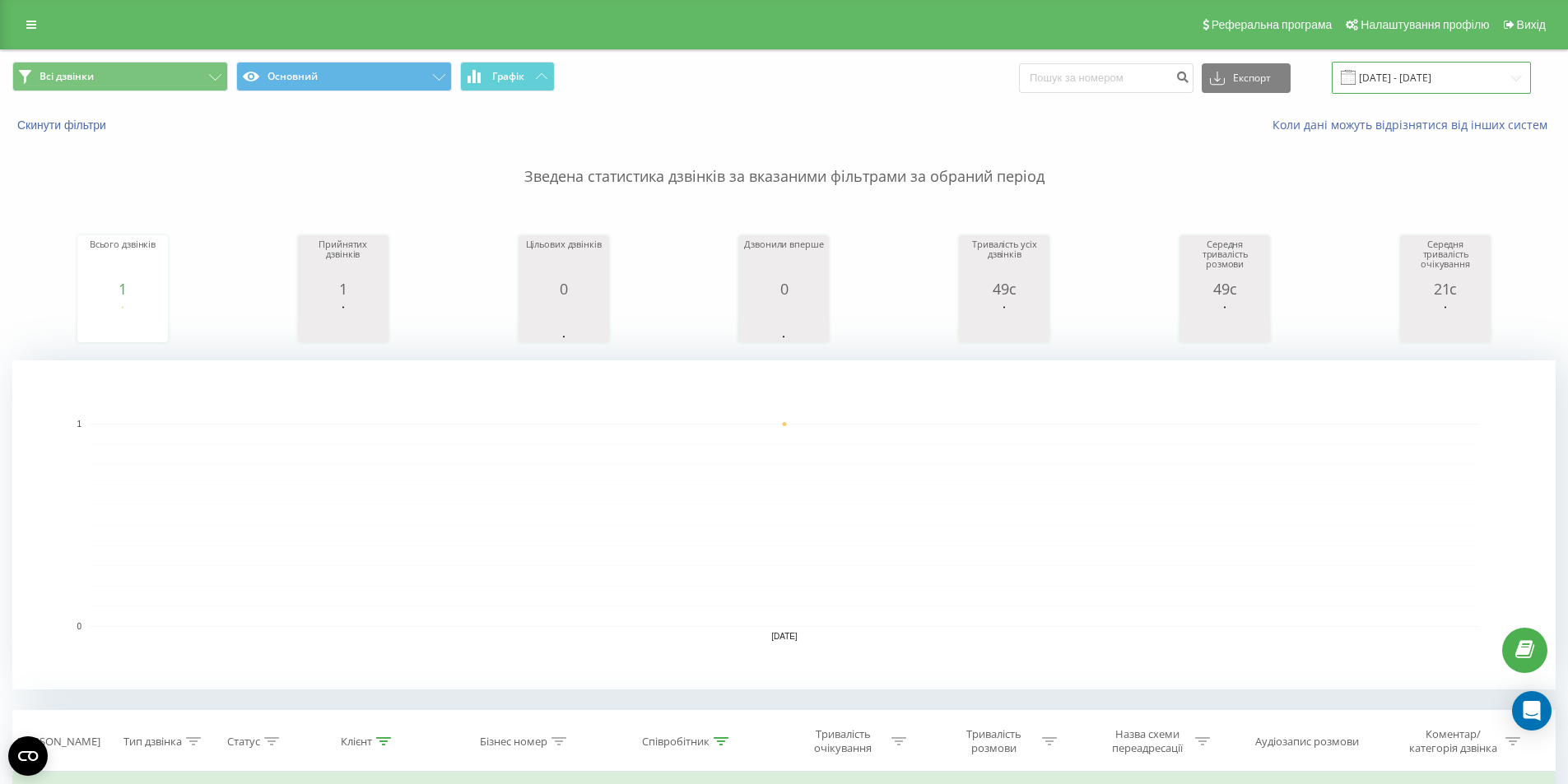
click at [1405, 78] on input "[DATE] - [DATE]" at bounding box center [1431, 78] width 200 height 32
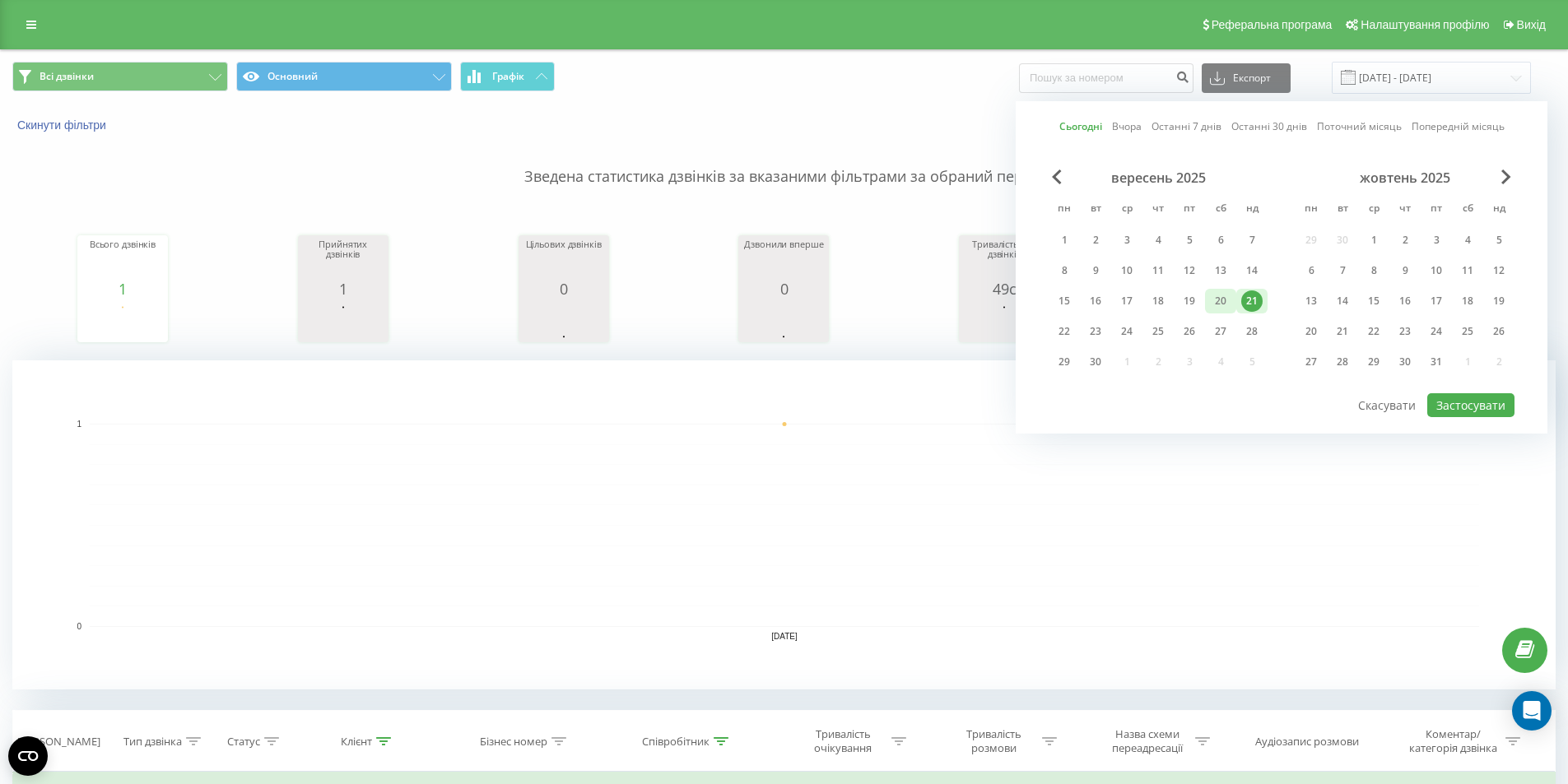
click at [1219, 308] on div "20" at bounding box center [1220, 300] width 21 height 21
click at [1255, 296] on div "21" at bounding box center [1252, 300] width 21 height 21
click at [1453, 394] on button "Застосувати" at bounding box center [1470, 405] width 87 height 24
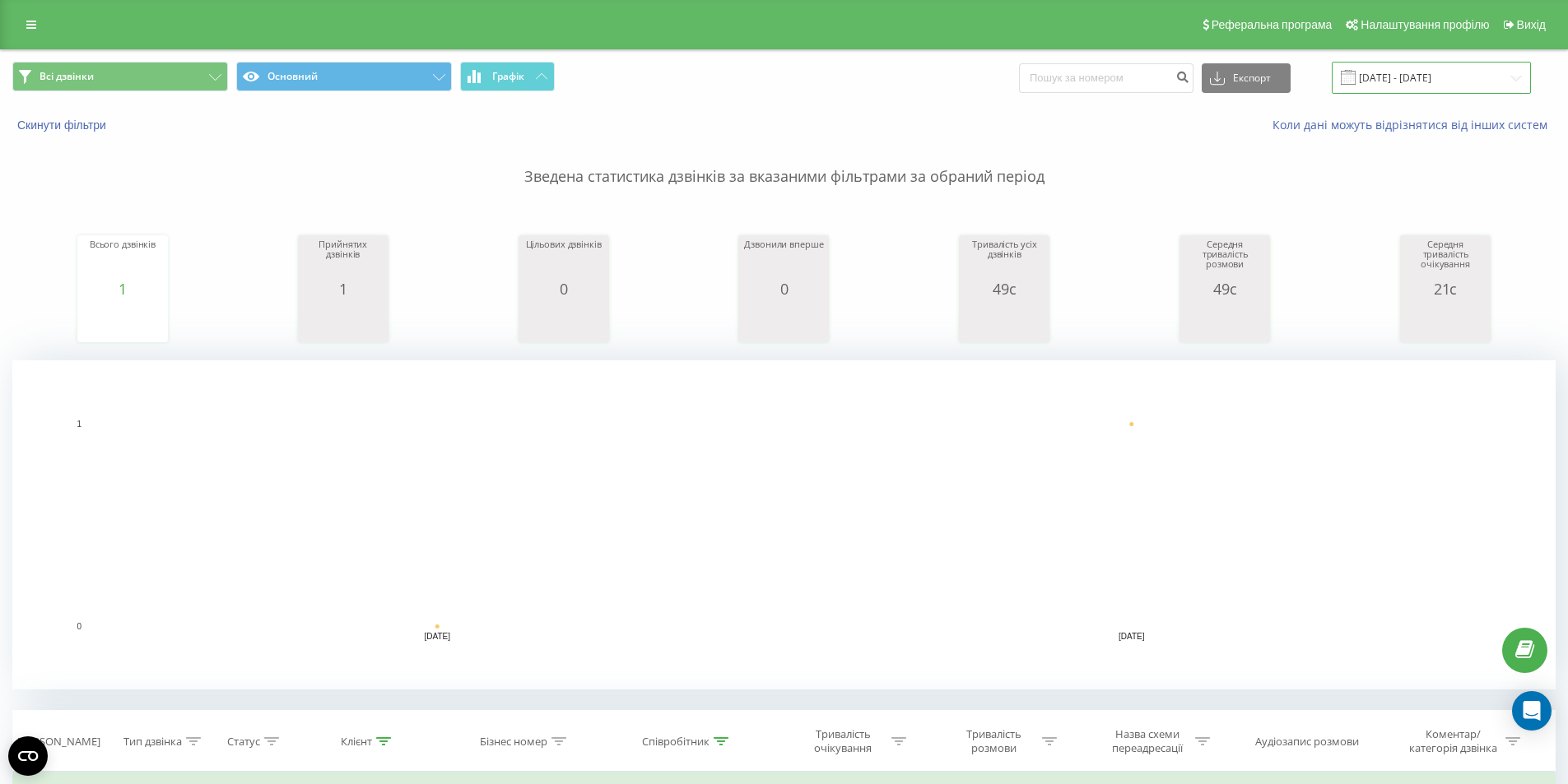
click at [1388, 81] on input "20.09.2025 - 21.09.2025" at bounding box center [1431, 78] width 200 height 32
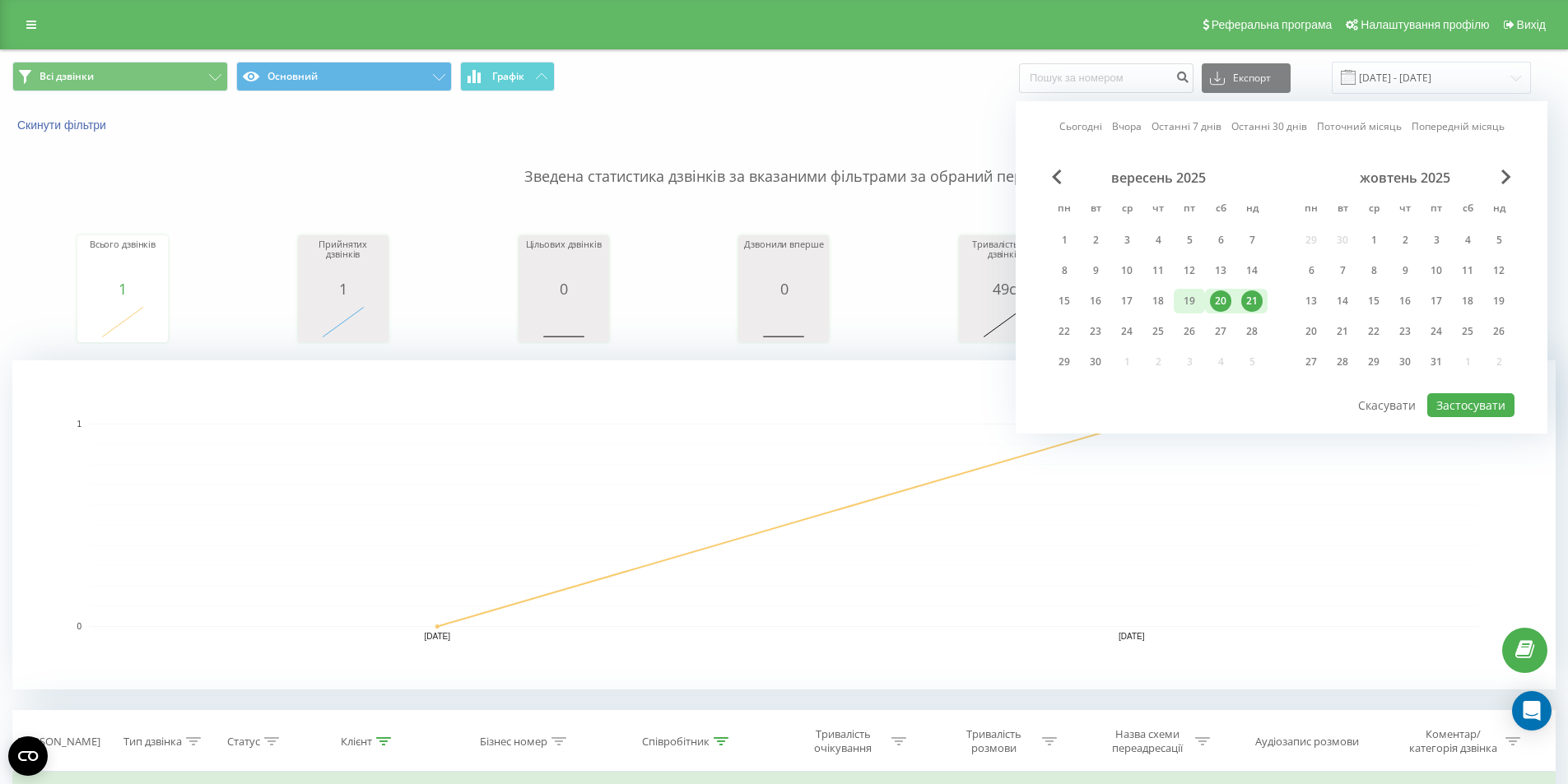
click at [1177, 301] on div "19" at bounding box center [1189, 300] width 31 height 25
click at [1223, 303] on div "20" at bounding box center [1220, 300] width 21 height 21
click at [1247, 304] on div "21" at bounding box center [1252, 300] width 21 height 21
click at [1200, 308] on div "19" at bounding box center [1189, 300] width 21 height 21
click at [1473, 408] on button "Застосувати" at bounding box center [1470, 405] width 87 height 24
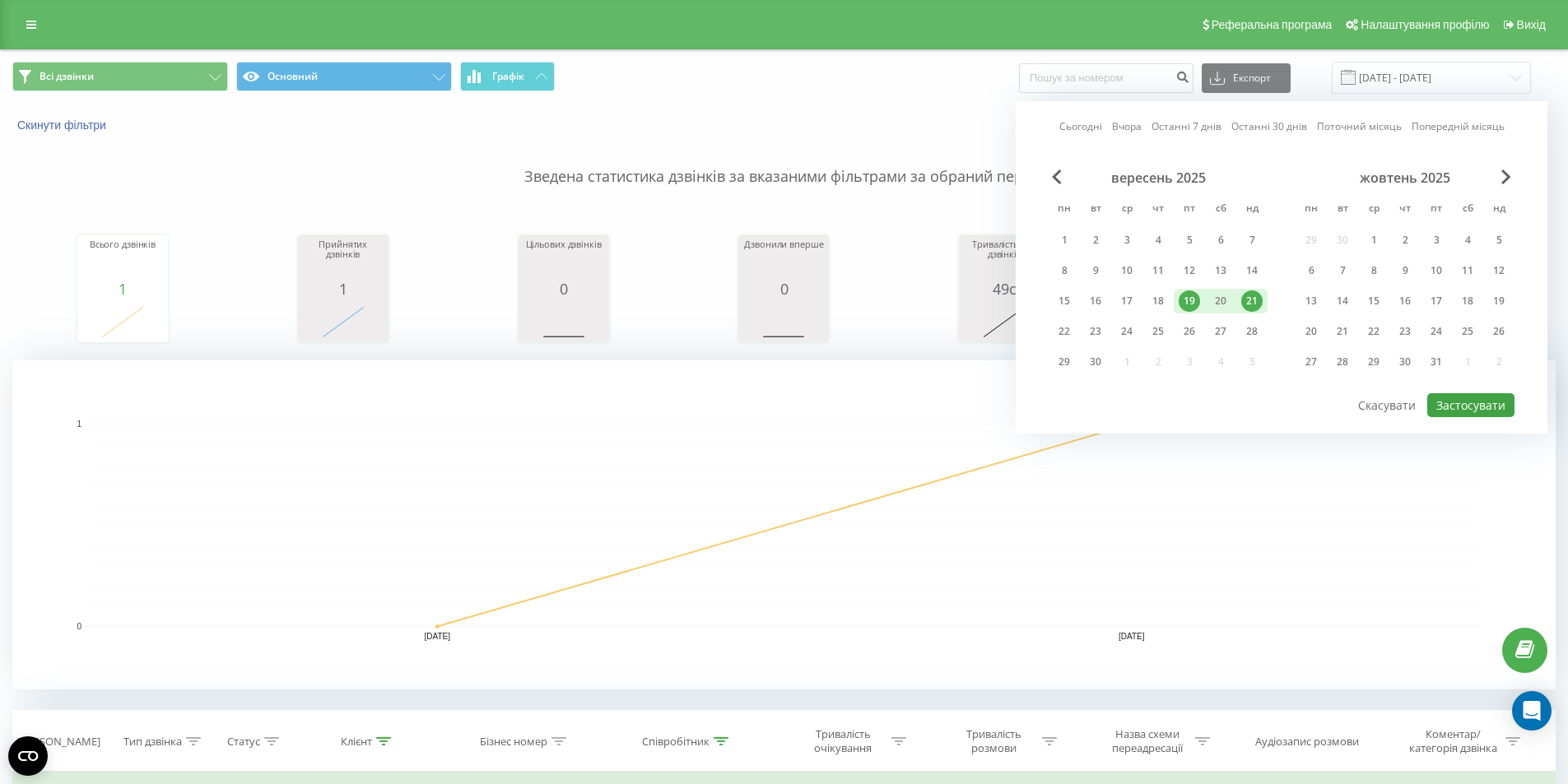
type input "19.09.2025 - 21.09.2025"
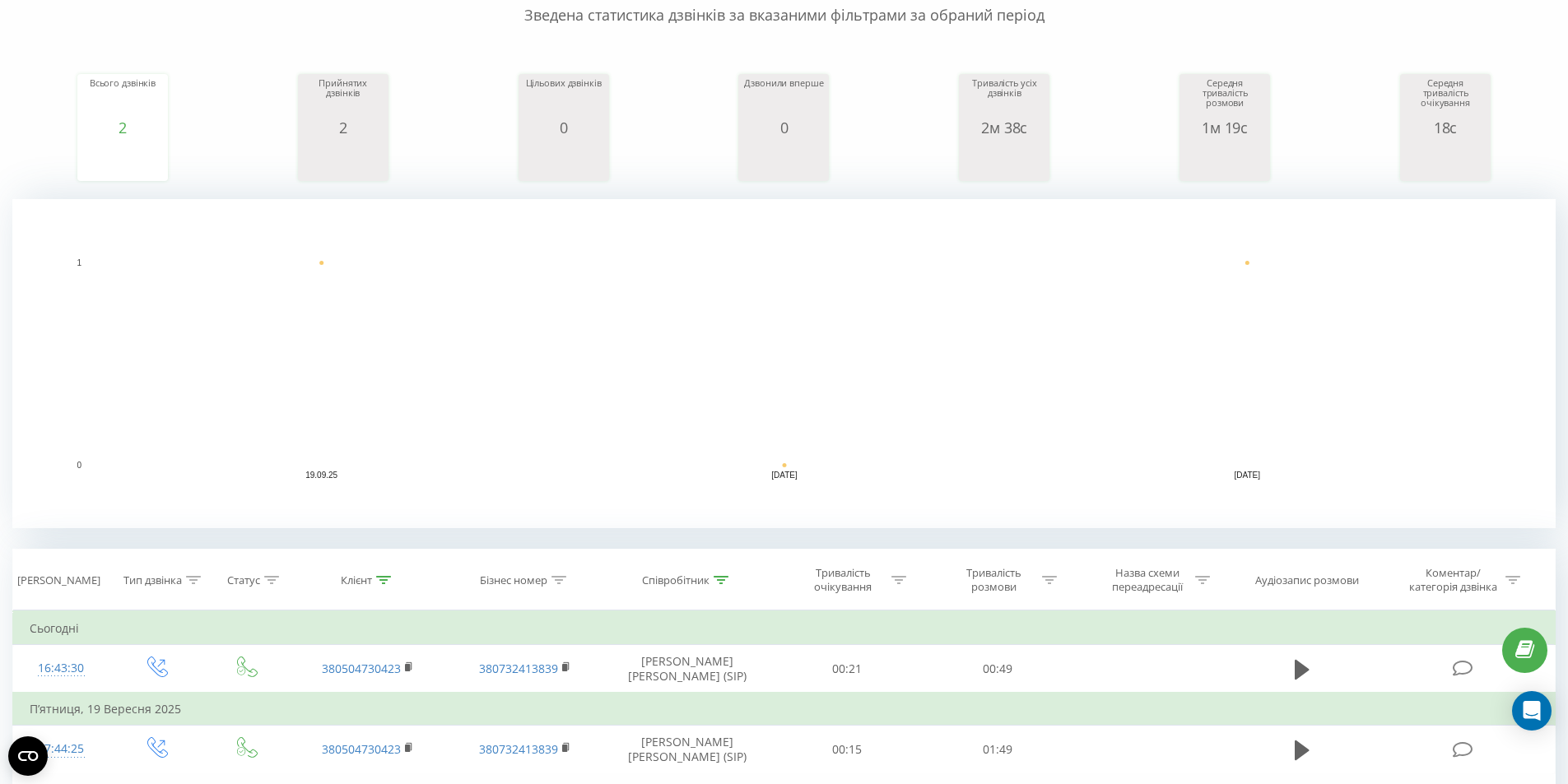
scroll to position [329, 0]
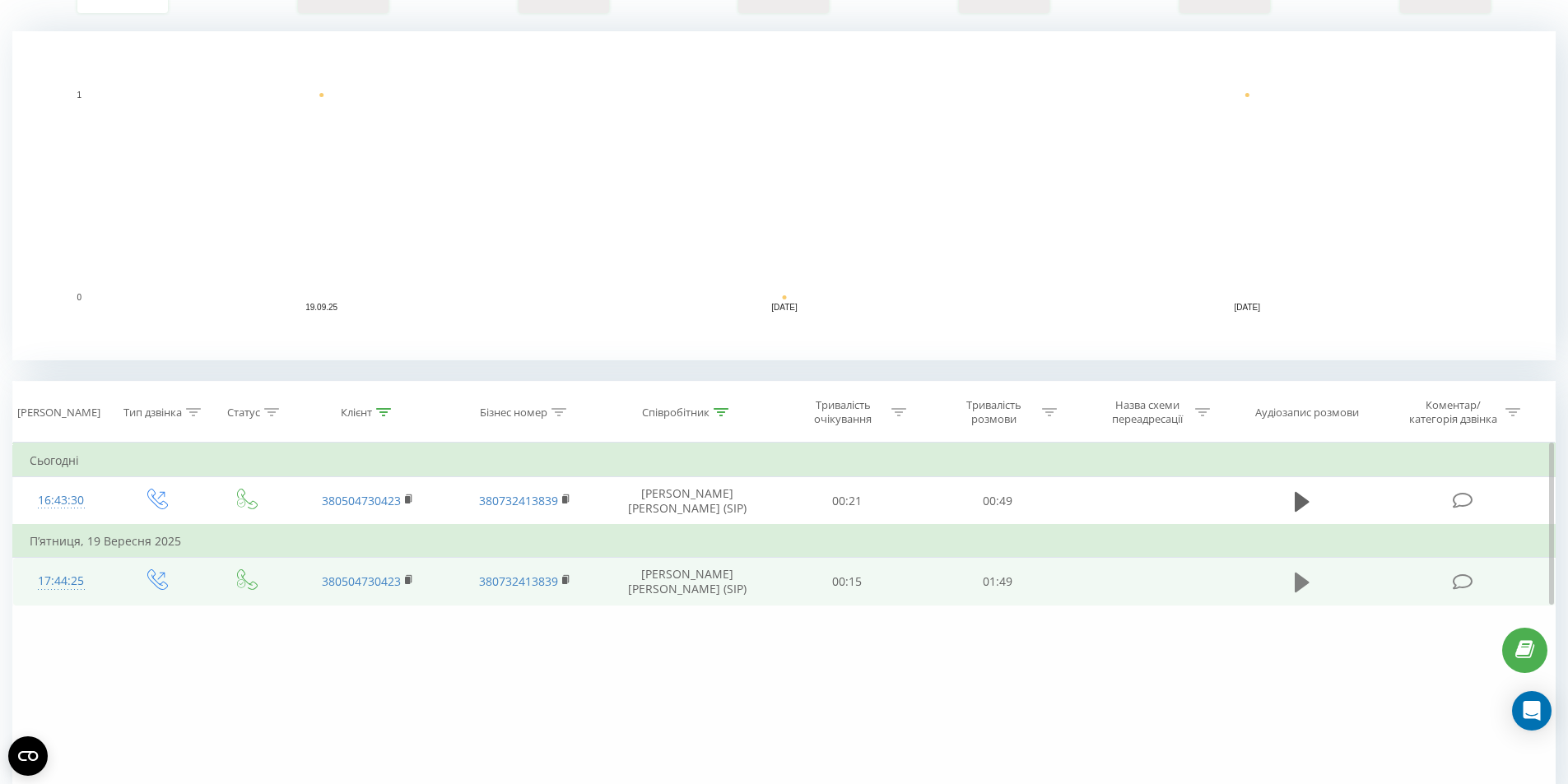
click at [1296, 585] on icon at bounding box center [1302, 583] width 15 height 20
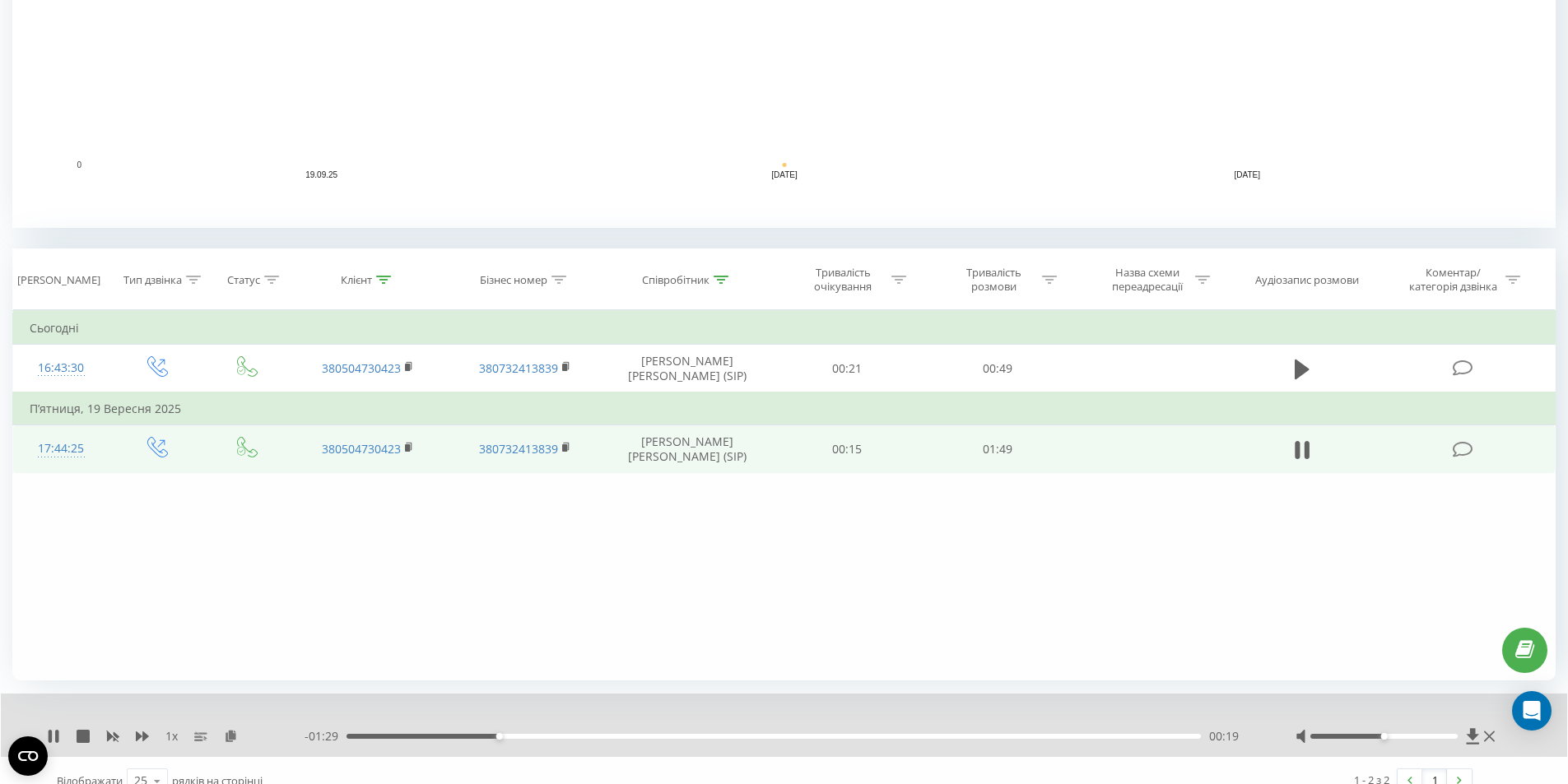
scroll to position [483, 0]
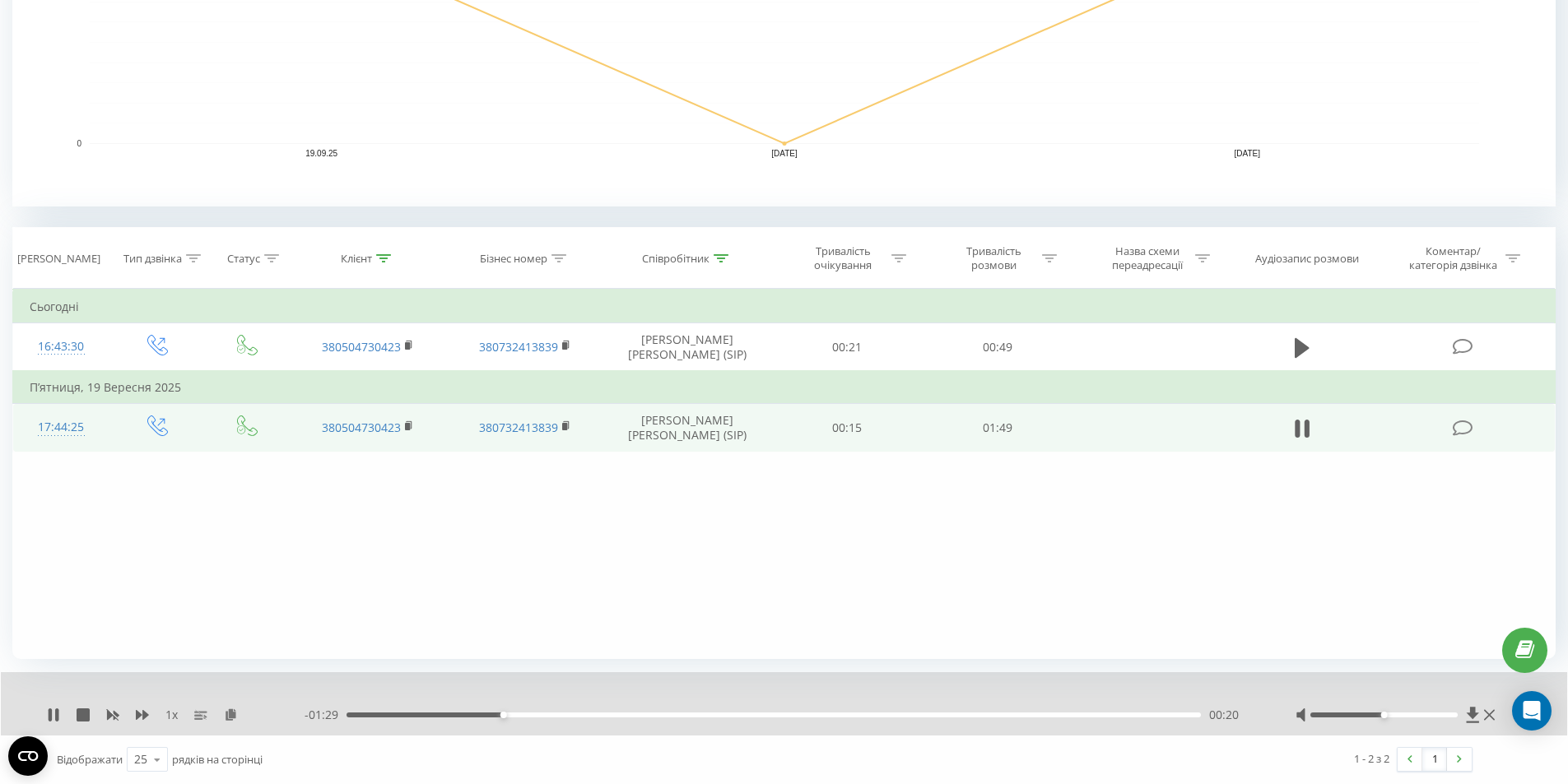
click at [655, 716] on div "00:20" at bounding box center [774, 714] width 854 height 5
click at [47, 715] on icon at bounding box center [53, 714] width 13 height 13
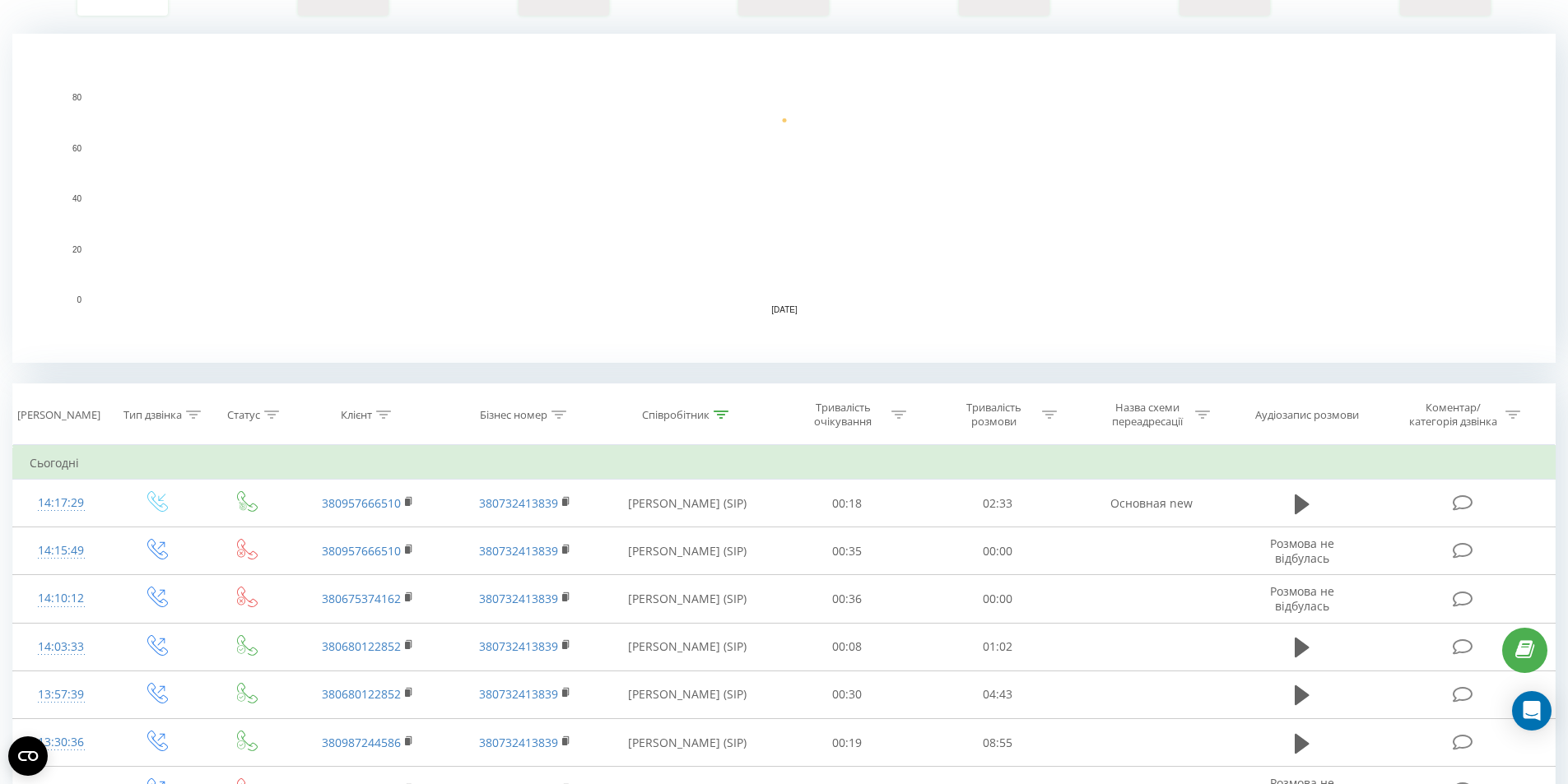
scroll to position [329, 0]
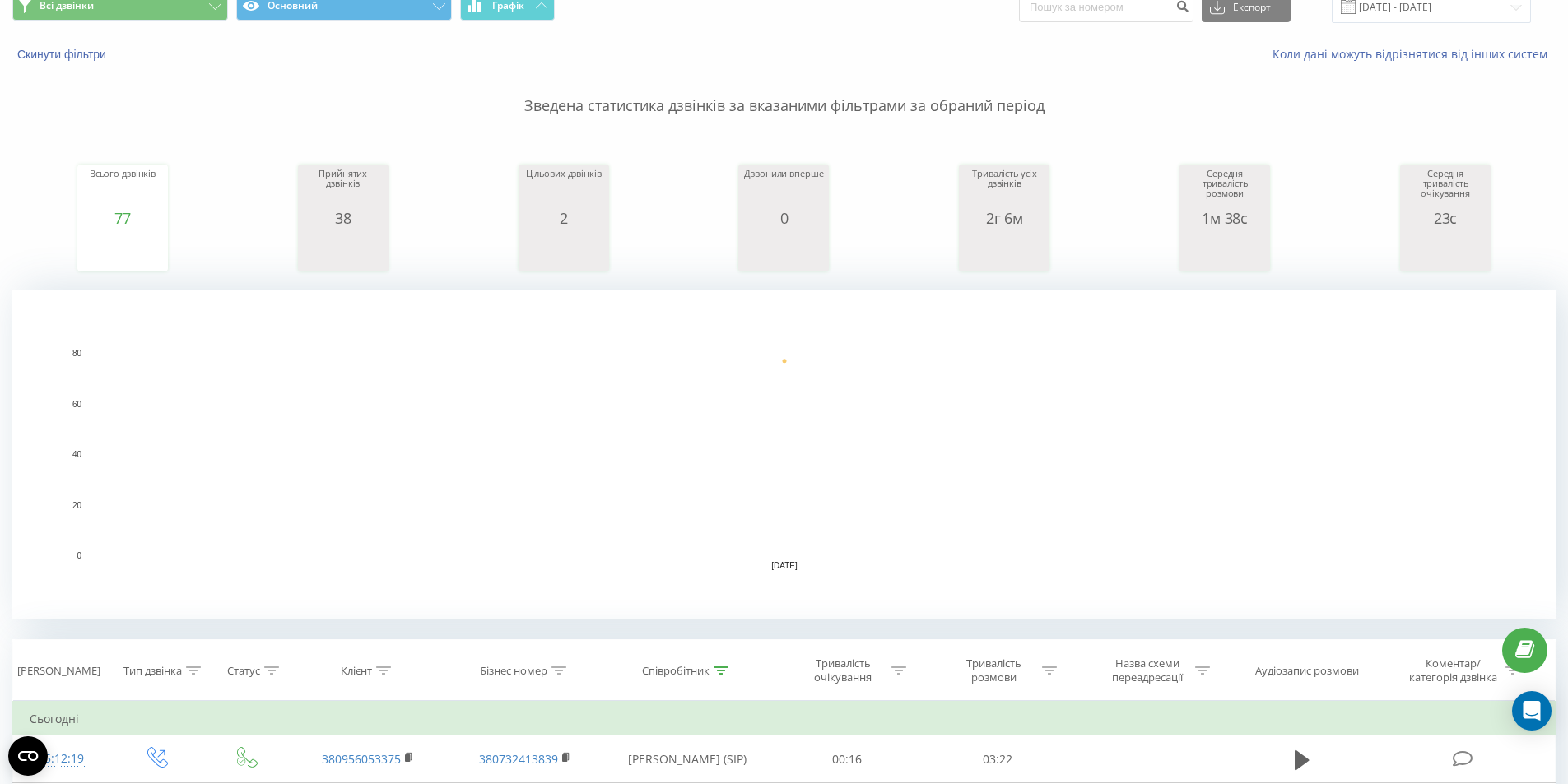
scroll to position [165, 0]
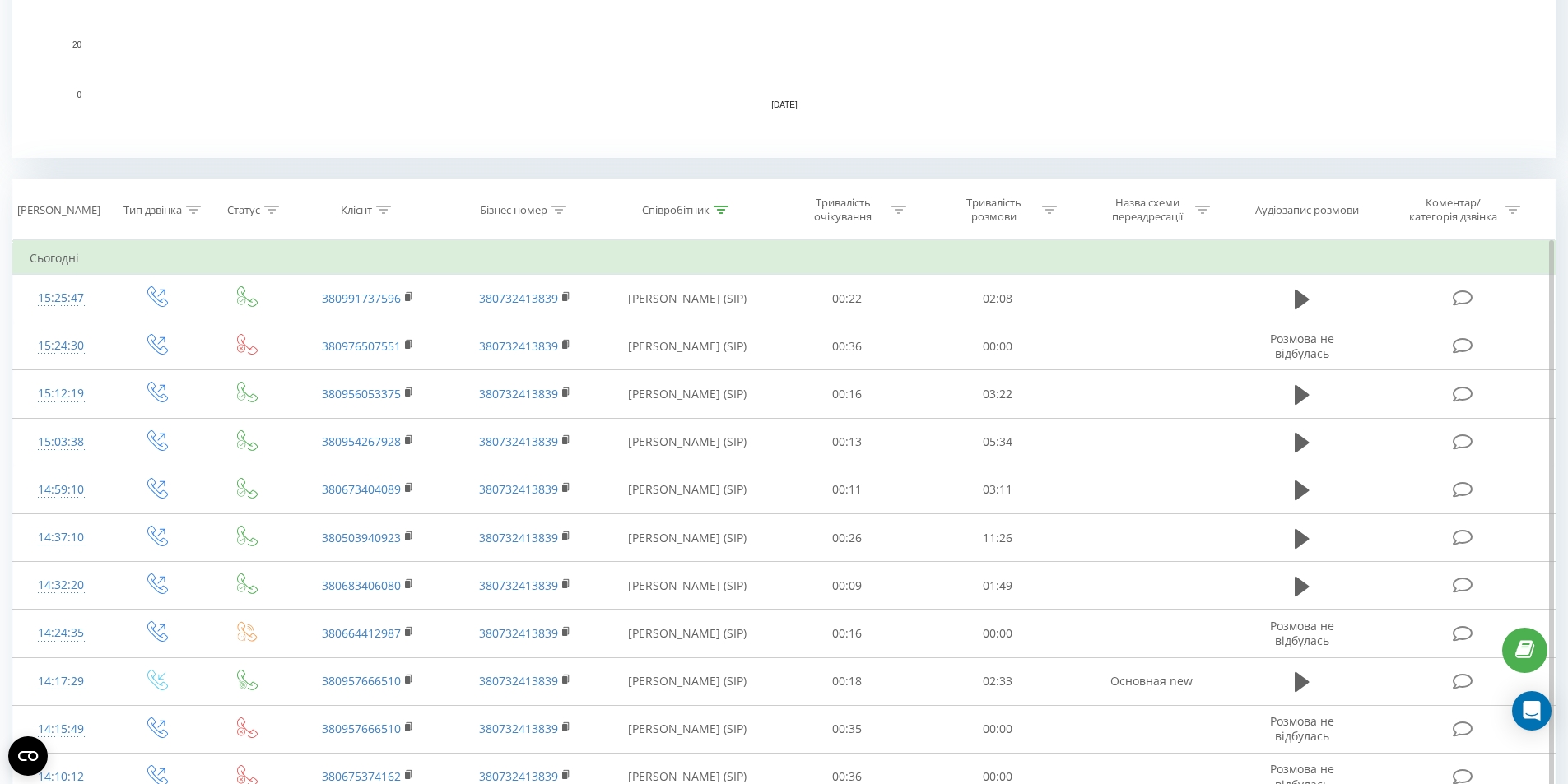
scroll to position [576, 0]
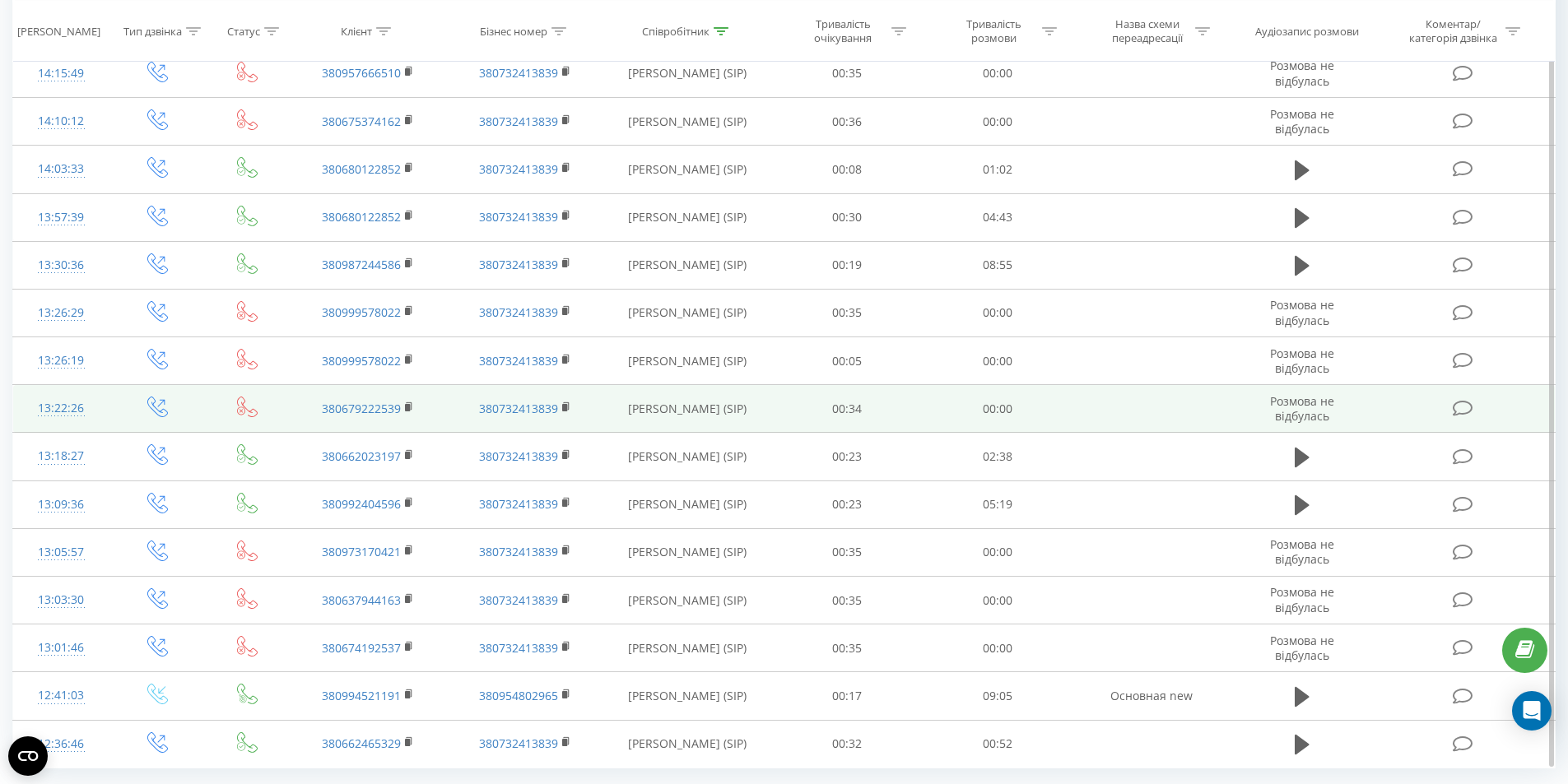
scroll to position [1281, 0]
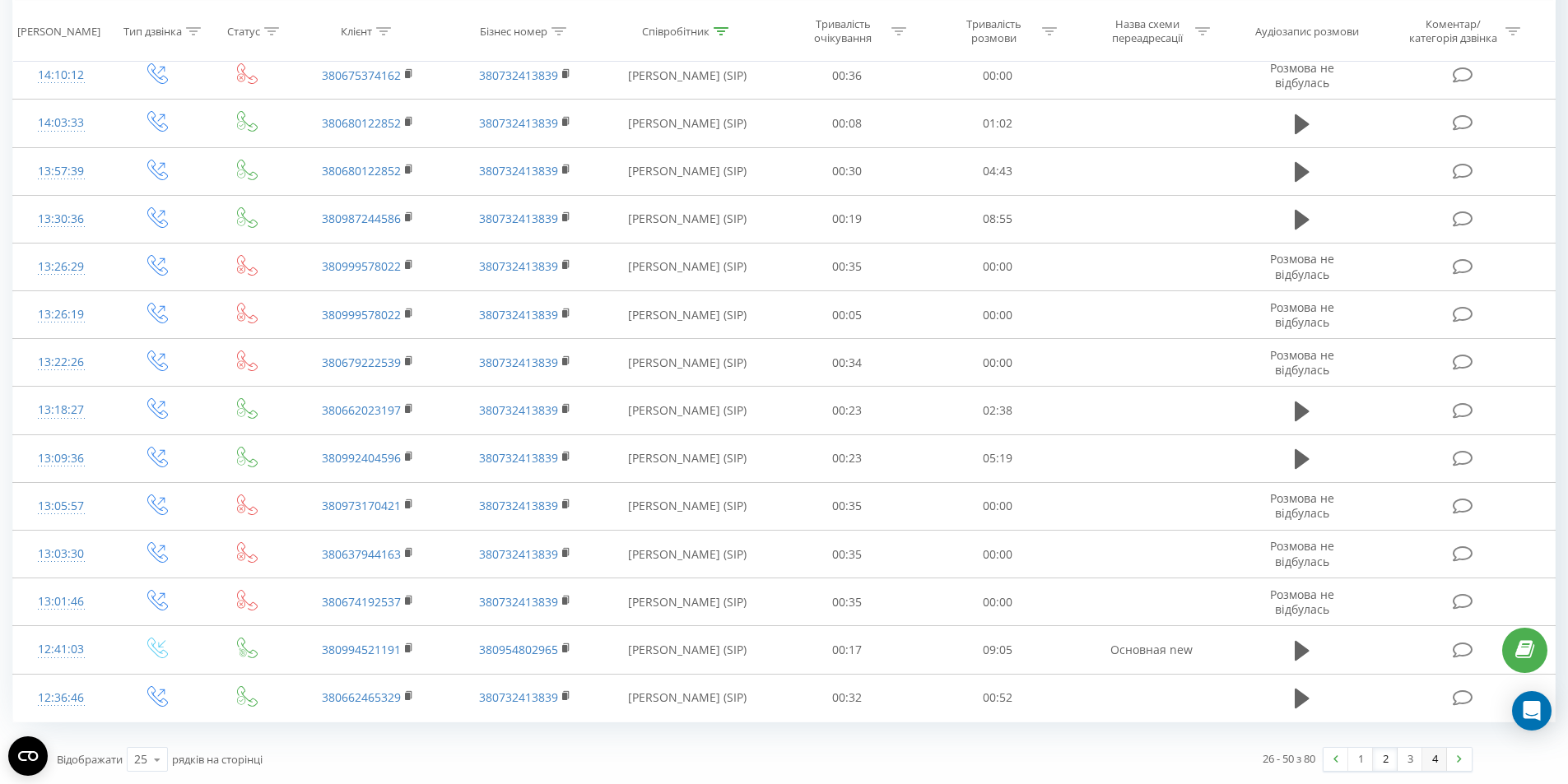
click at [1428, 756] on link "4" at bounding box center [1434, 759] width 25 height 23
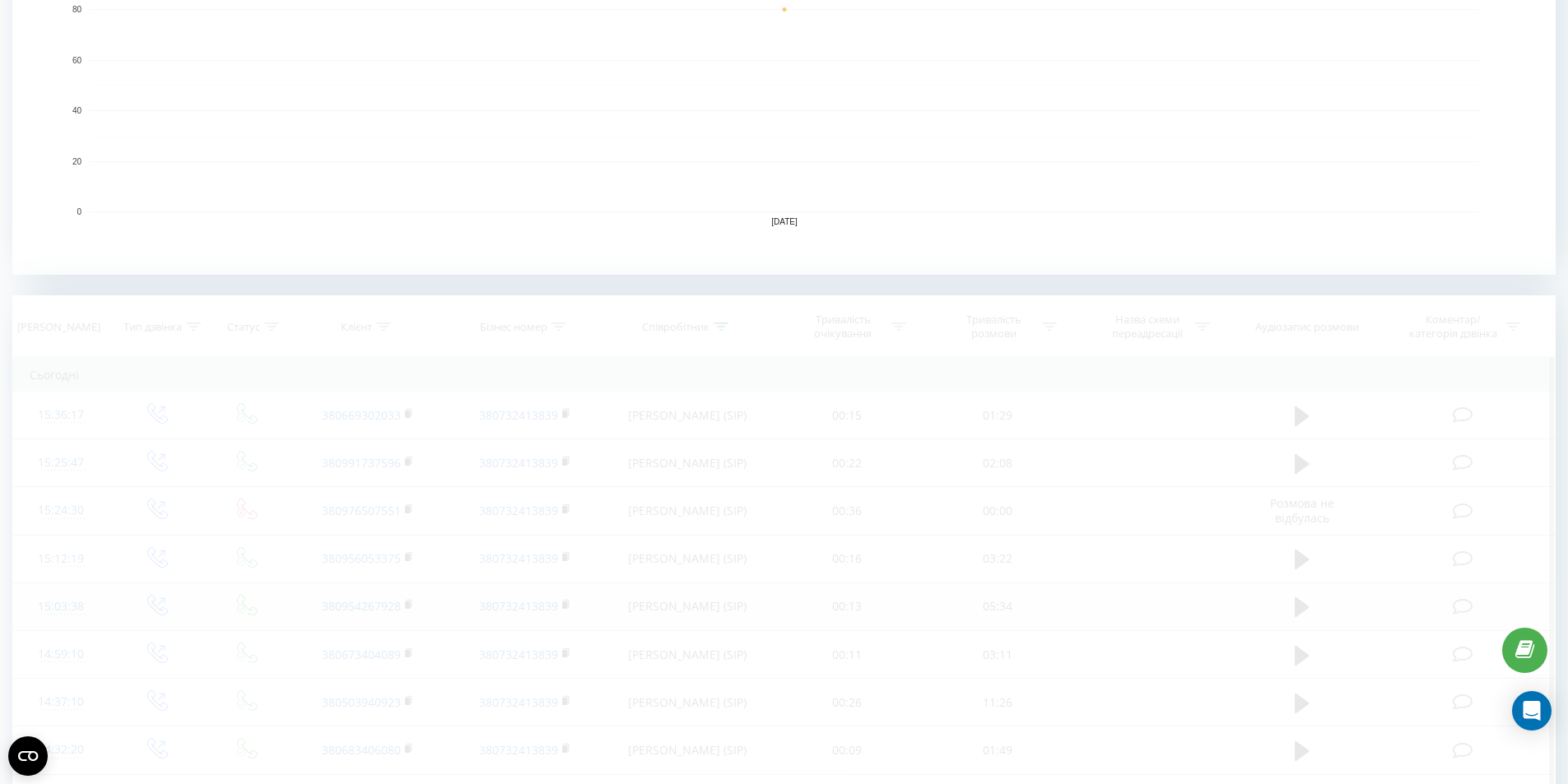
scroll to position [420, 0]
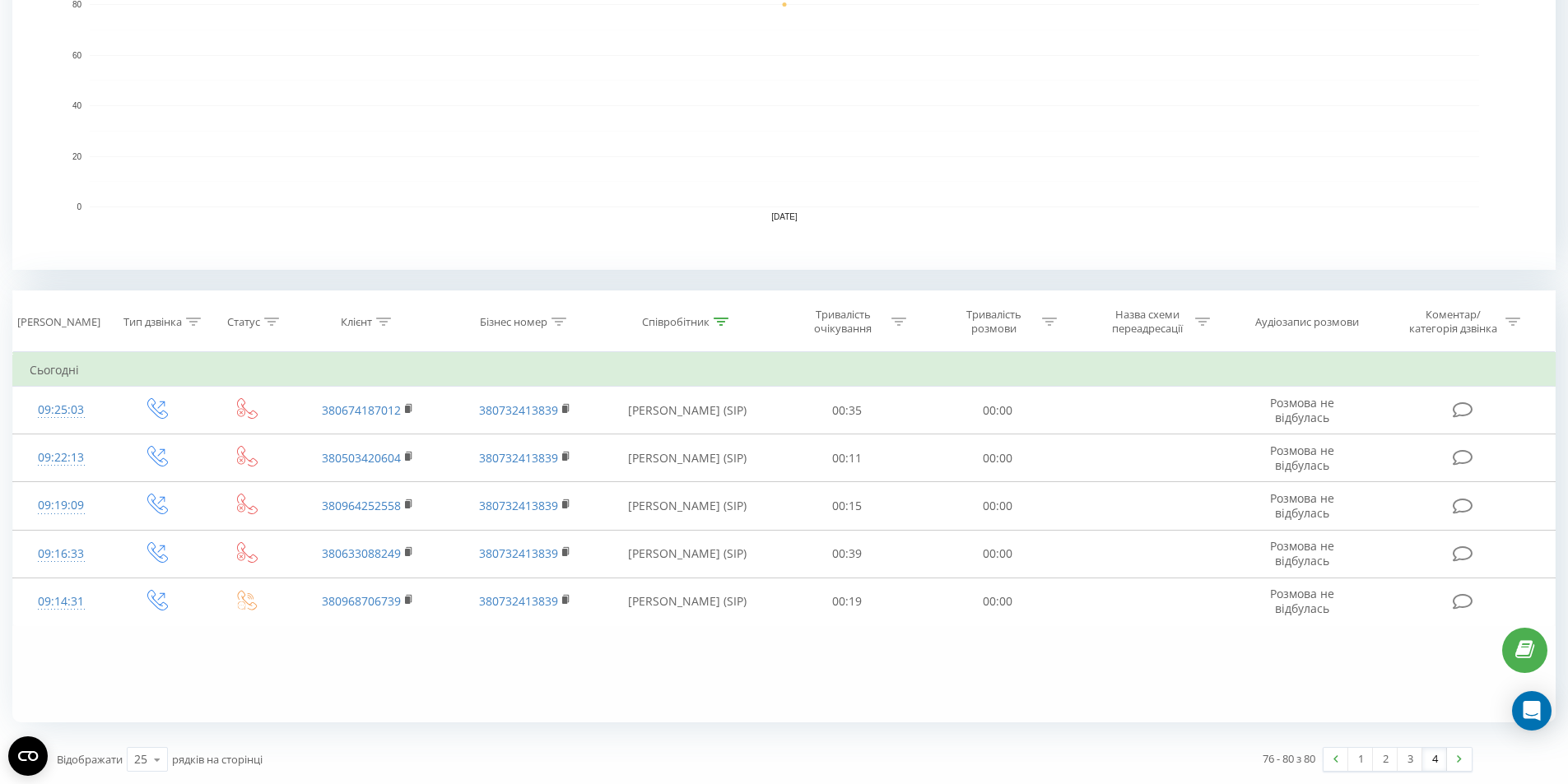
click at [1428, 761] on link "4" at bounding box center [1434, 759] width 25 height 23
click at [1414, 759] on link "3" at bounding box center [1409, 759] width 25 height 23
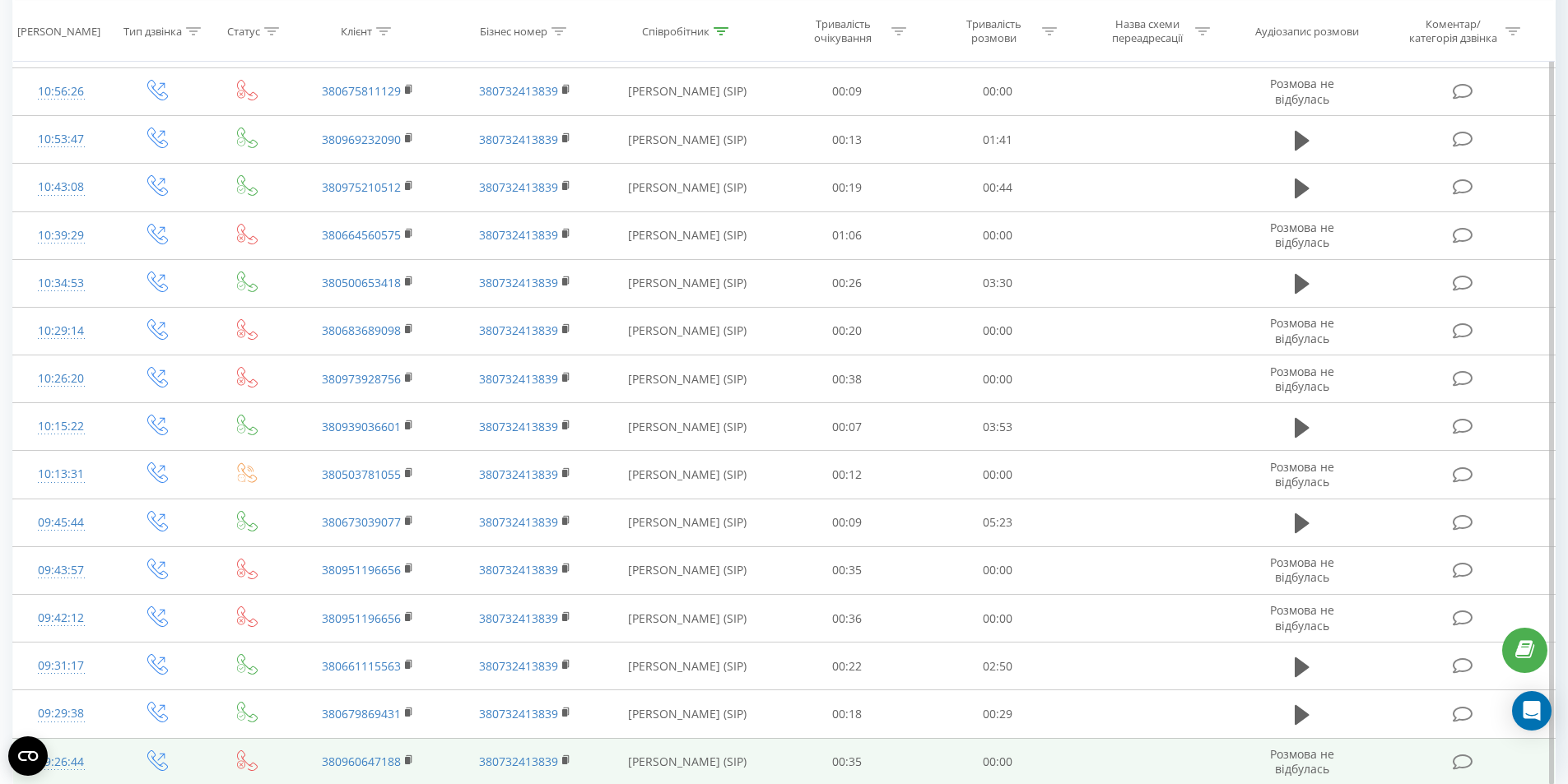
scroll to position [1281, 0]
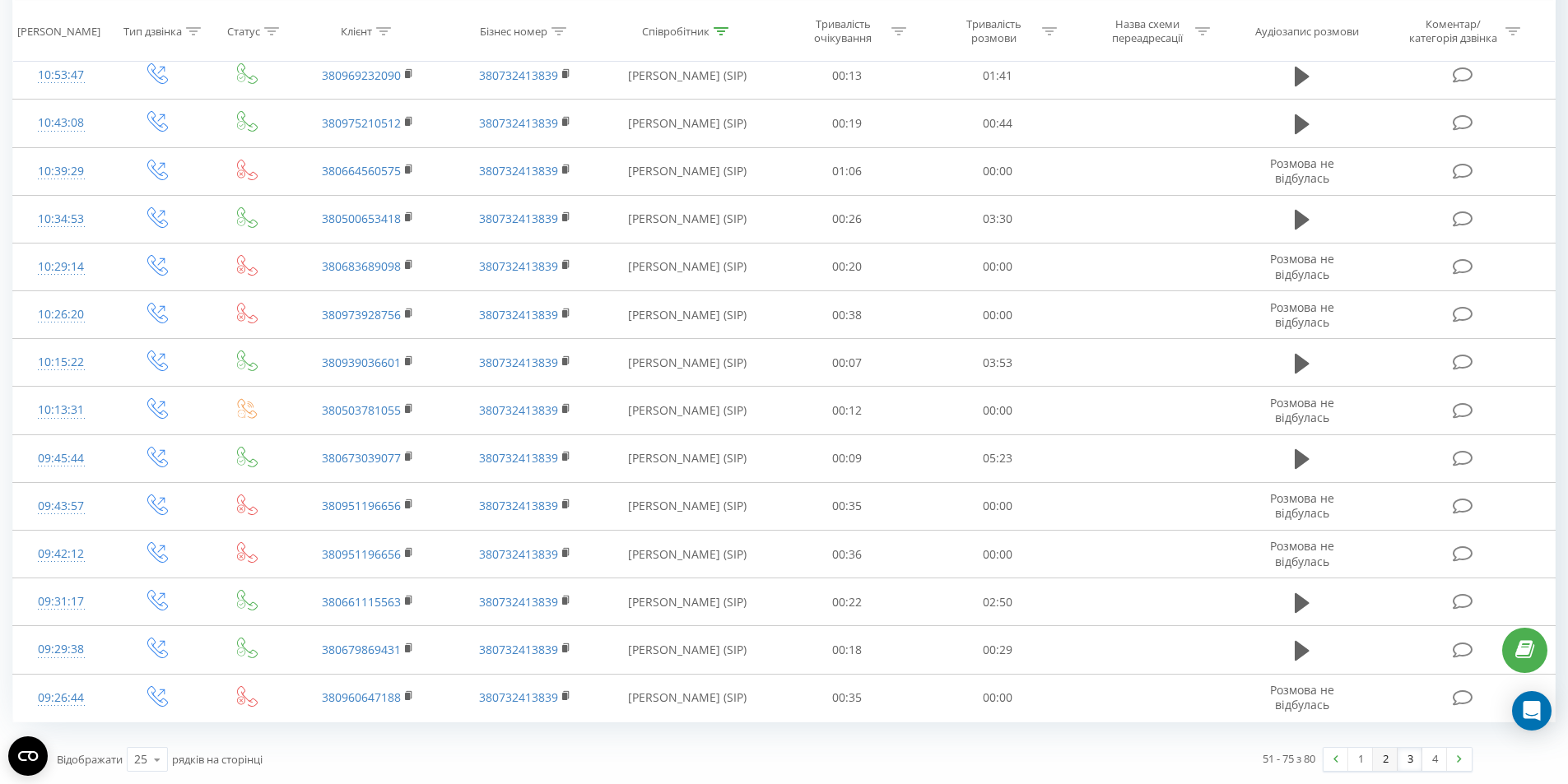
click at [1387, 760] on link "2" at bounding box center [1385, 759] width 25 height 23
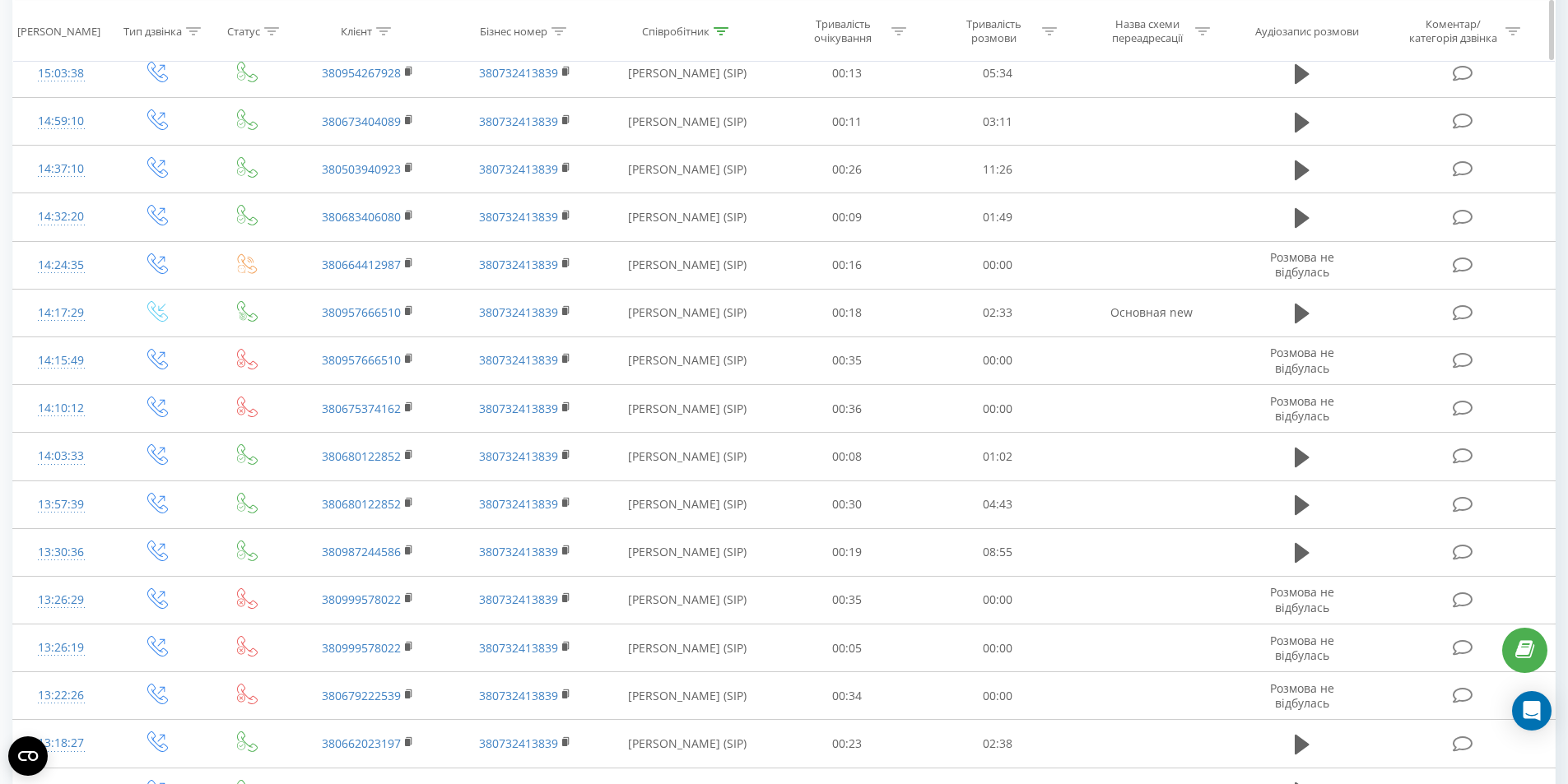
scroll to position [787, 0]
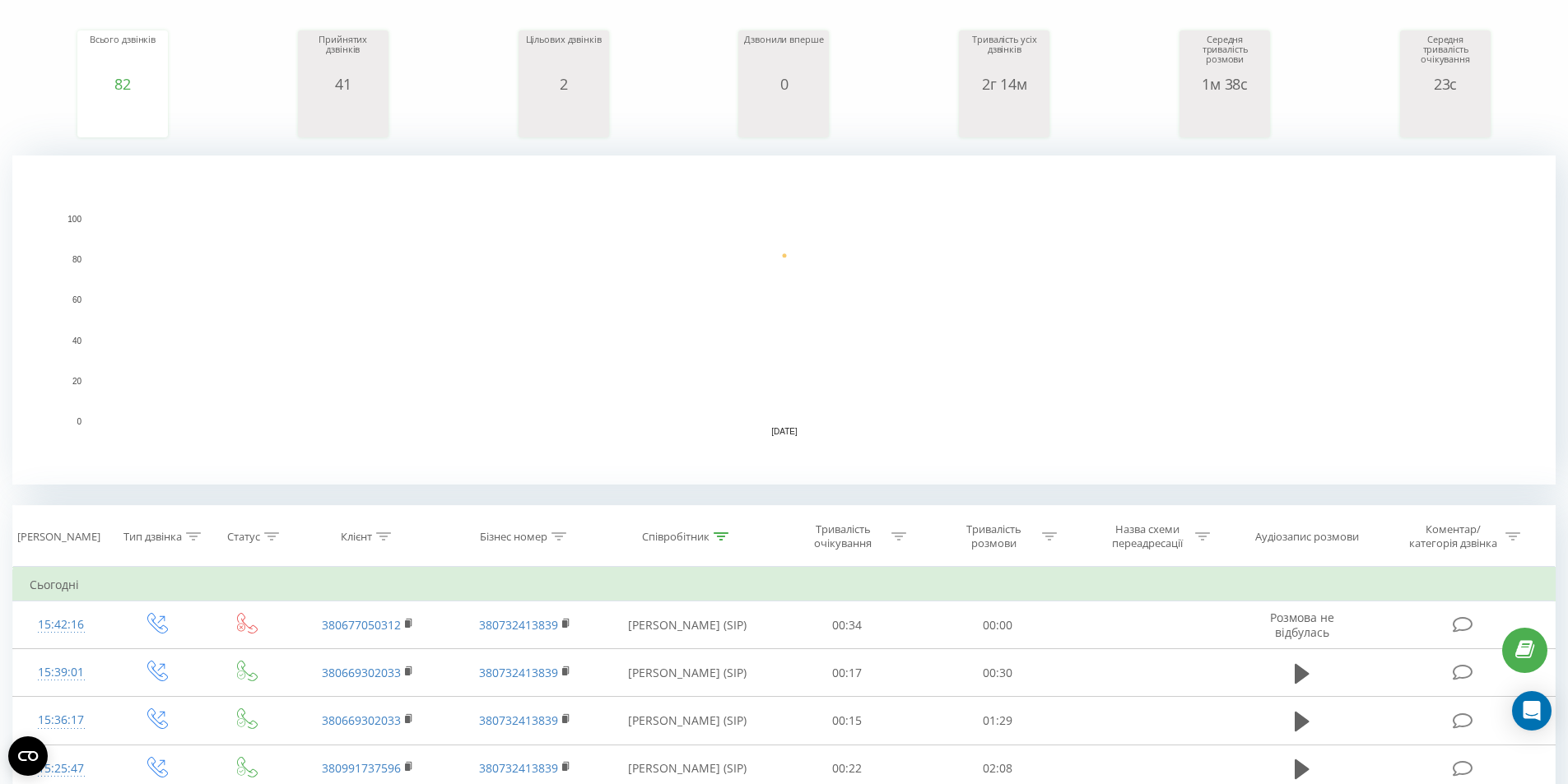
scroll to position [246, 0]
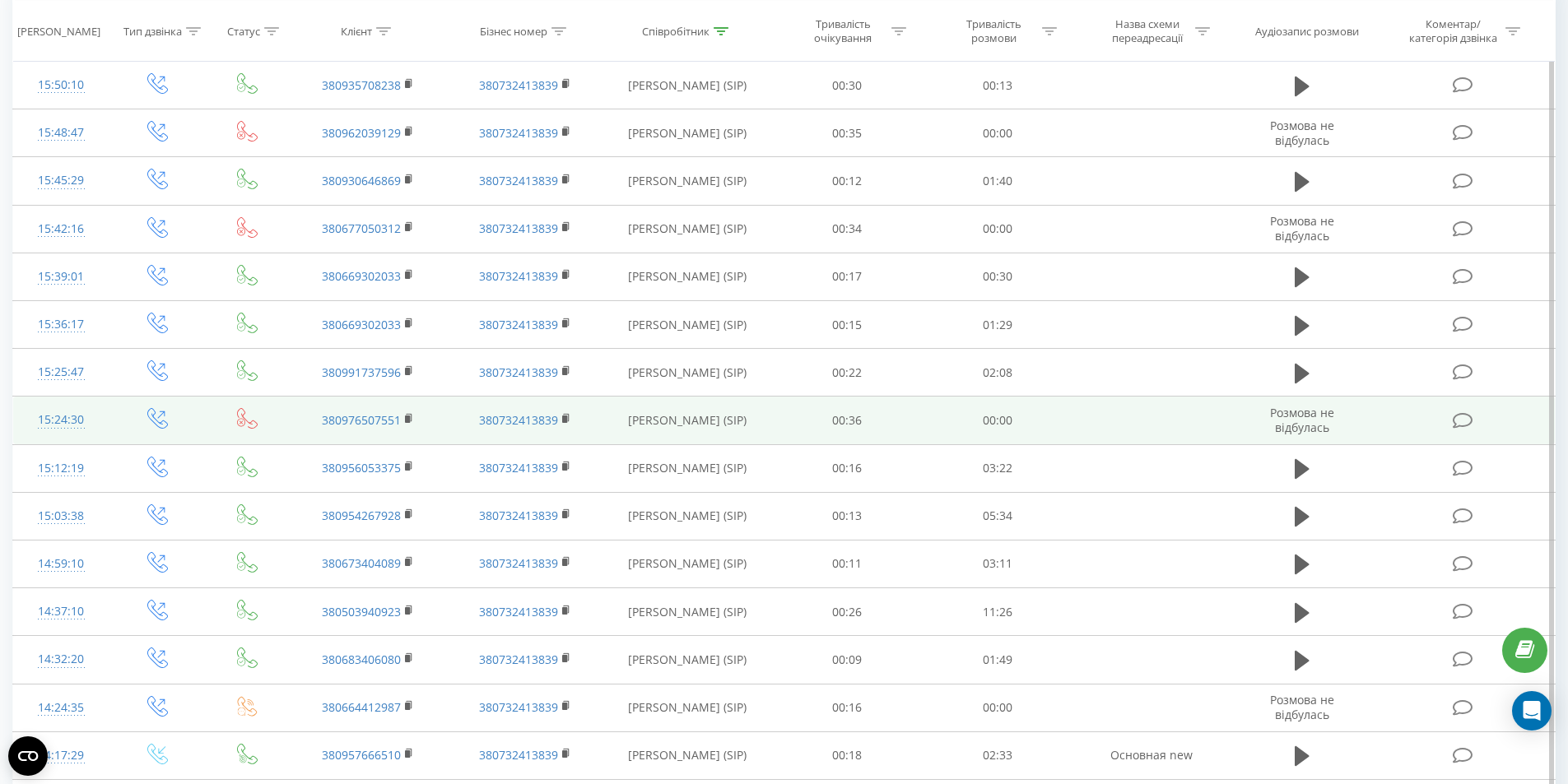
scroll to position [823, 0]
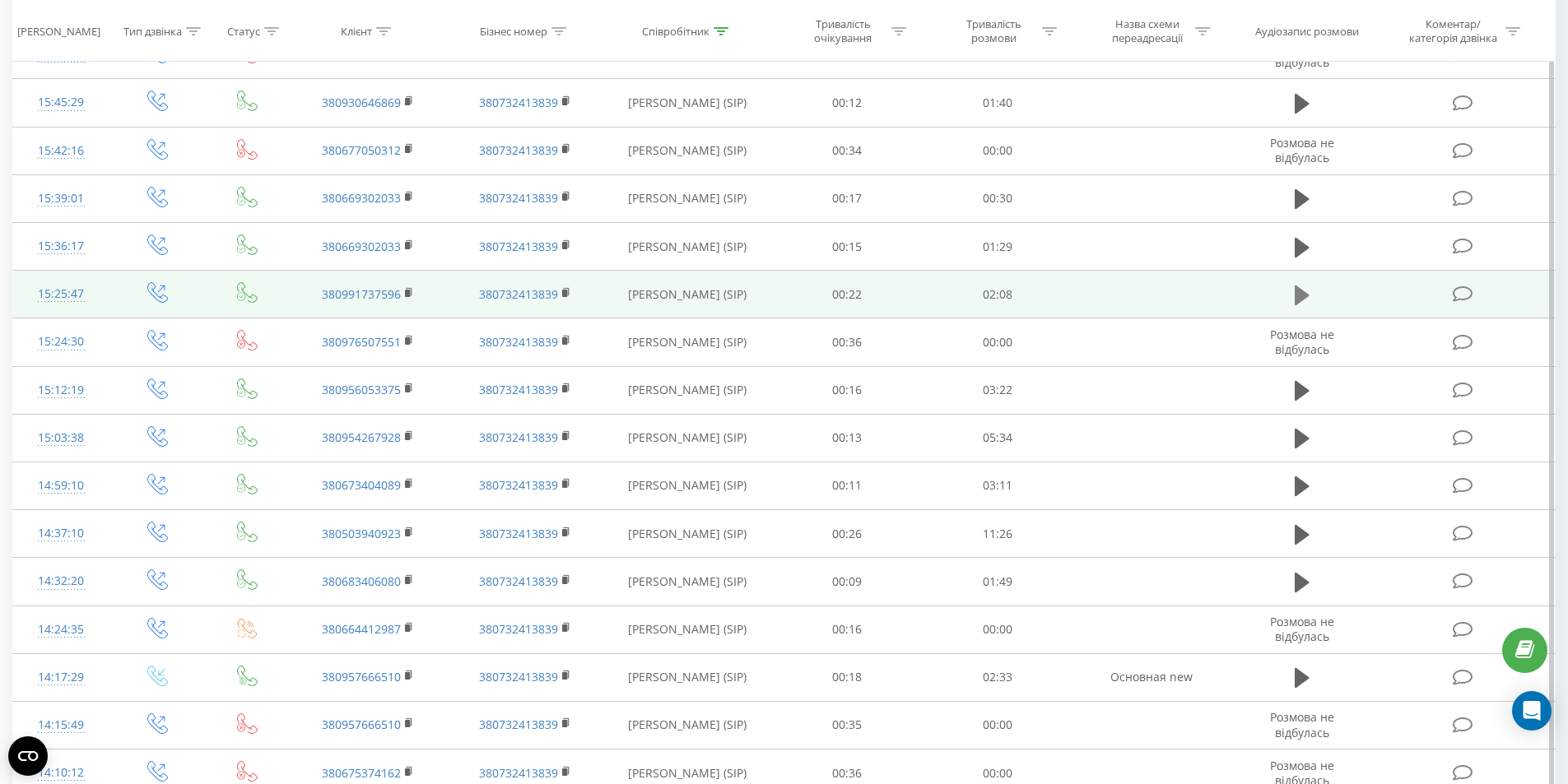
click at [1301, 298] on icon at bounding box center [1302, 295] width 15 height 20
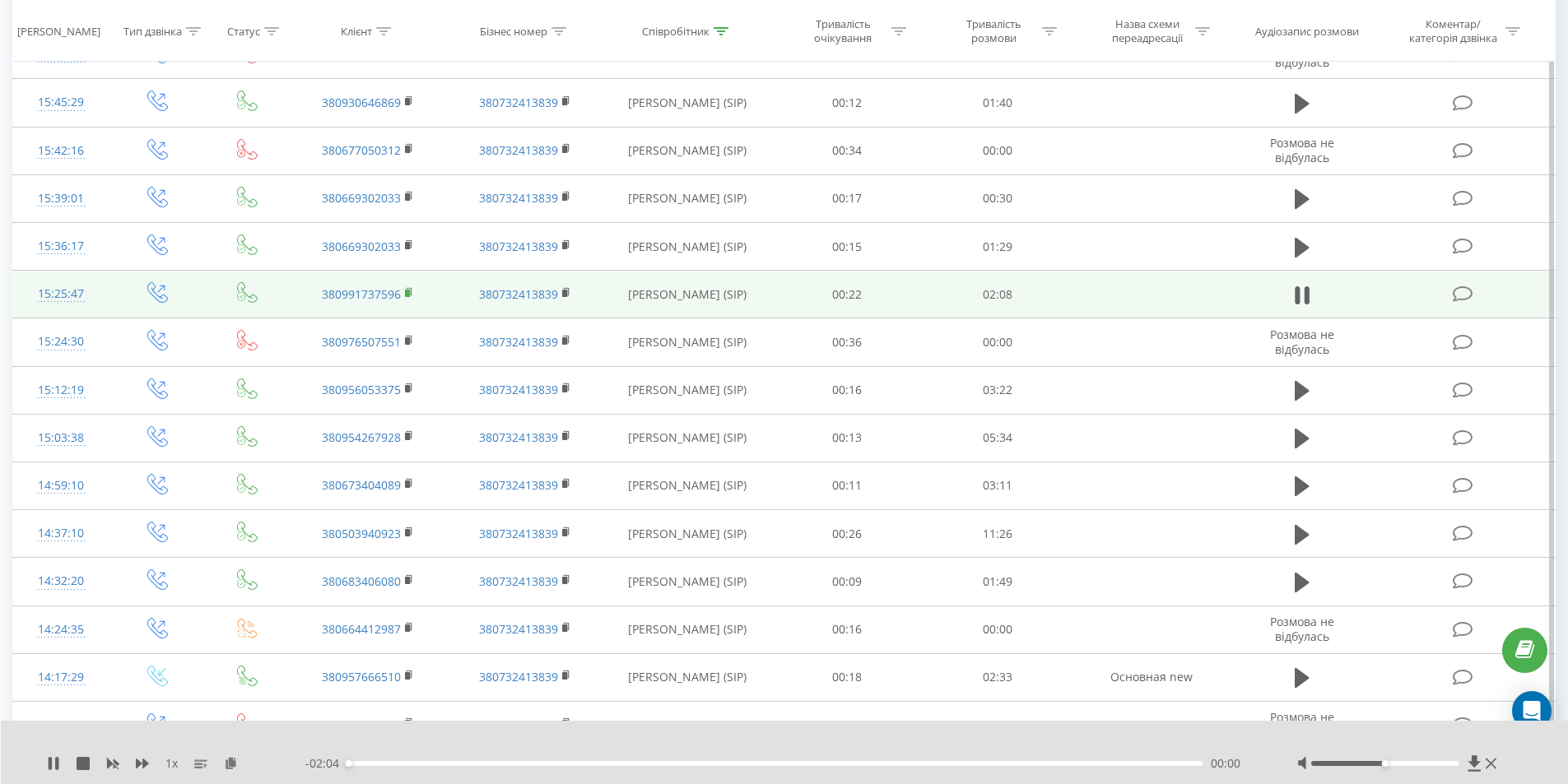
click at [406, 293] on rect at bounding box center [407, 292] width 5 height 7
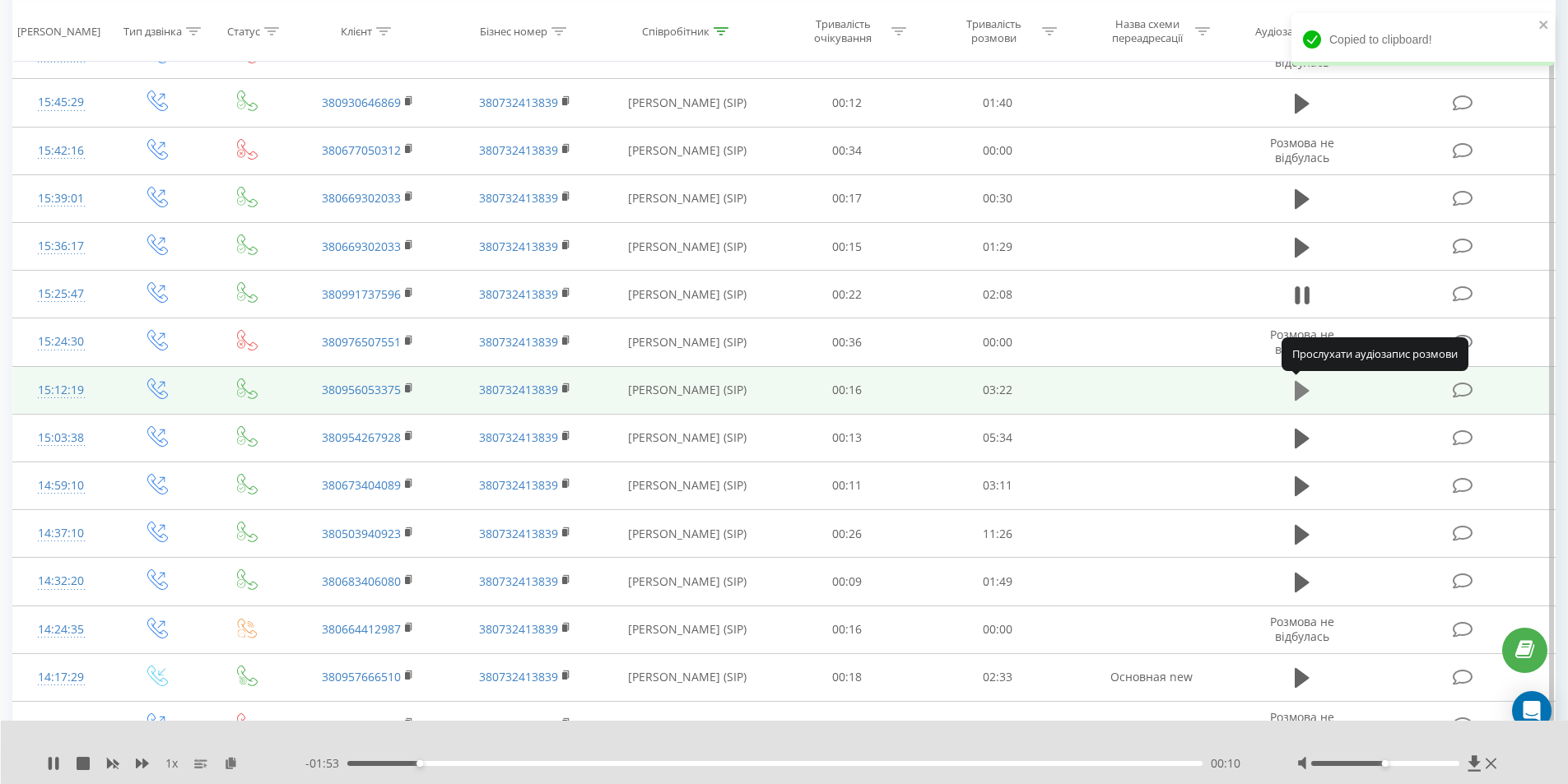
click at [1293, 395] on button at bounding box center [1302, 390] width 25 height 25
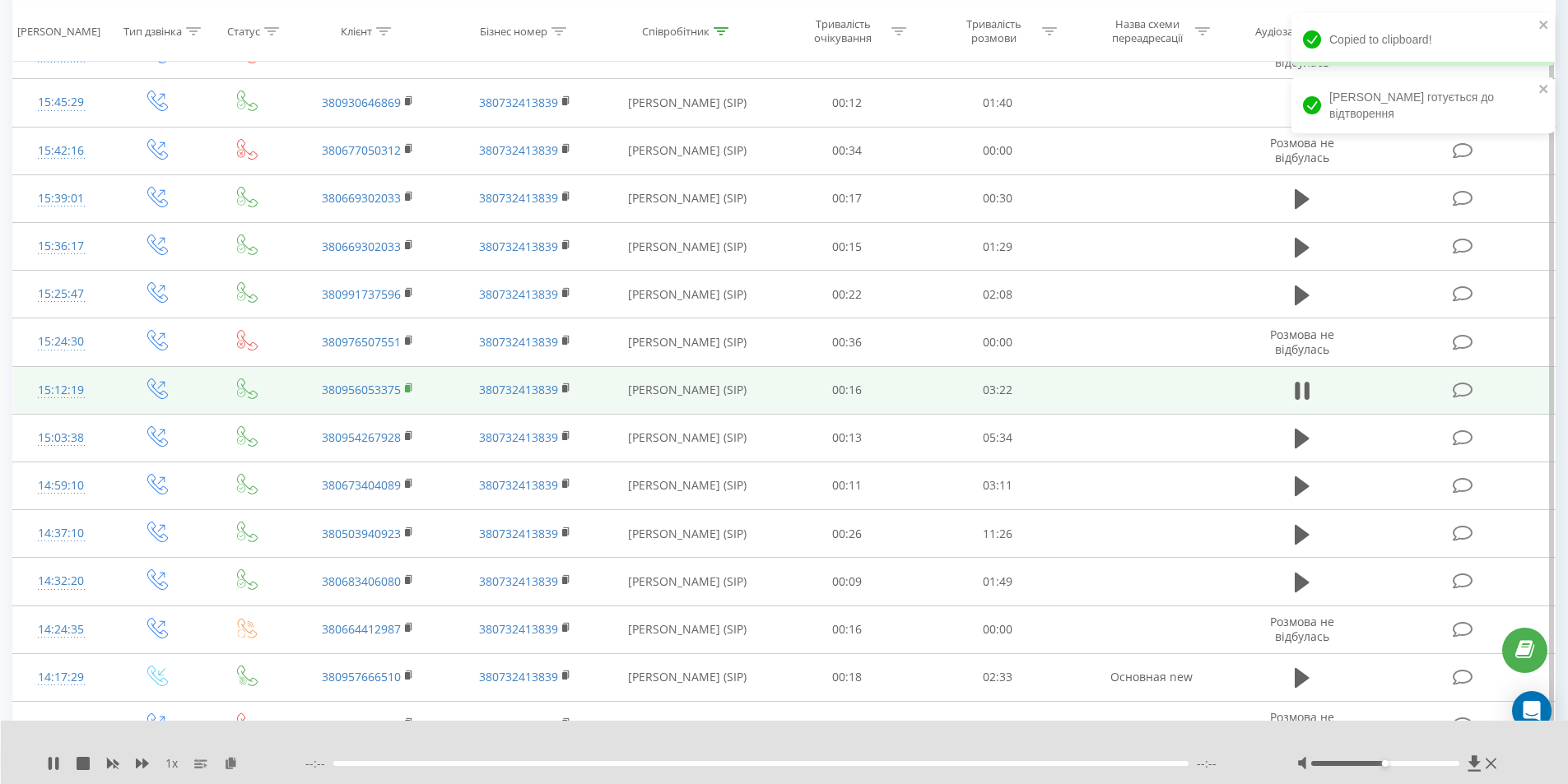
click at [408, 389] on rect at bounding box center [407, 388] width 5 height 7
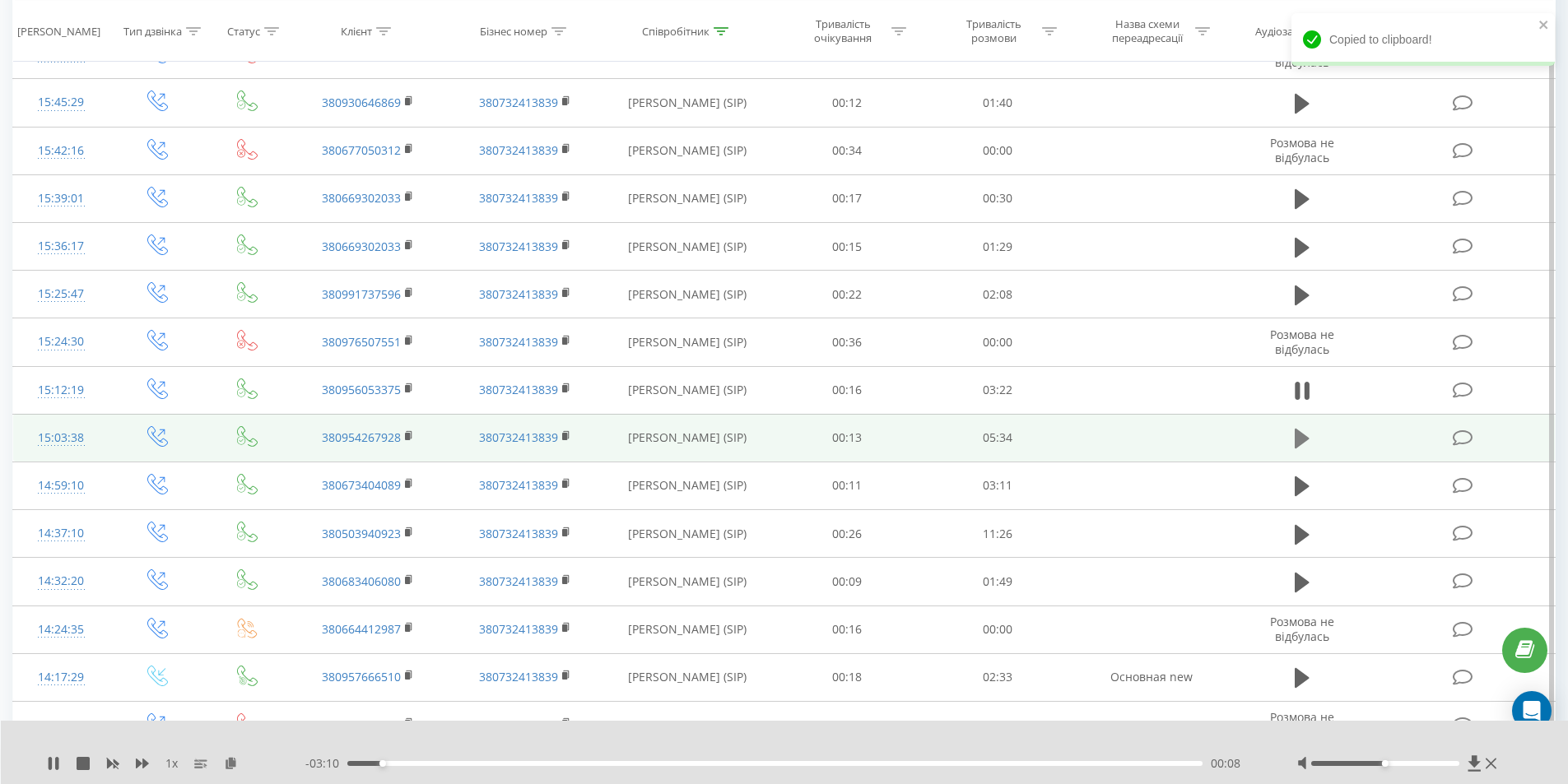
click at [1301, 434] on icon at bounding box center [1302, 439] width 15 height 20
click at [403, 434] on td "380954267928" at bounding box center [367, 438] width 157 height 48
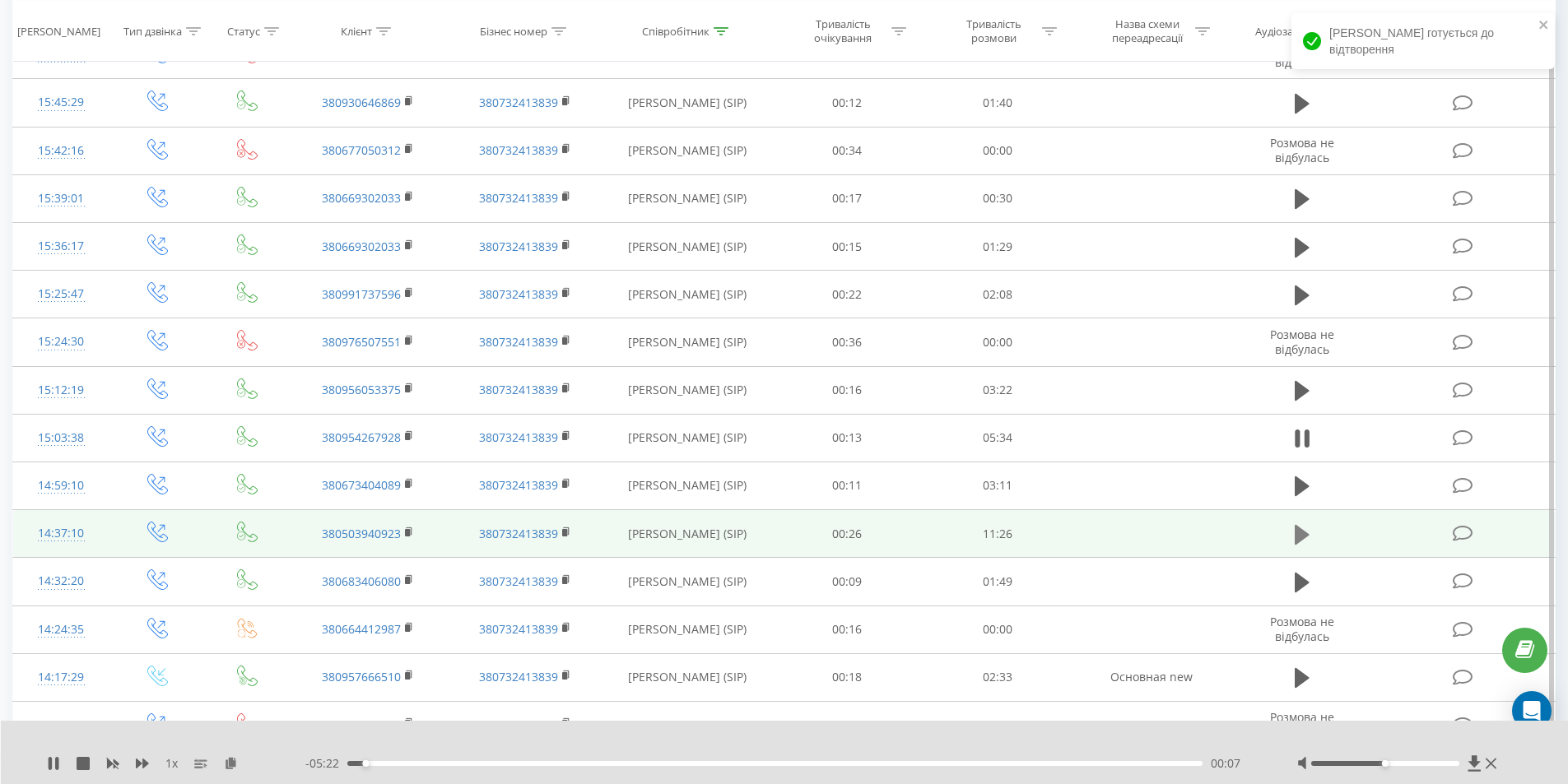
click at [1300, 539] on icon at bounding box center [1302, 535] width 15 height 20
click at [410, 535] on rect at bounding box center [407, 532] width 5 height 7
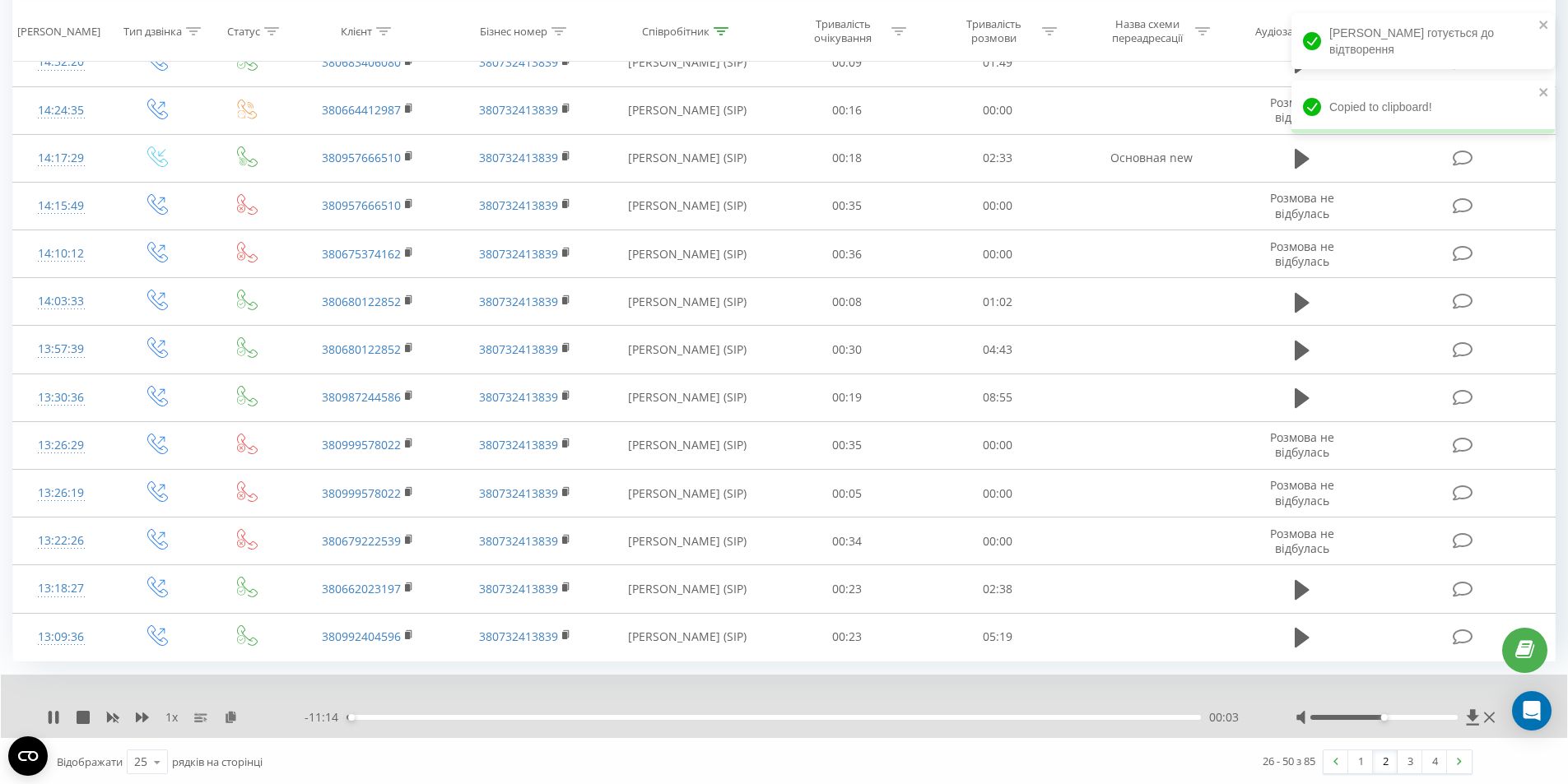
scroll to position [1345, 0]
click at [1356, 757] on link "1" at bounding box center [1360, 759] width 25 height 23
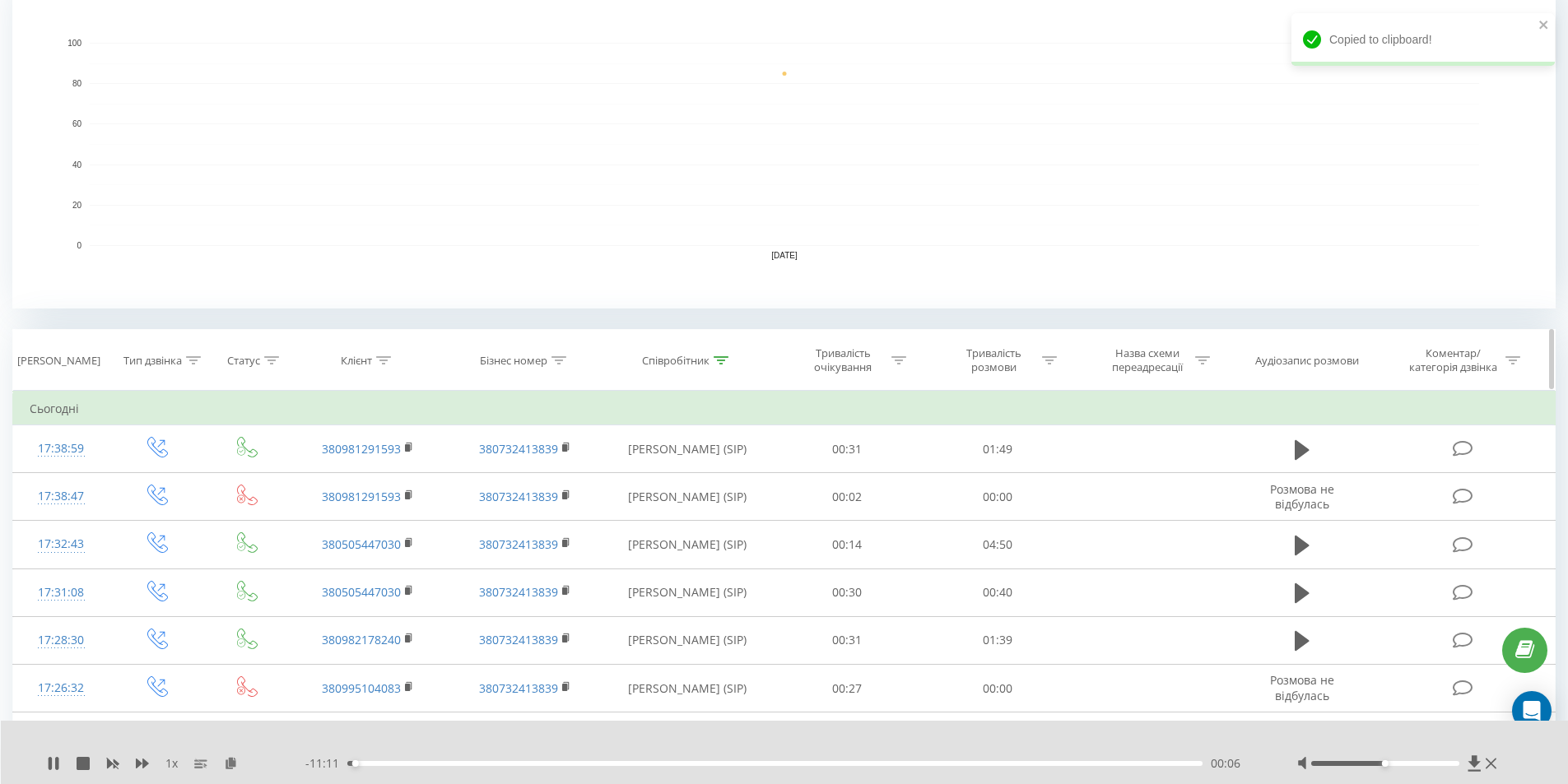
scroll to position [531, 0]
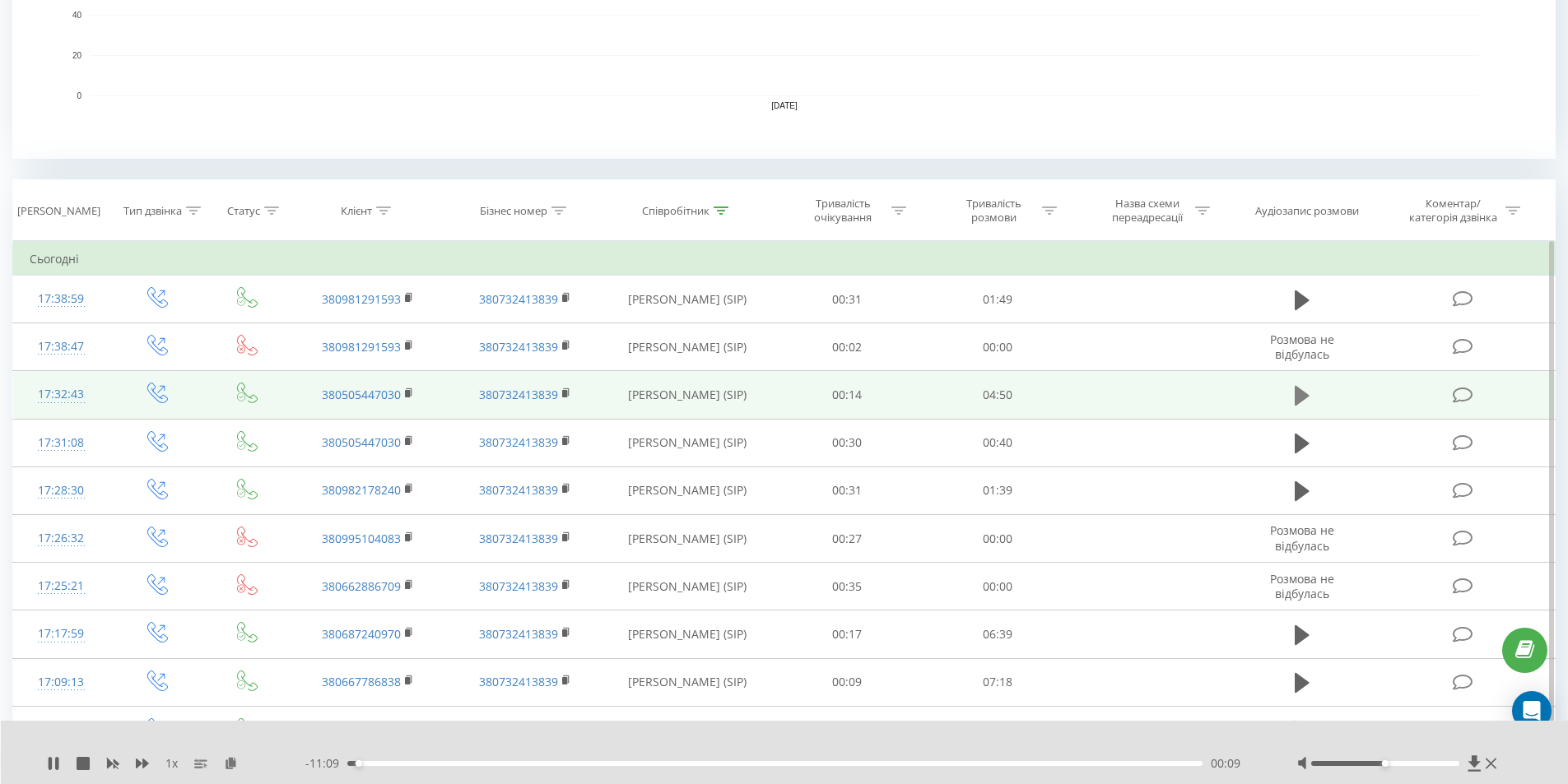
click at [1292, 405] on button at bounding box center [1302, 395] width 25 height 25
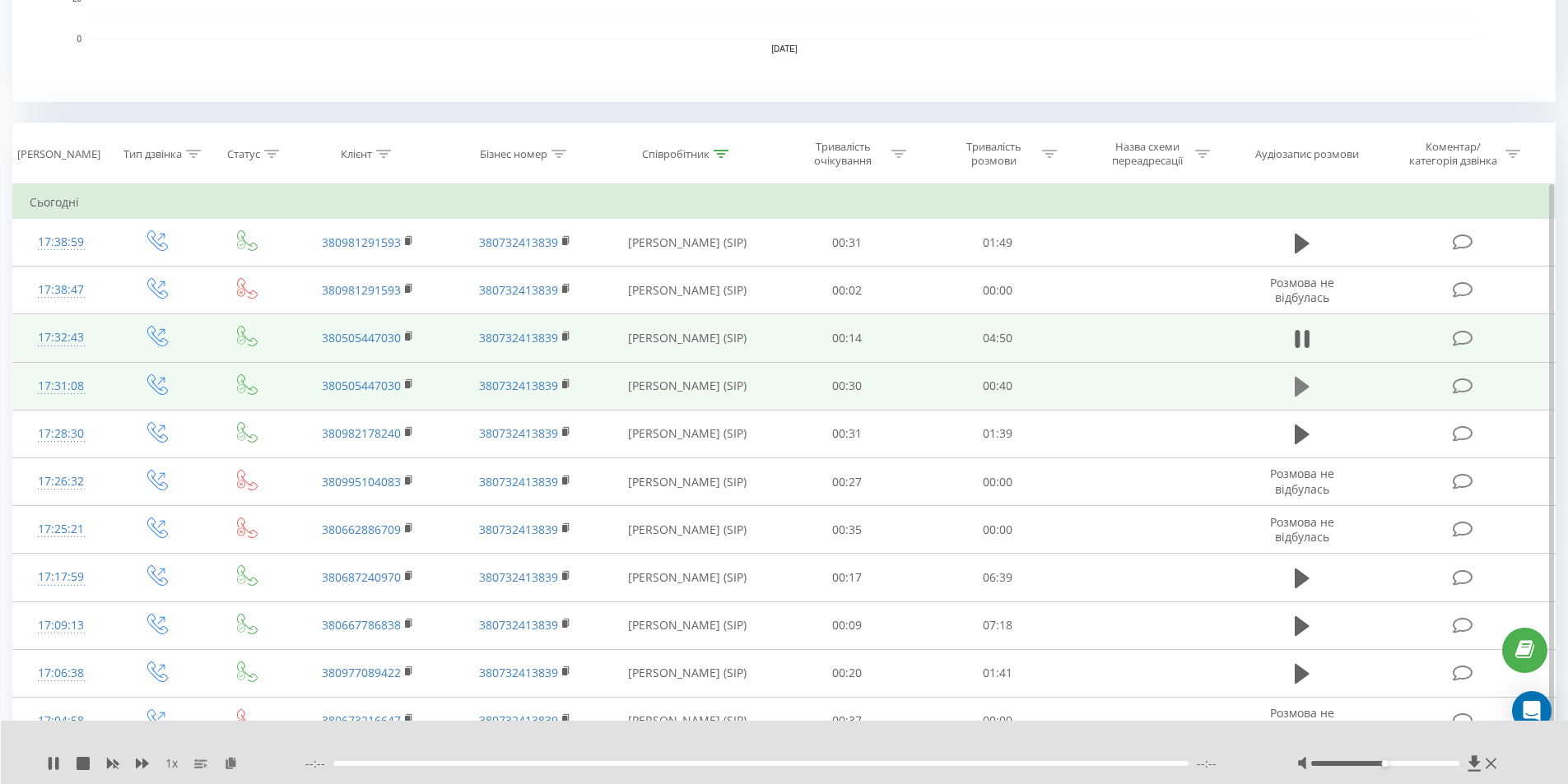
scroll to position [695, 0]
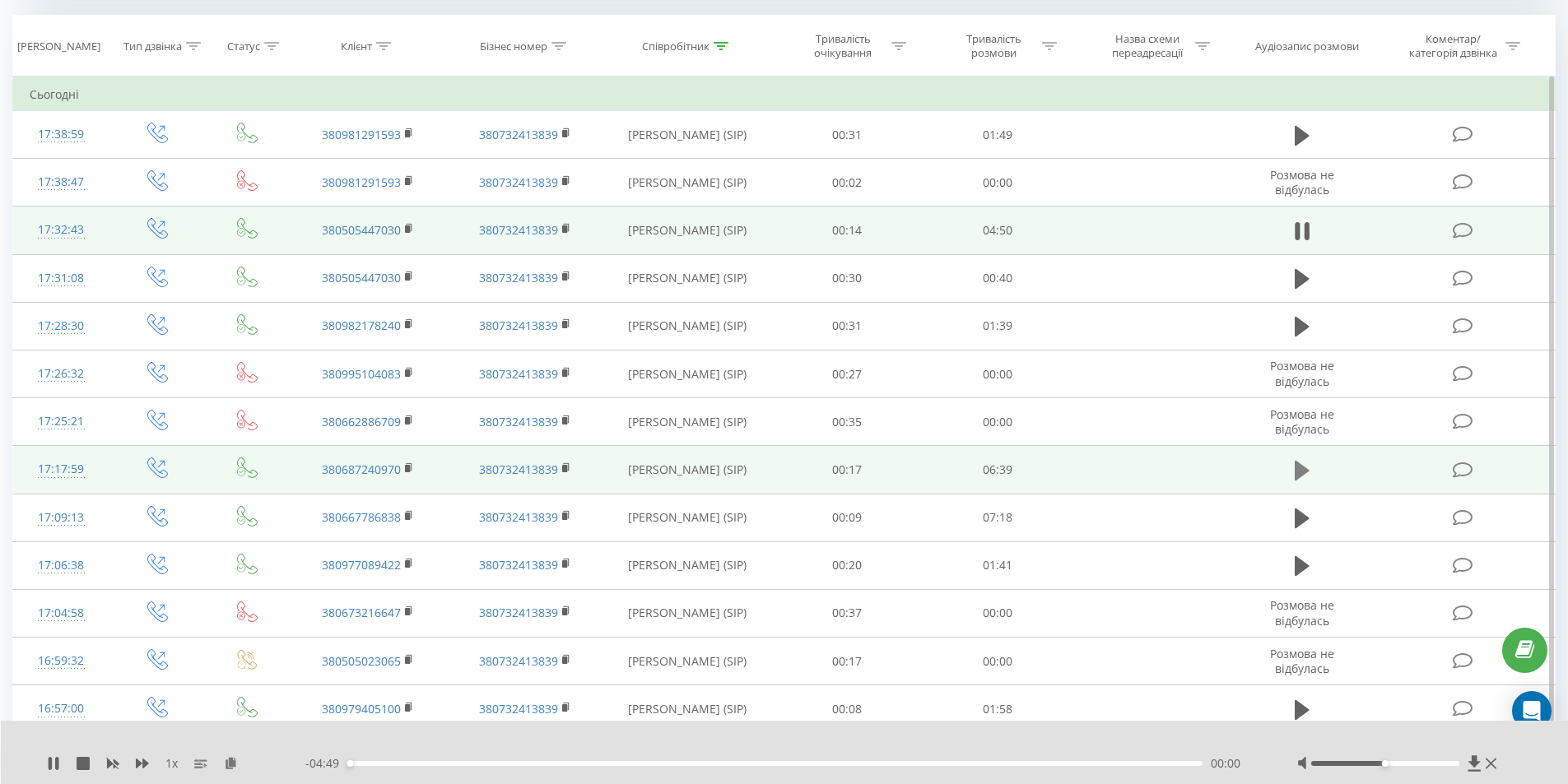
click at [1308, 472] on icon at bounding box center [1302, 471] width 15 height 20
click at [411, 467] on icon at bounding box center [409, 469] width 9 height 12
click at [407, 465] on rect at bounding box center [407, 468] width 5 height 7
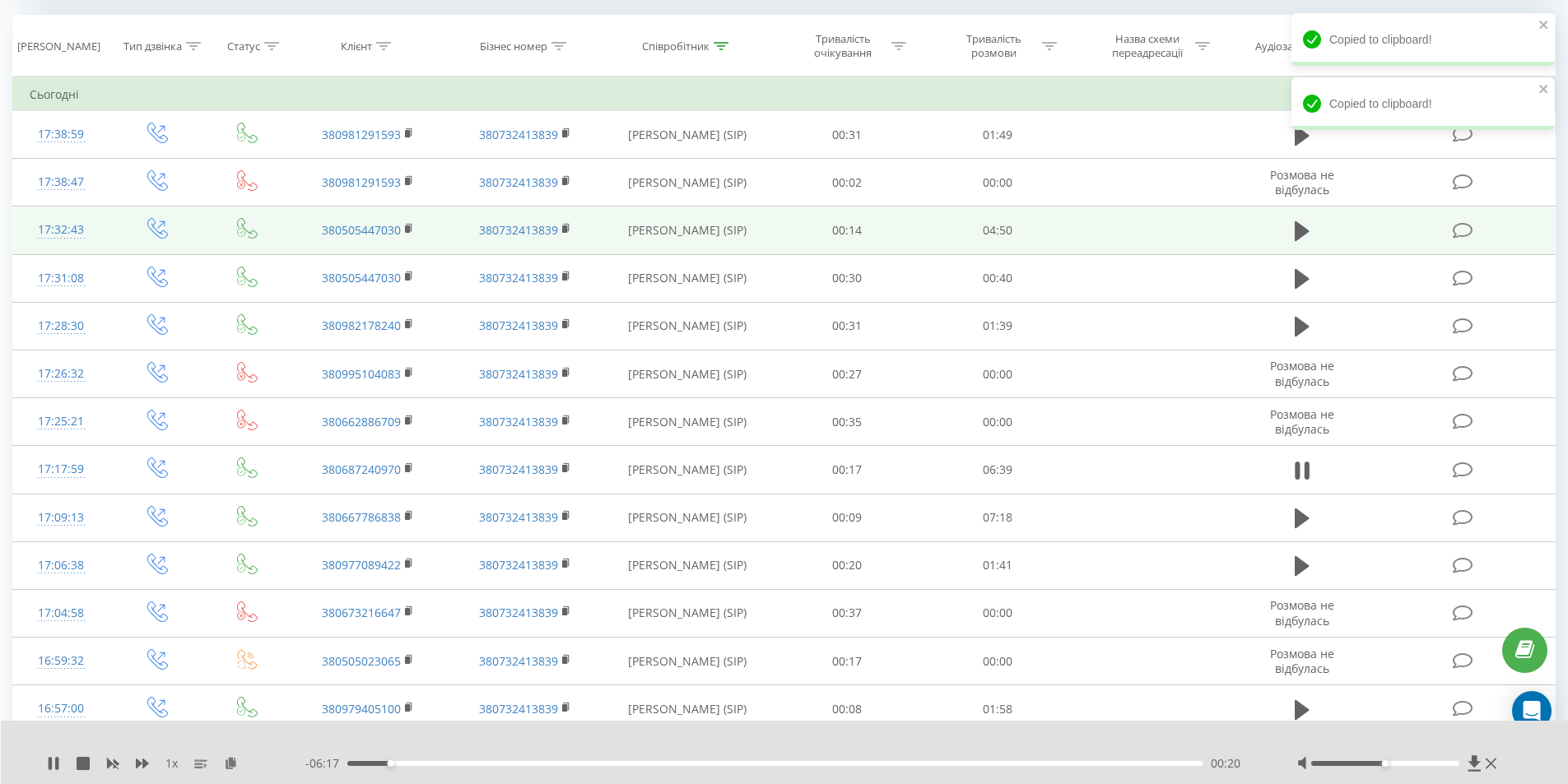
click at [1347, 760] on div at bounding box center [1399, 763] width 205 height 16
click at [1346, 764] on div at bounding box center [1385, 763] width 148 height 5
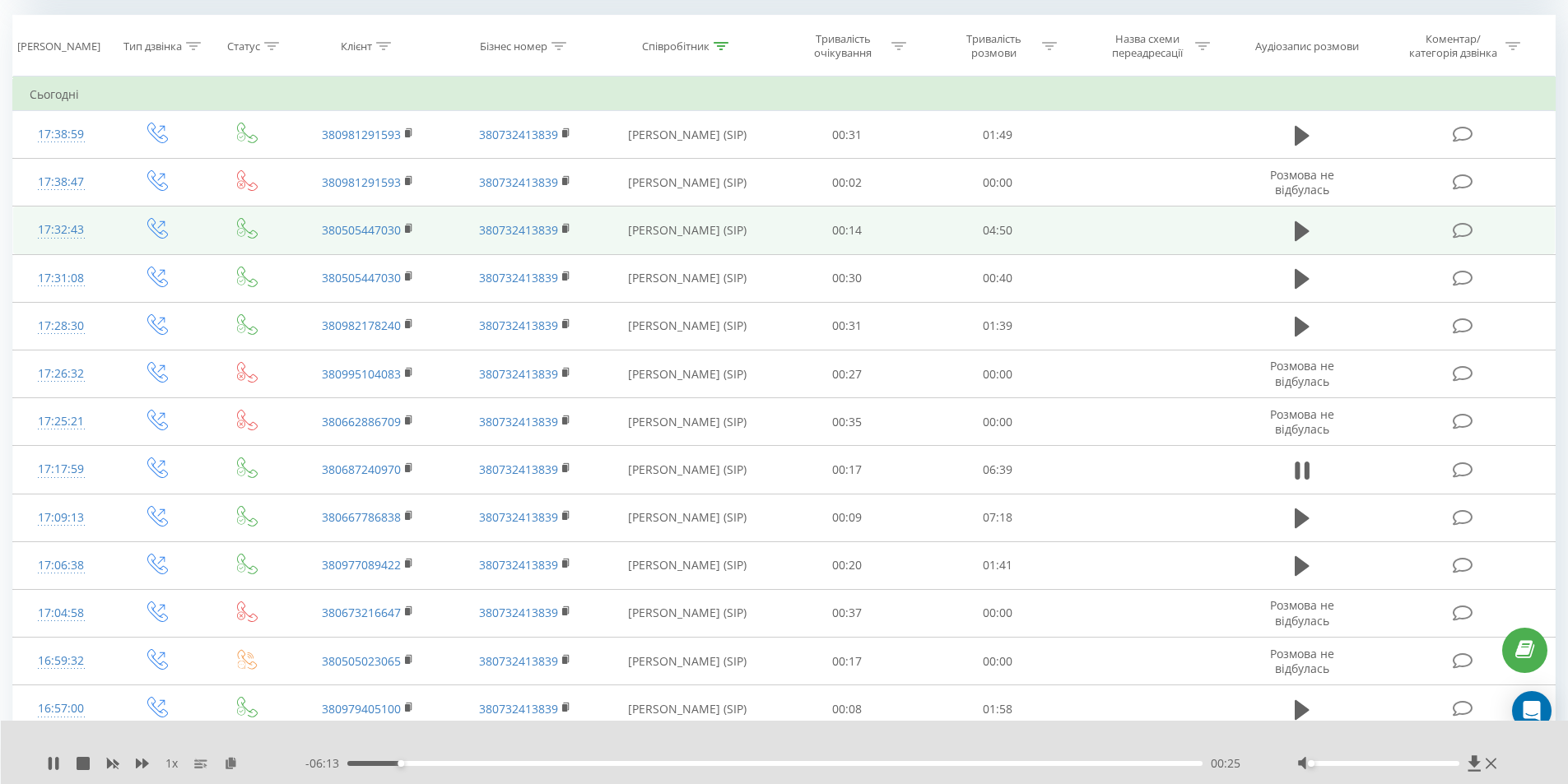
drag, startPoint x: 1346, startPoint y: 764, endPoint x: 1317, endPoint y: 767, distance: 29.2
click at [1317, 767] on div at bounding box center [1399, 763] width 205 height 16
click at [1329, 762] on div at bounding box center [1385, 763] width 148 height 5
click at [1341, 763] on div at bounding box center [1385, 763] width 148 height 5
click at [54, 763] on icon at bounding box center [53, 763] width 13 height 13
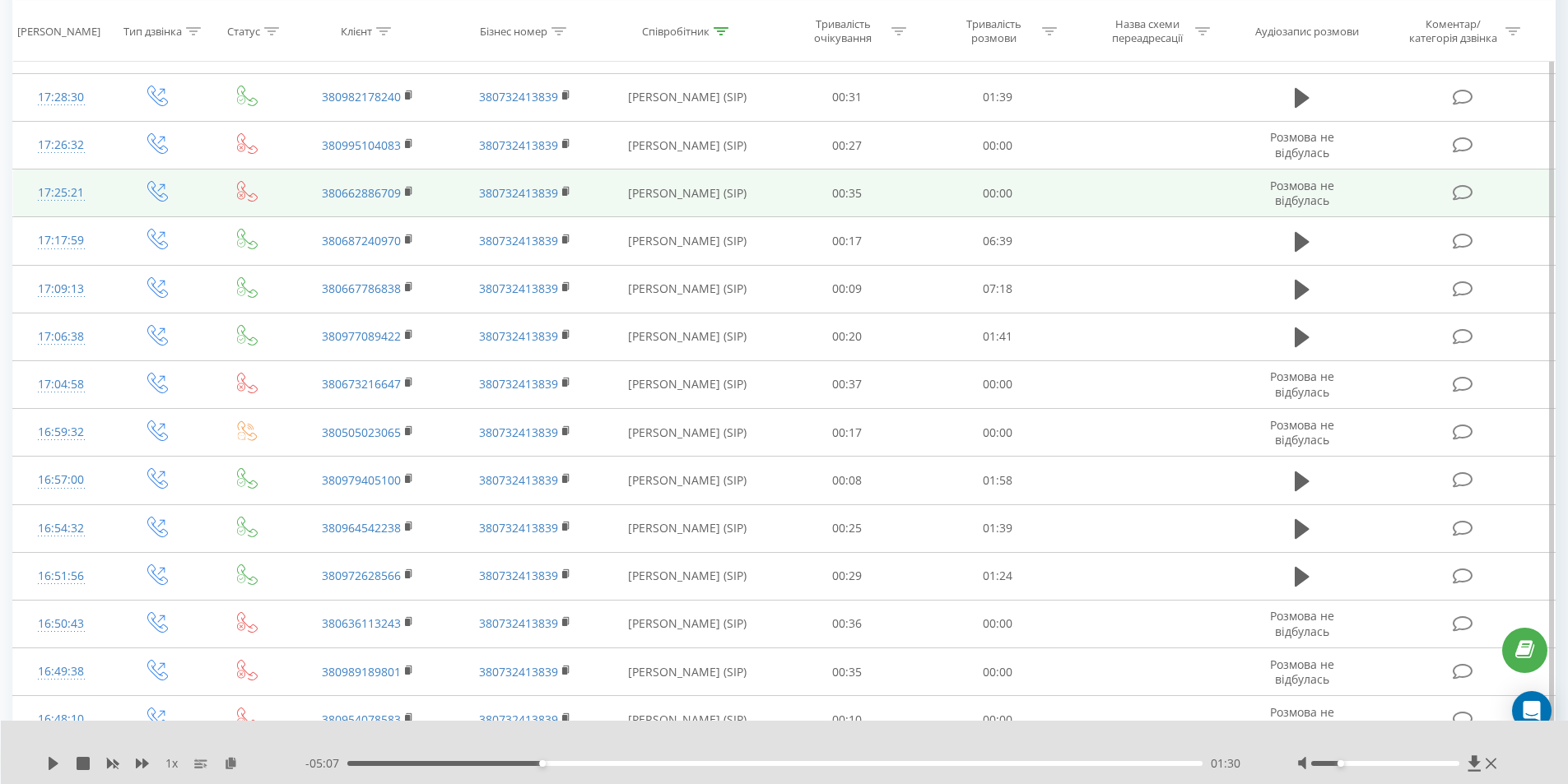
scroll to position [942, 0]
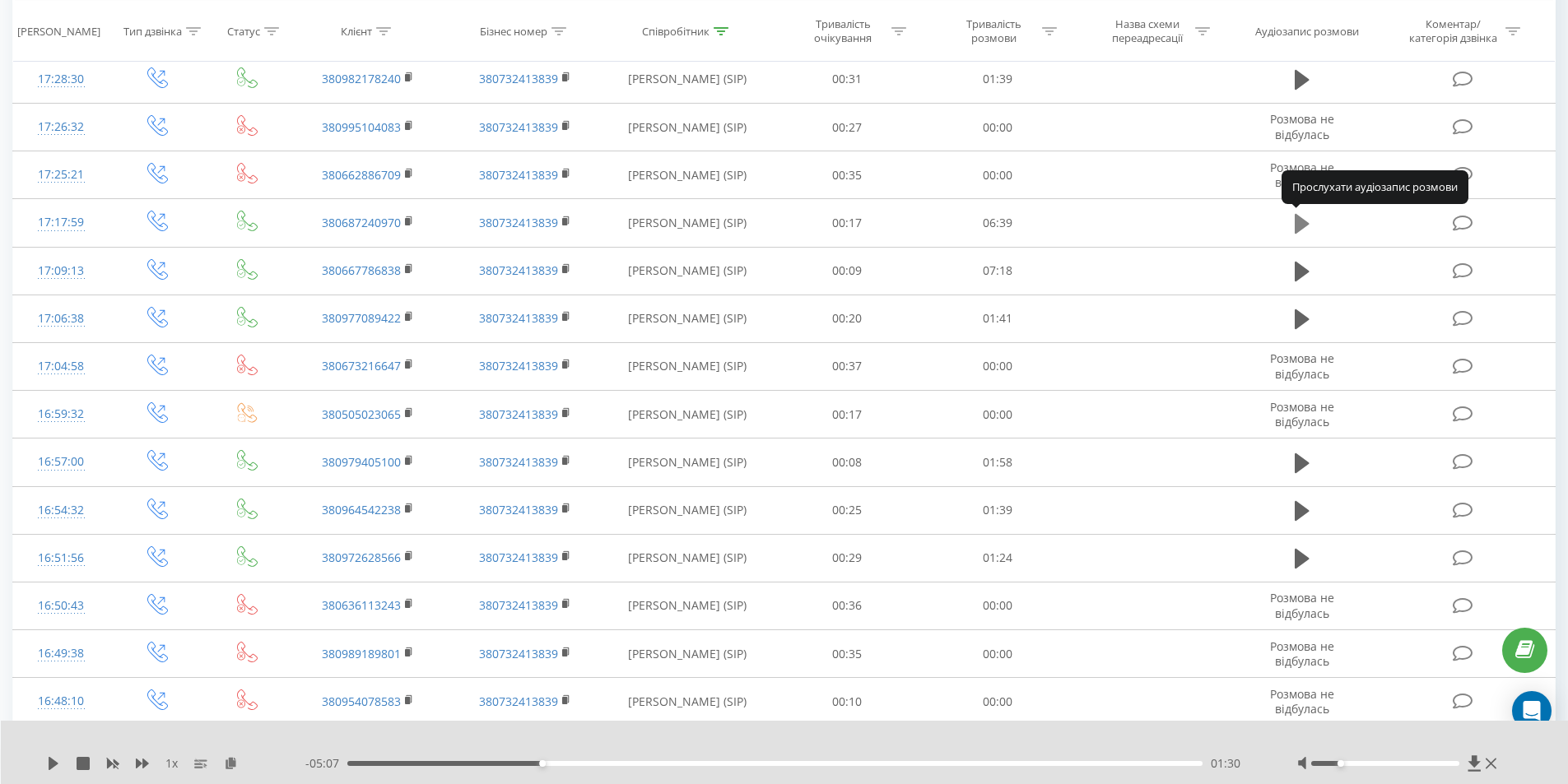
click at [1297, 222] on icon at bounding box center [1302, 223] width 15 height 20
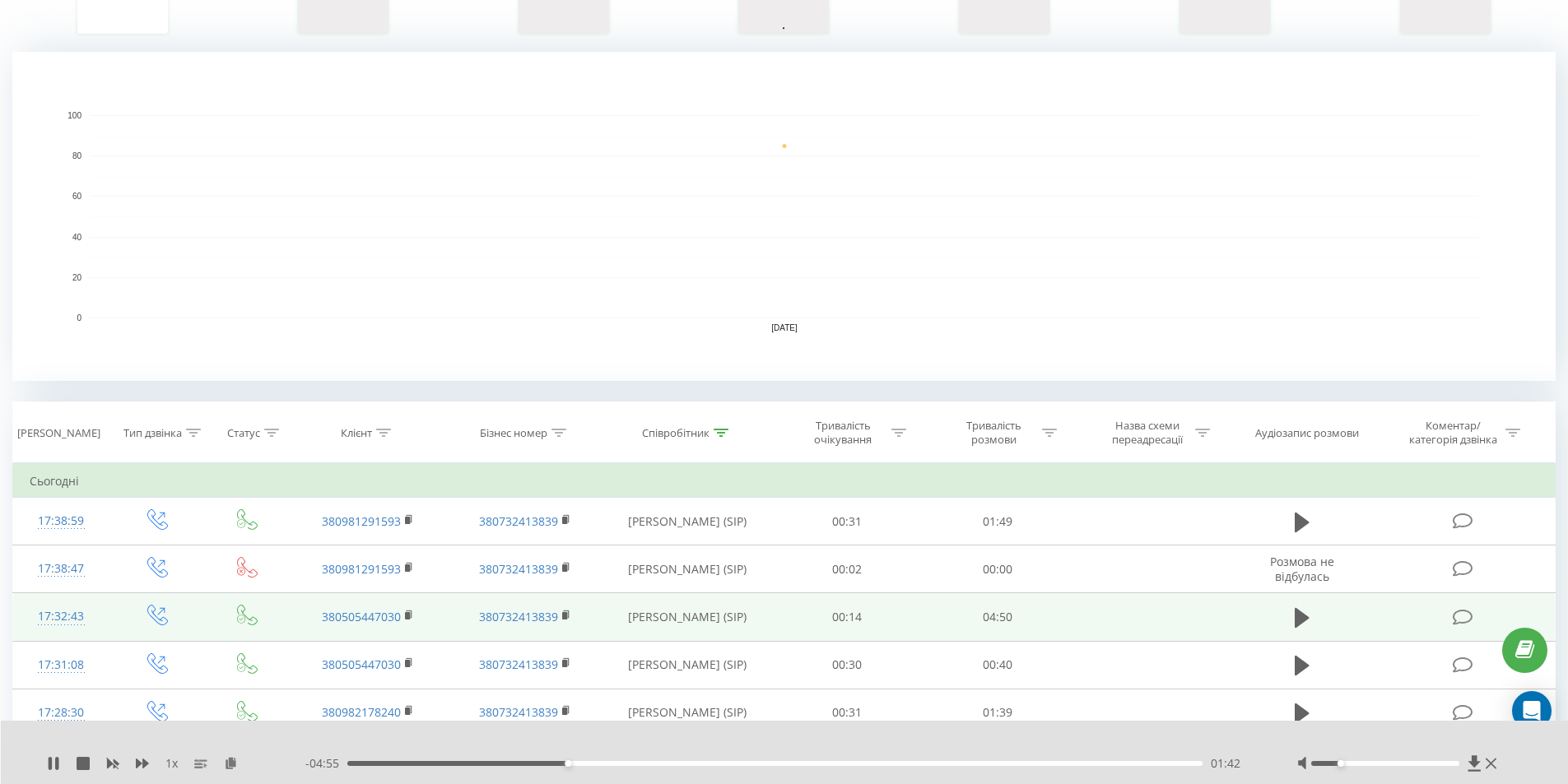
scroll to position [357, 0]
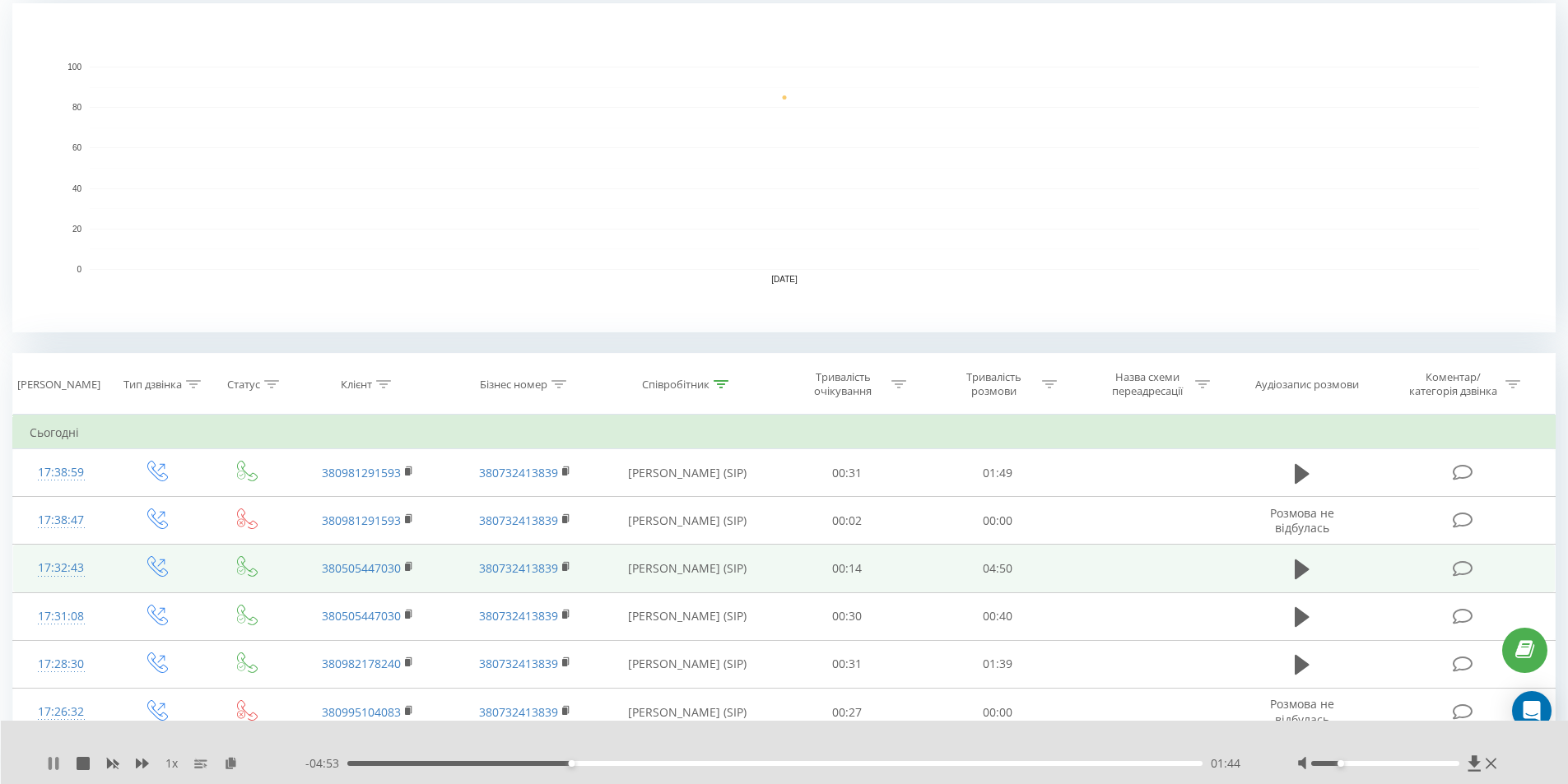
click at [53, 767] on icon at bounding box center [53, 763] width 13 height 13
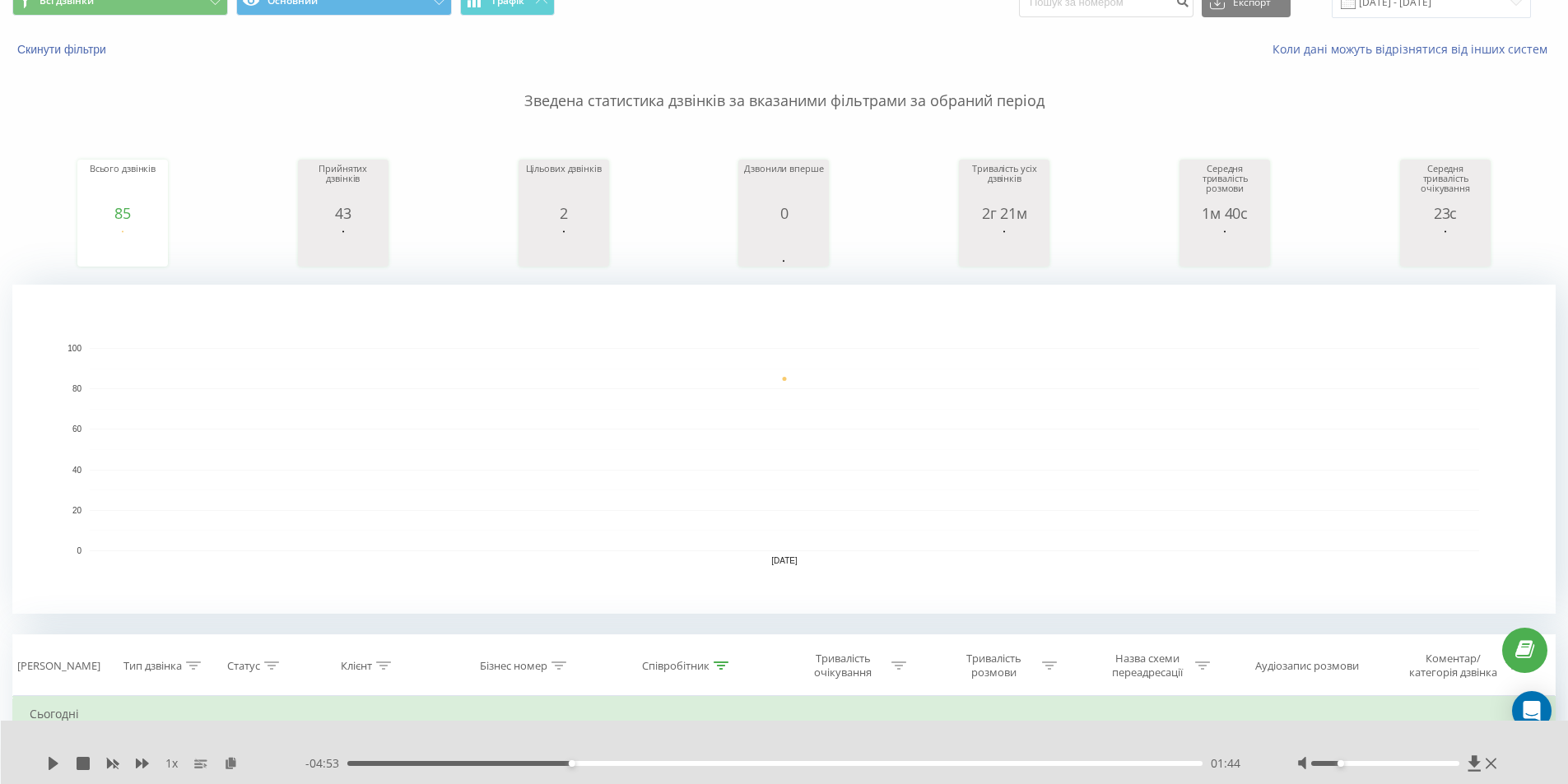
scroll to position [0, 0]
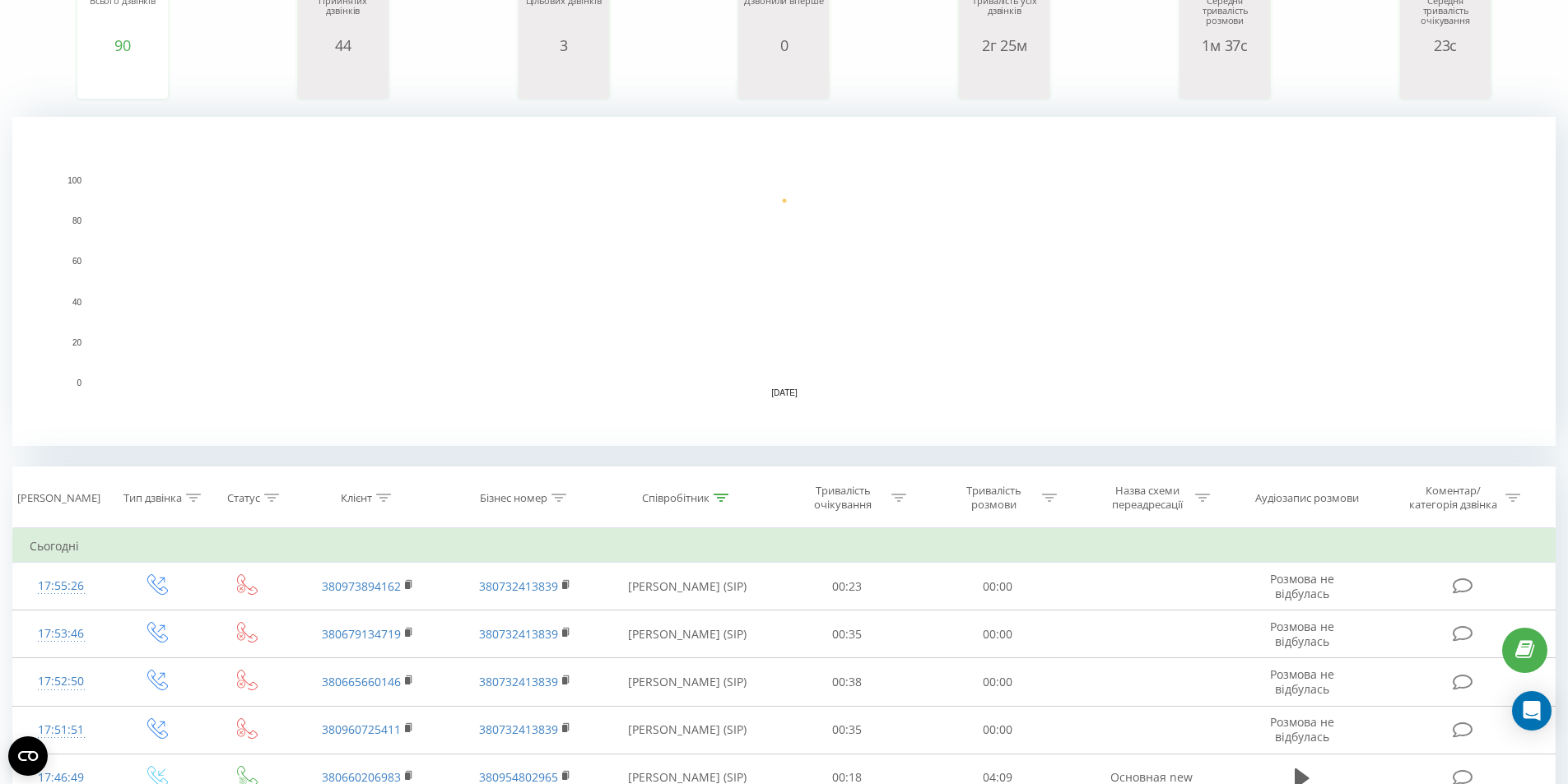
scroll to position [246, 0]
